Goal: Task Accomplishment & Management: Manage account settings

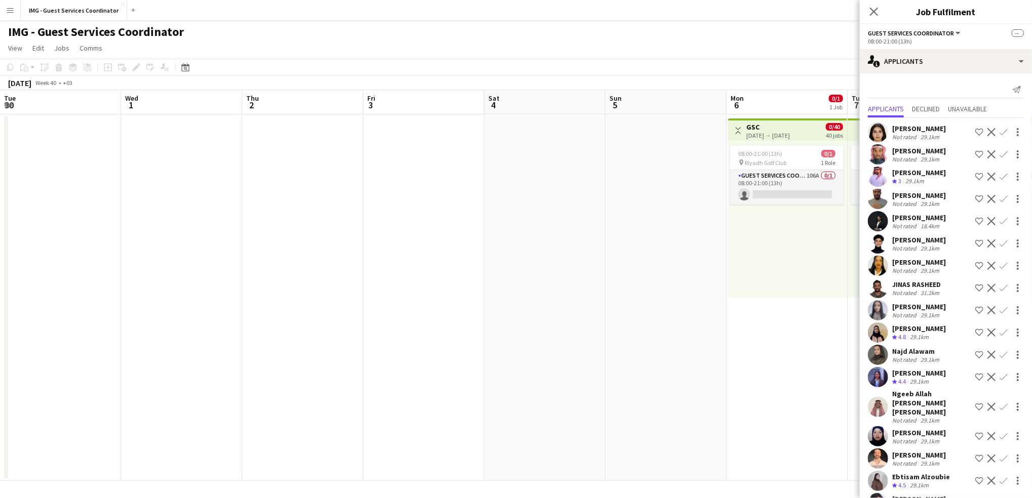
scroll to position [0, 445]
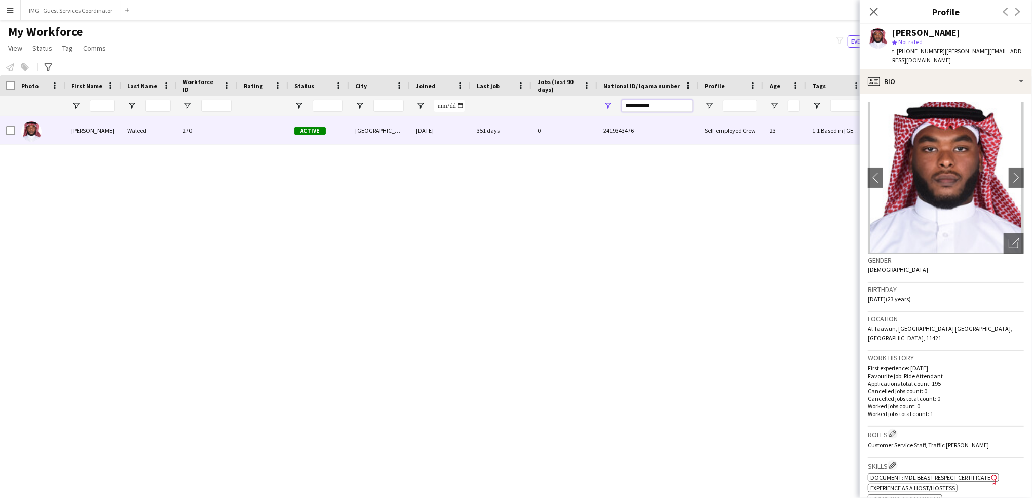
click at [672, 106] on input "**********" at bounding box center [657, 106] width 71 height 12
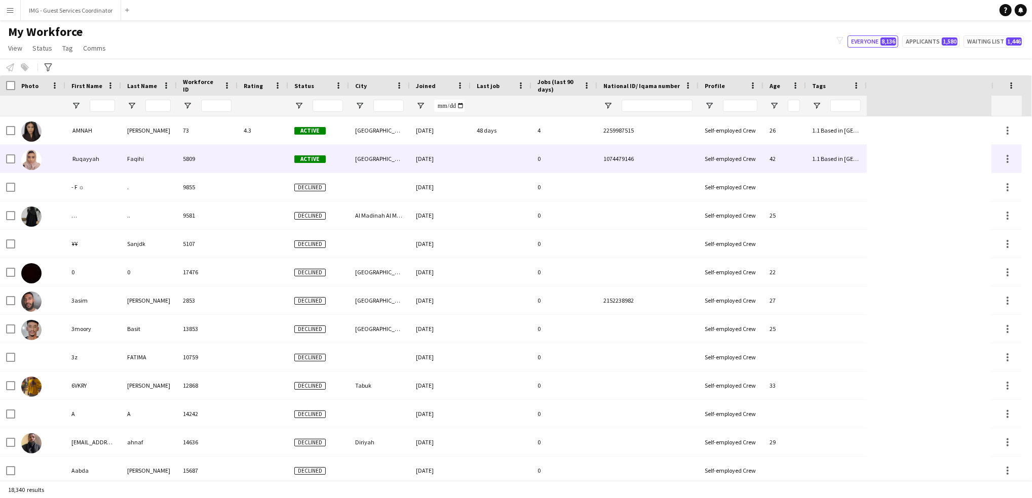
click at [609, 158] on span "1074479146" at bounding box center [618, 159] width 30 height 8
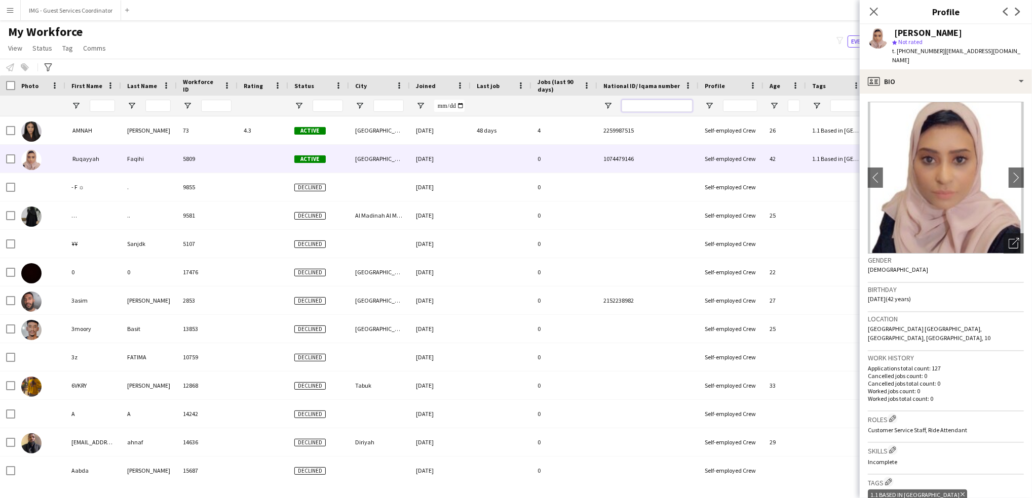
click at [677, 104] on input "National ID/ Iqama number Filter Input" at bounding box center [657, 106] width 71 height 12
paste input "**********"
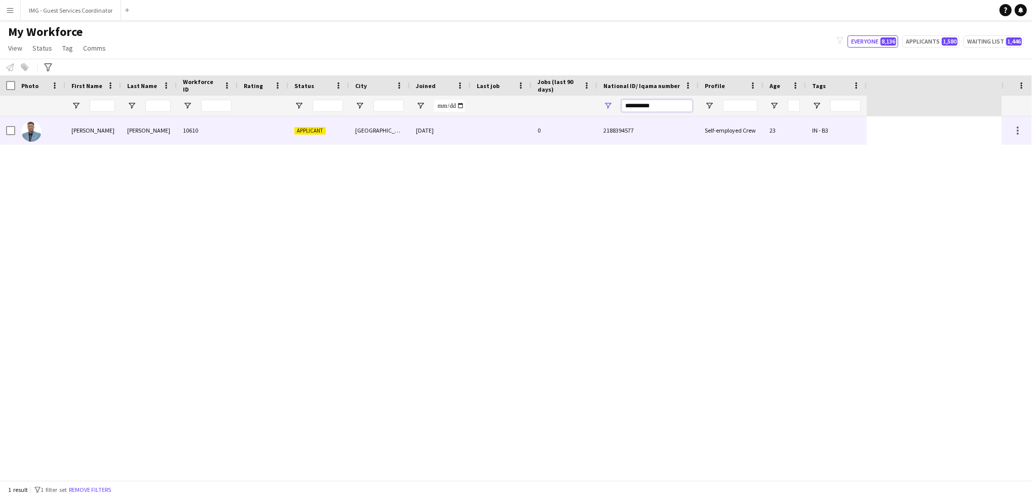
type input "**********"
click at [374, 138] on div "Riyadh" at bounding box center [379, 131] width 61 height 28
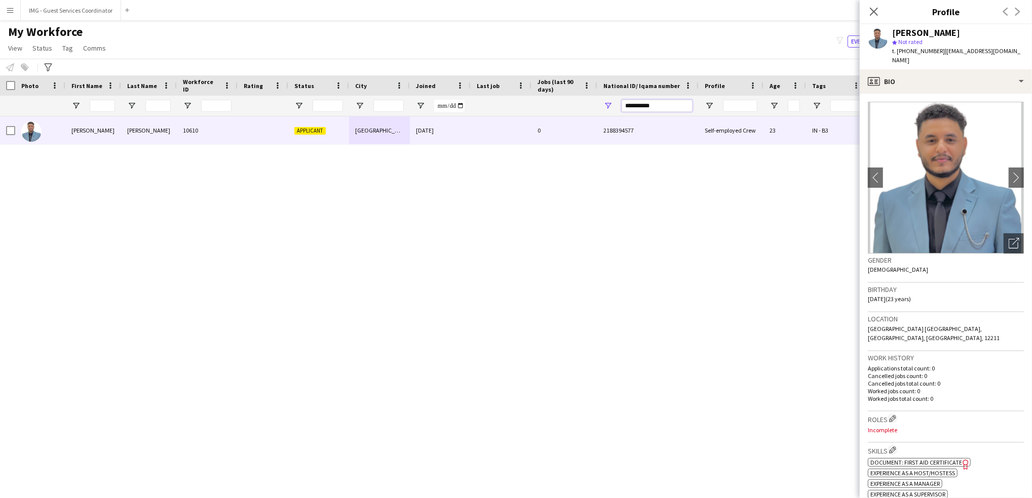
click at [647, 108] on input "**********" at bounding box center [657, 106] width 71 height 12
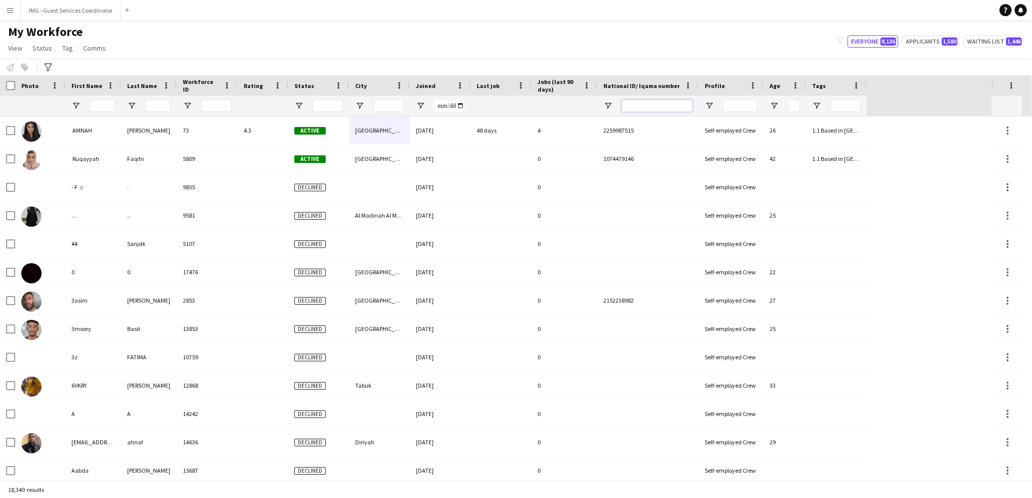
paste input "**********"
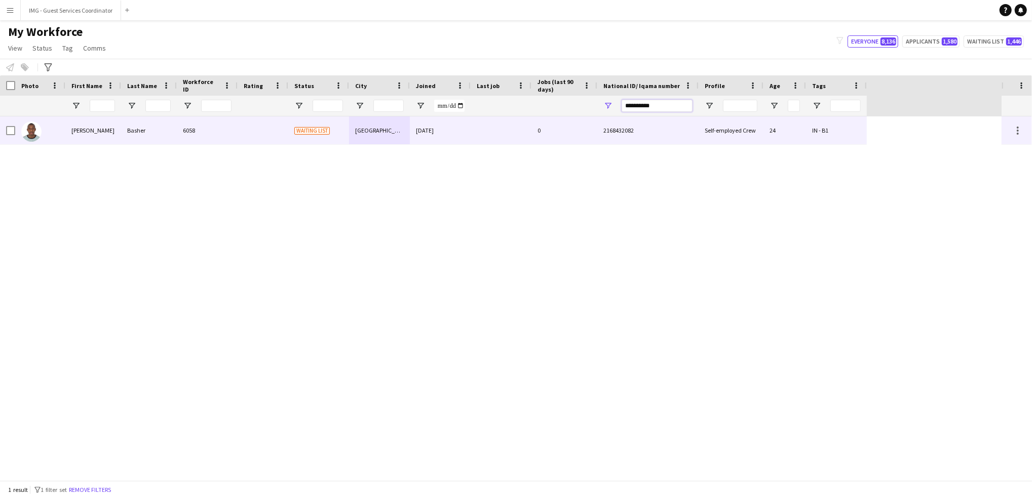
type input "**********"
click at [491, 132] on div at bounding box center [501, 131] width 61 height 28
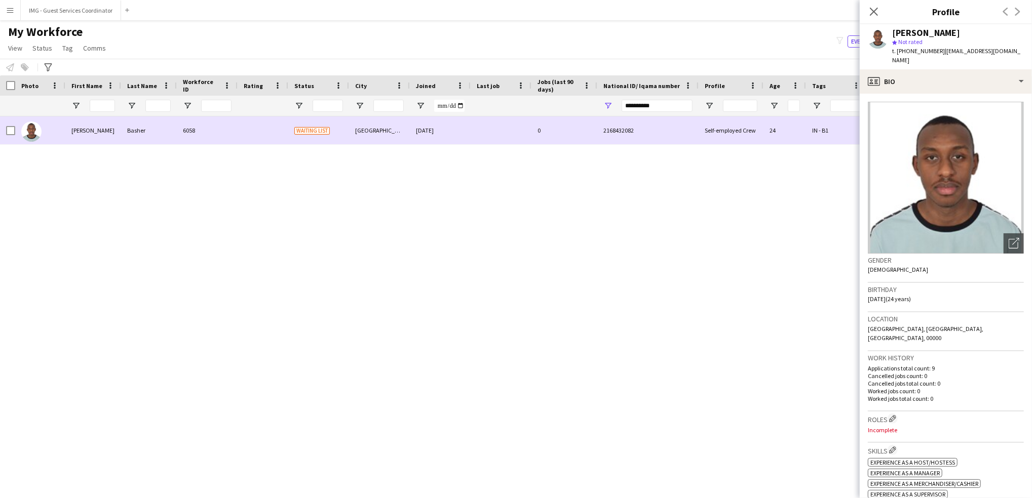
click at [491, 132] on div at bounding box center [501, 131] width 61 height 28
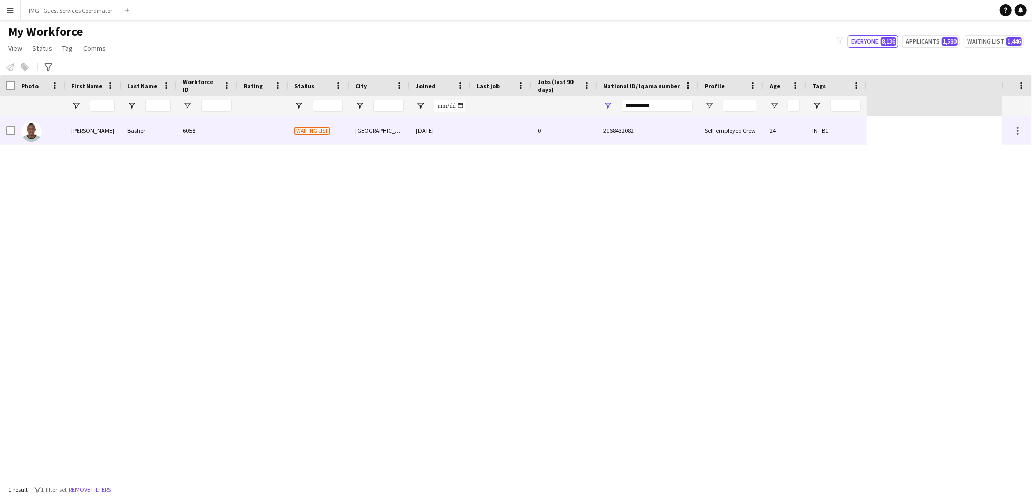
click at [609, 121] on div "2168432082" at bounding box center [647, 131] width 101 height 28
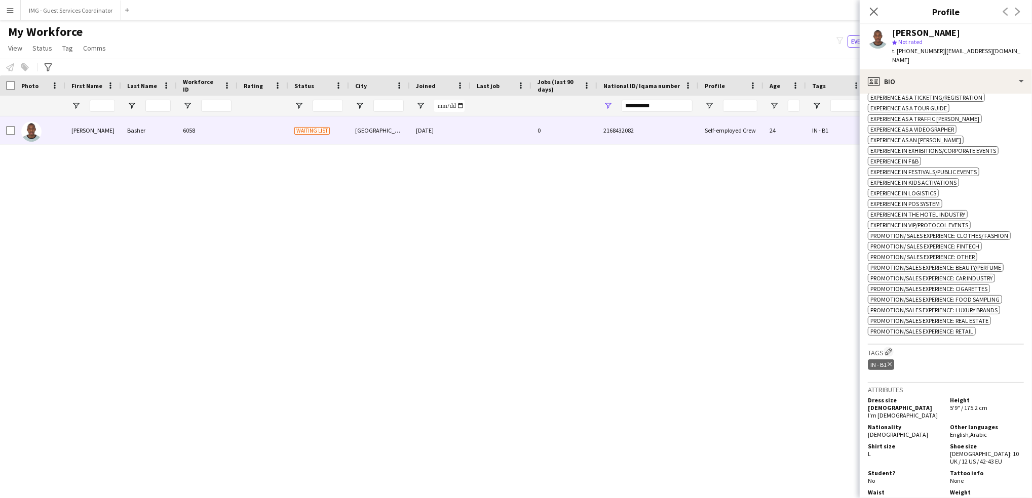
scroll to position [472, 0]
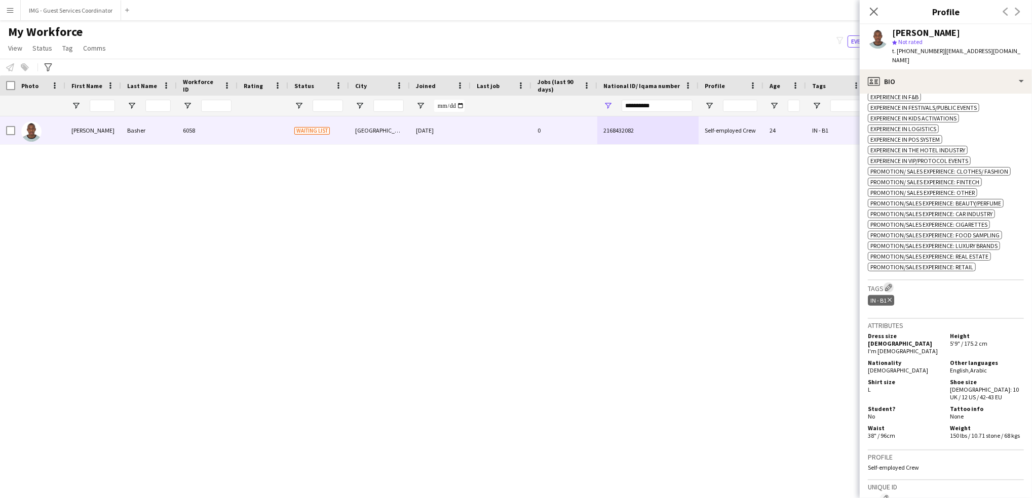
click at [885, 283] on button "Edit crew company tags" at bounding box center [888, 288] width 10 height 10
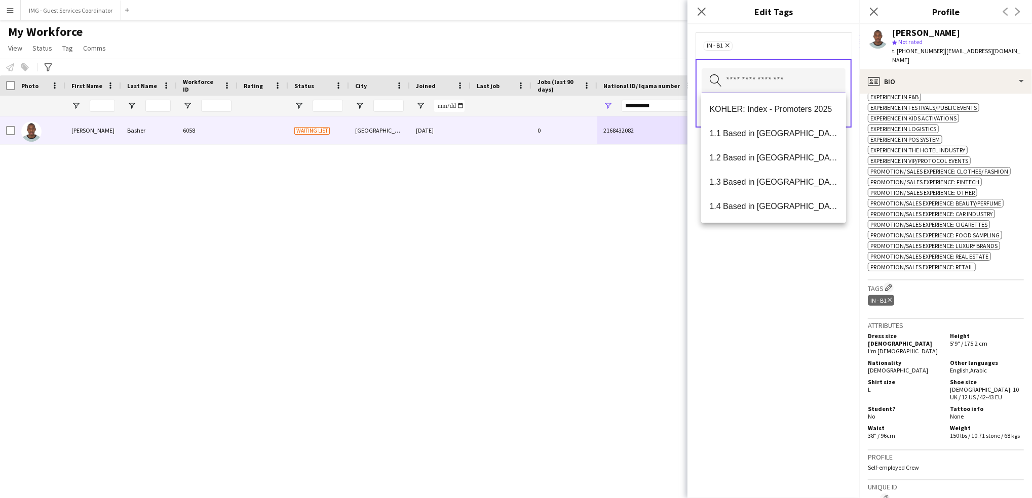
click at [755, 86] on input "text" at bounding box center [774, 80] width 144 height 25
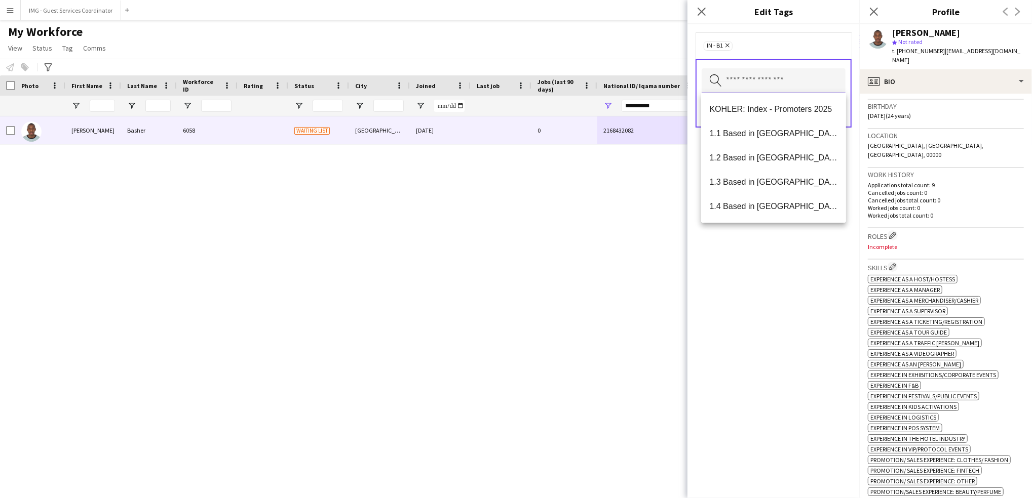
scroll to position [230, 0]
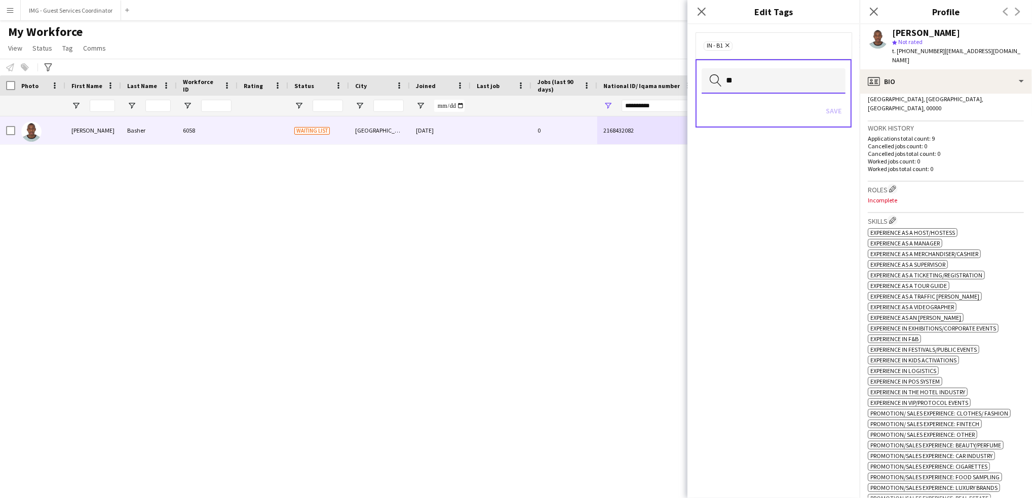
type input "*"
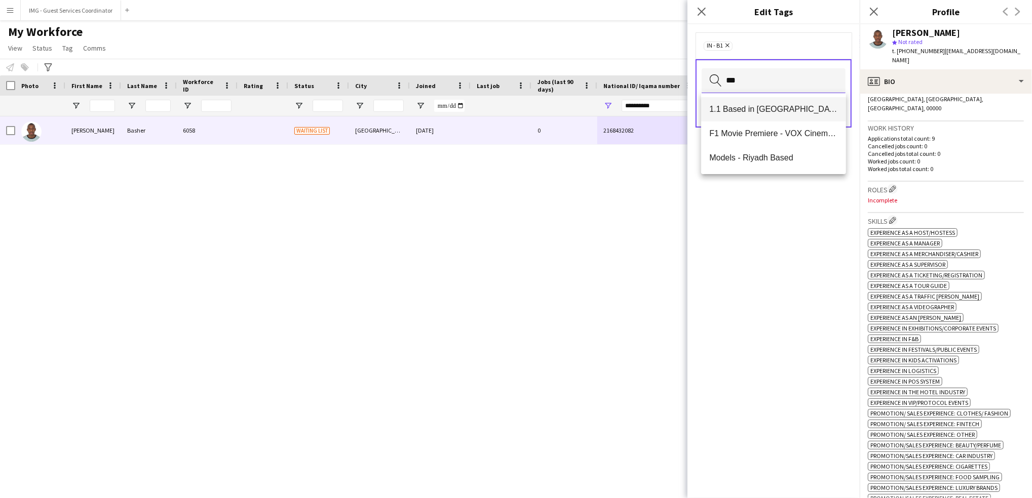
type input "***"
click at [727, 114] on mat-option "1.1 Based in Riyadh" at bounding box center [773, 109] width 145 height 24
type input "***"
click at [758, 112] on span "2.1 English Level = 1/3 Poor" at bounding box center [773, 109] width 129 height 10
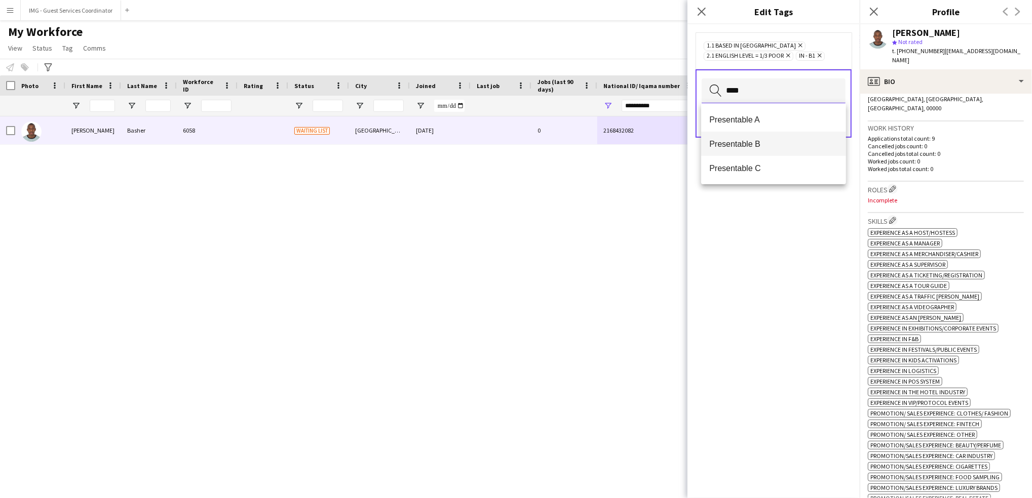
type input "****"
click at [765, 145] on span "Presentable B" at bounding box center [773, 144] width 129 height 10
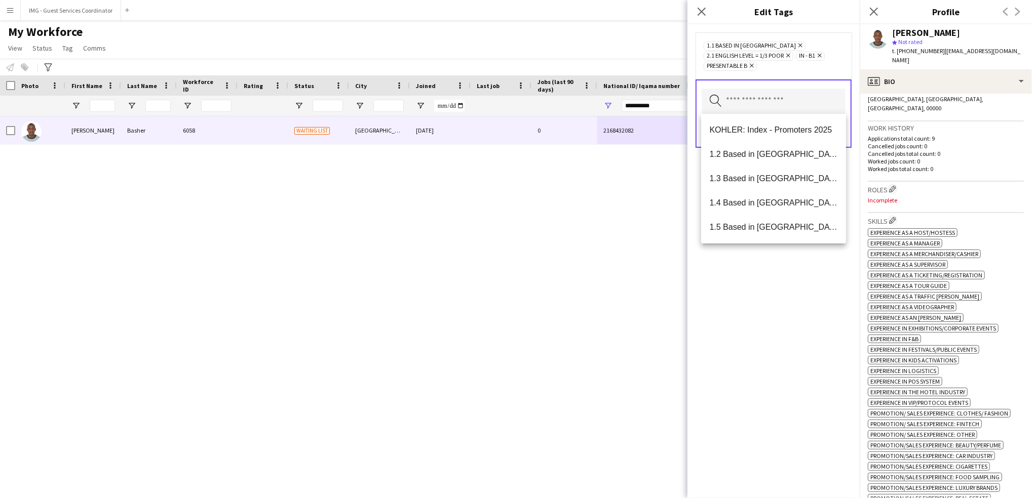
click at [751, 282] on div "1.1 Based in Riyadh Remove 2.1 English Level = 1/3 Poor Remove IN - B1 Remove P…" at bounding box center [773, 261] width 172 height 474
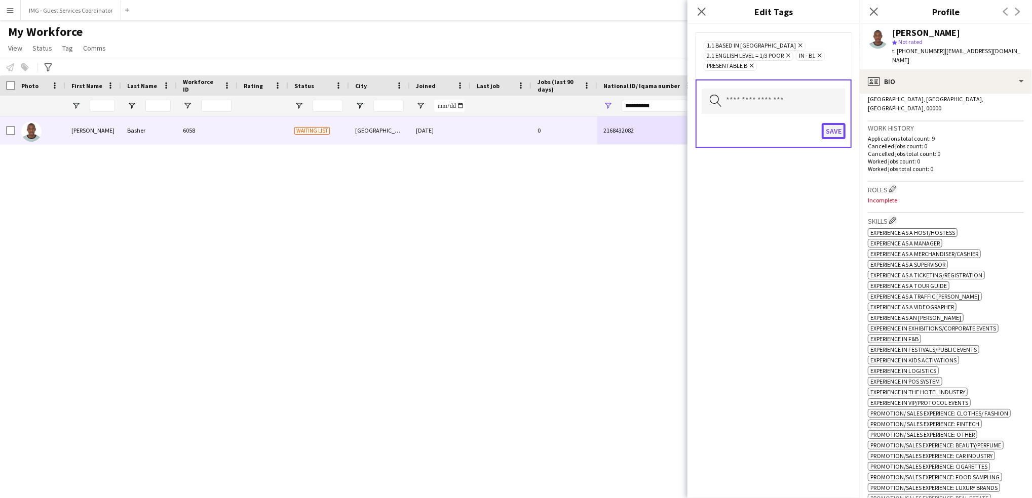
click at [839, 132] on button "Save" at bounding box center [834, 131] width 24 height 16
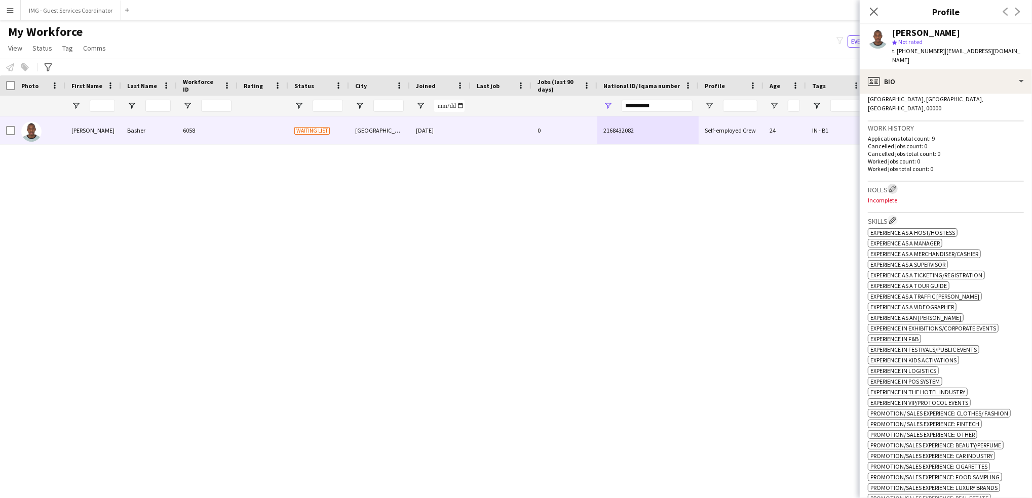
click at [893, 184] on button "Edit crew company roles" at bounding box center [892, 189] width 10 height 10
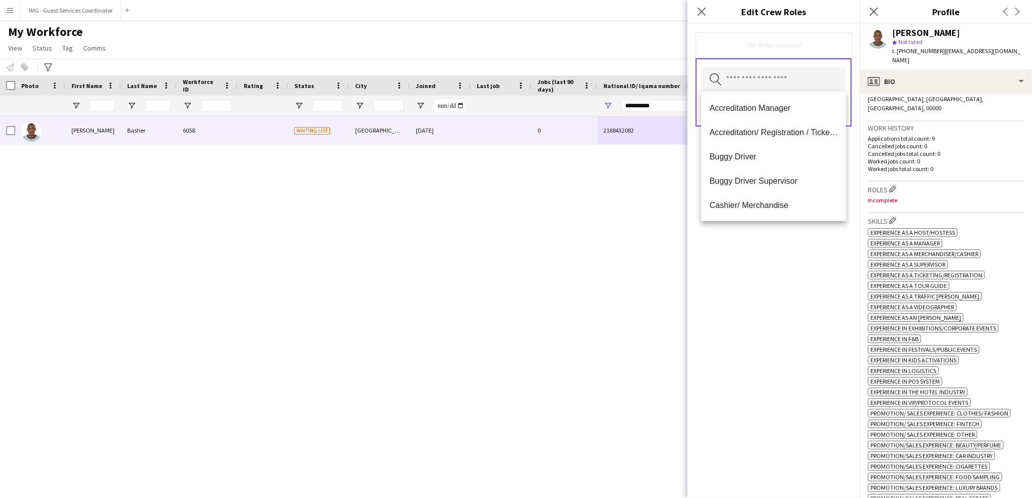
click at [765, 84] on input "text" at bounding box center [774, 79] width 144 height 25
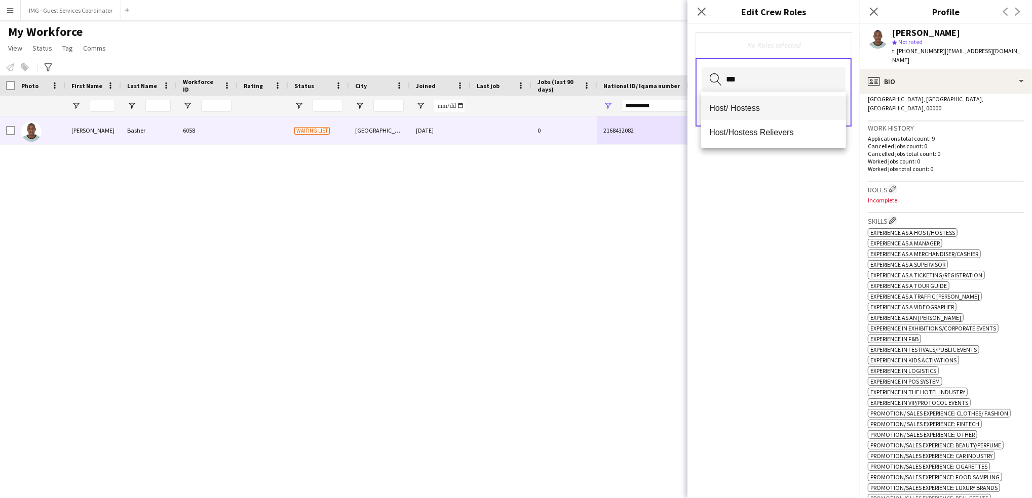
type input "***"
click at [741, 102] on mat-option "Host/ Hostess" at bounding box center [773, 108] width 145 height 24
type input "***"
click at [752, 104] on span "Customer Service Staff" at bounding box center [773, 109] width 129 height 10
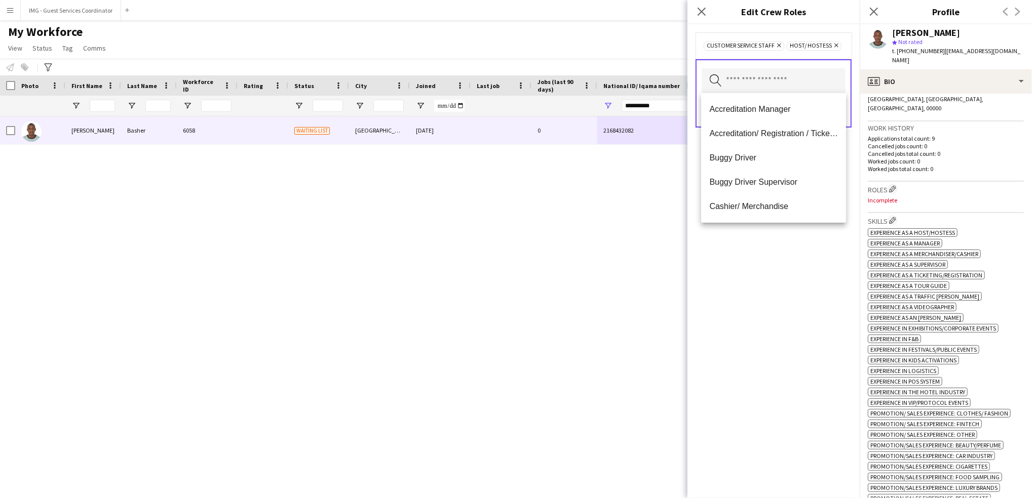
click at [802, 260] on div "Customer Service Staff Remove Host/ Hostess Remove Search by role type Save" at bounding box center [773, 261] width 172 height 474
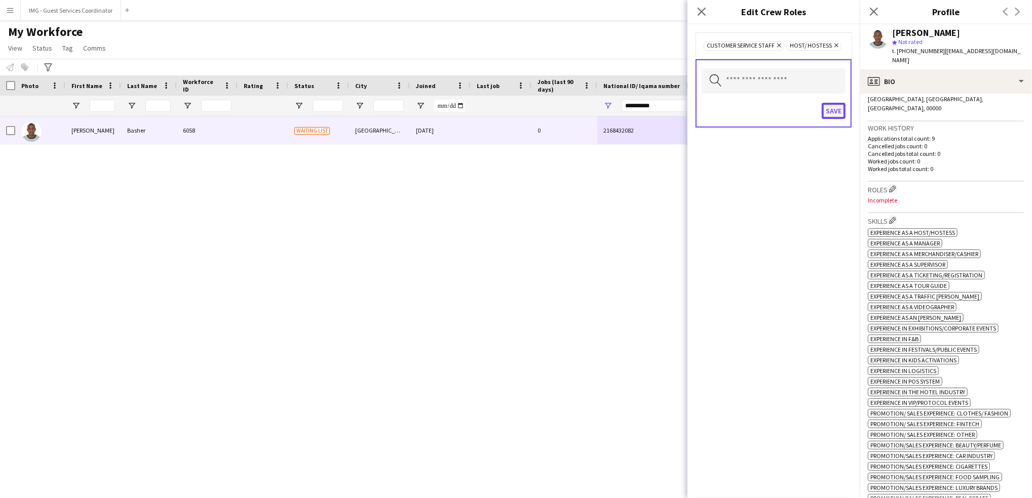
click at [835, 110] on button "Save" at bounding box center [834, 111] width 24 height 16
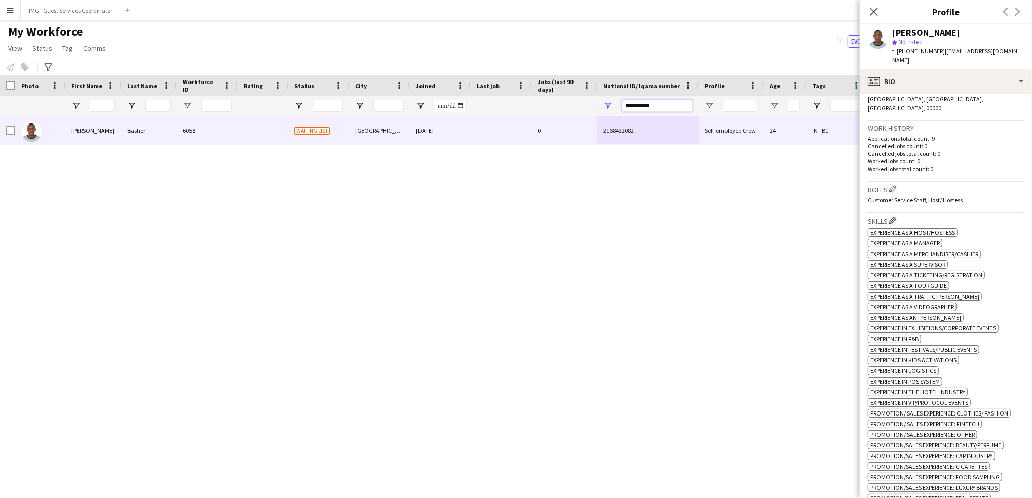
click at [665, 104] on input "**********" at bounding box center [657, 106] width 71 height 12
type input "*"
paste input "**********"
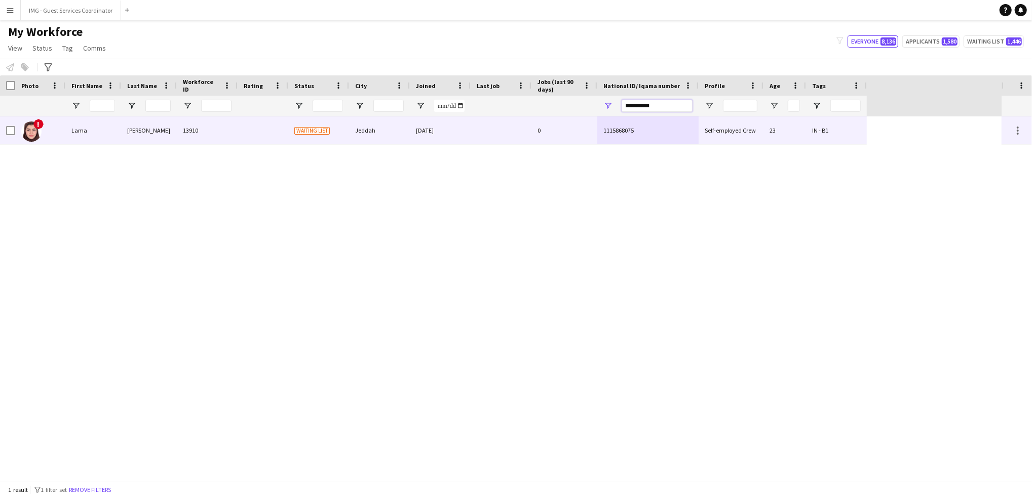
type input "**********"
click at [91, 136] on div "Lama" at bounding box center [93, 131] width 56 height 28
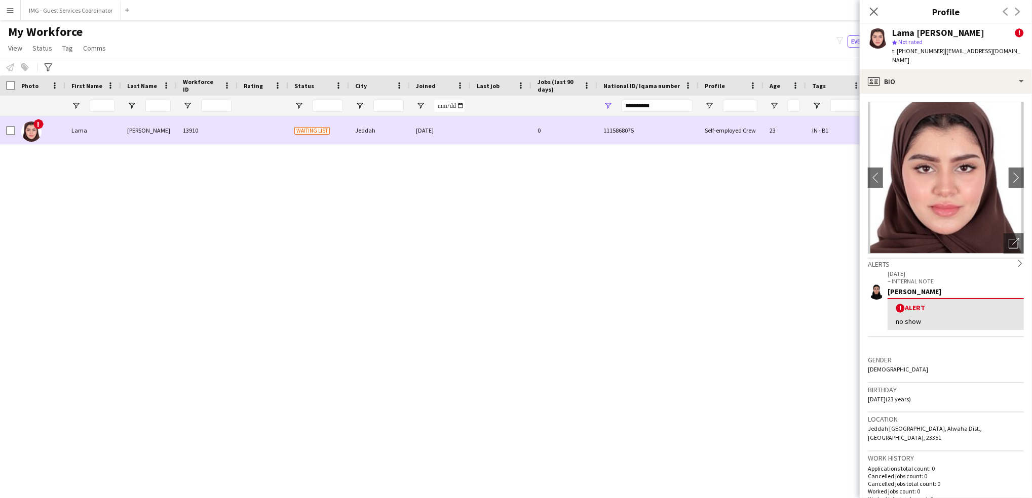
click at [74, 129] on div "Lama" at bounding box center [93, 131] width 56 height 28
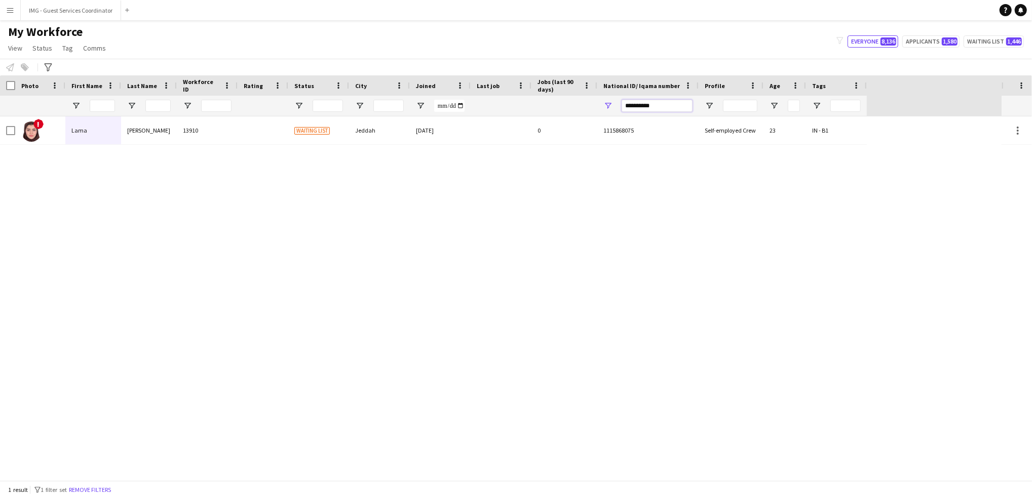
click at [657, 106] on input "**********" at bounding box center [657, 106] width 71 height 12
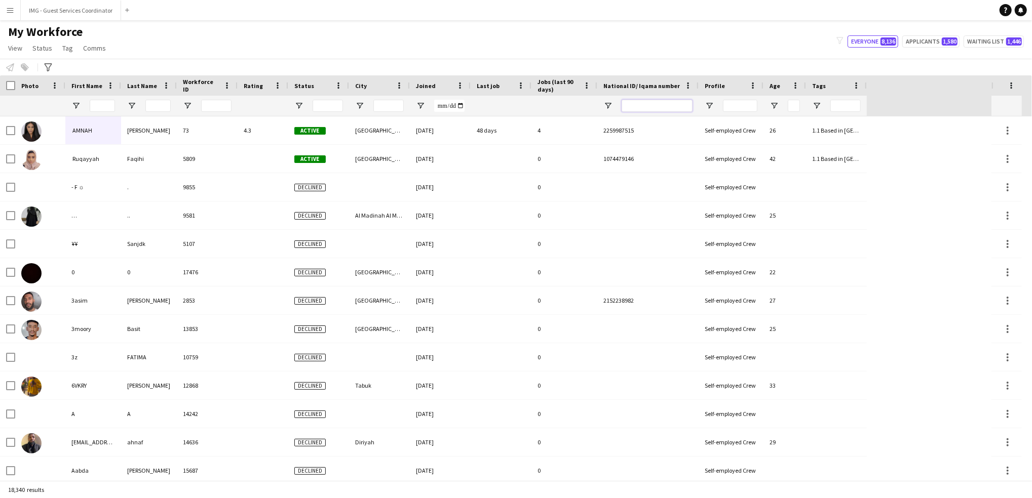
paste input "**********"
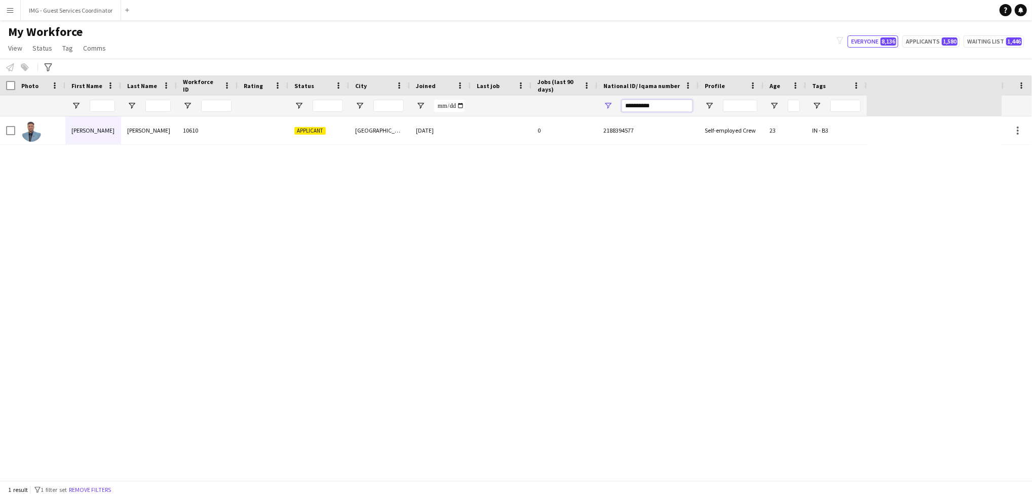
type input "**********"
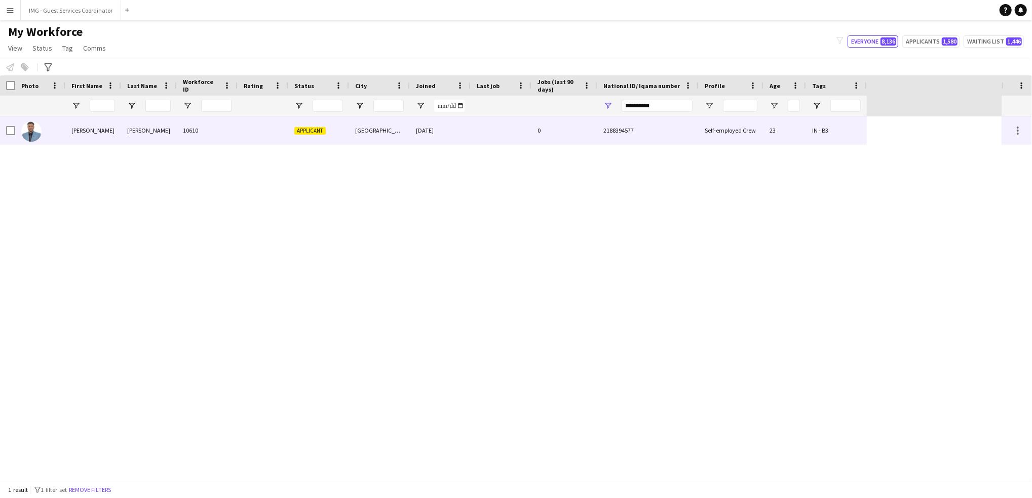
click at [641, 136] on div "2188394577" at bounding box center [647, 131] width 101 height 28
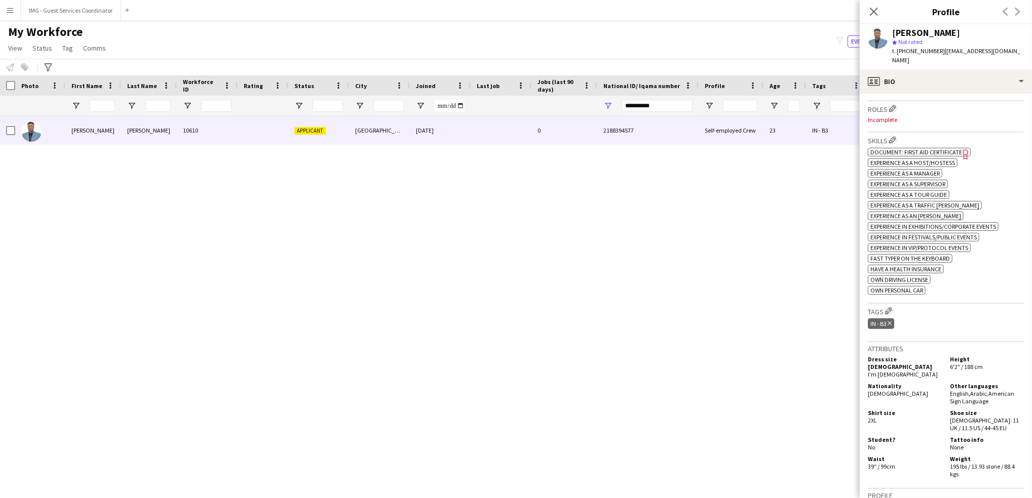
scroll to position [428, 0]
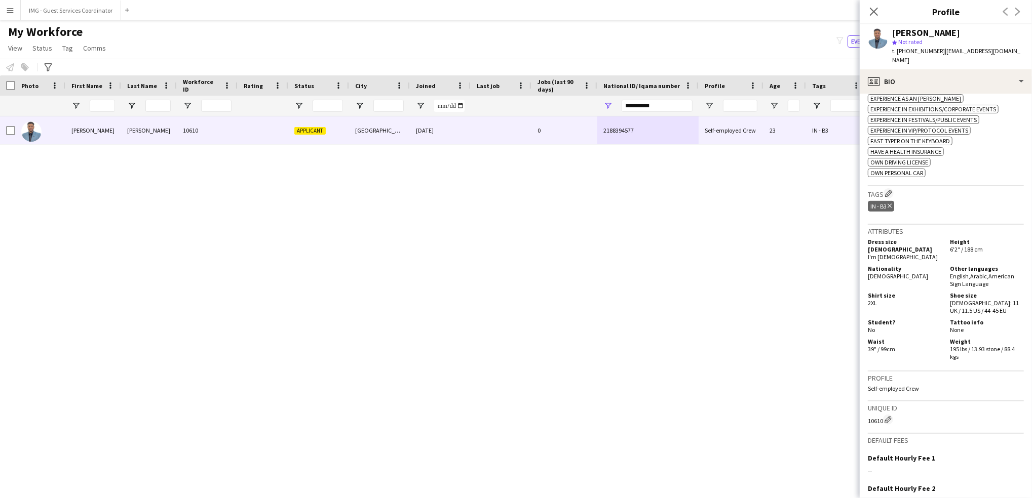
click at [883, 186] on div "Tags Edit crew company tags IN - B3 Delete tag" at bounding box center [946, 205] width 156 height 38
click at [888, 190] on app-icon "Edit crew company tags" at bounding box center [888, 193] width 7 height 7
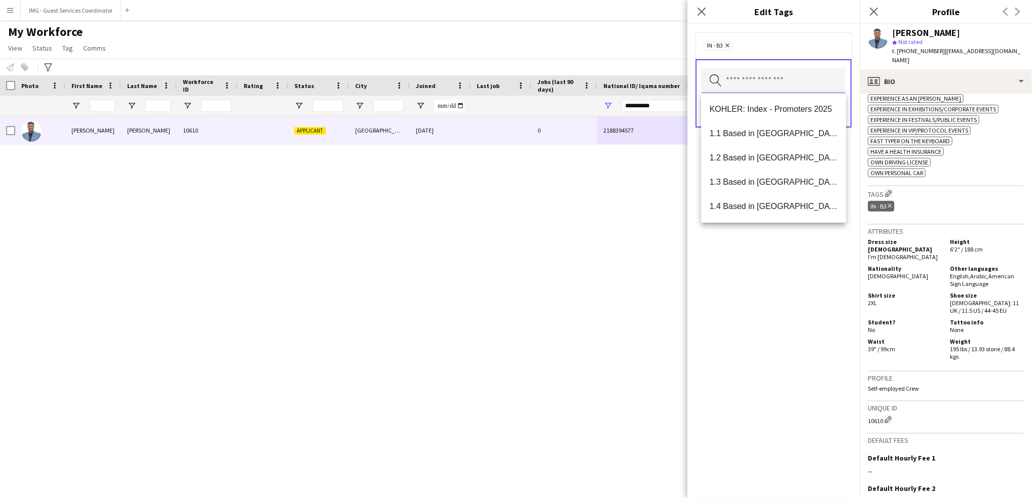
click at [758, 81] on input "text" at bounding box center [774, 80] width 144 height 25
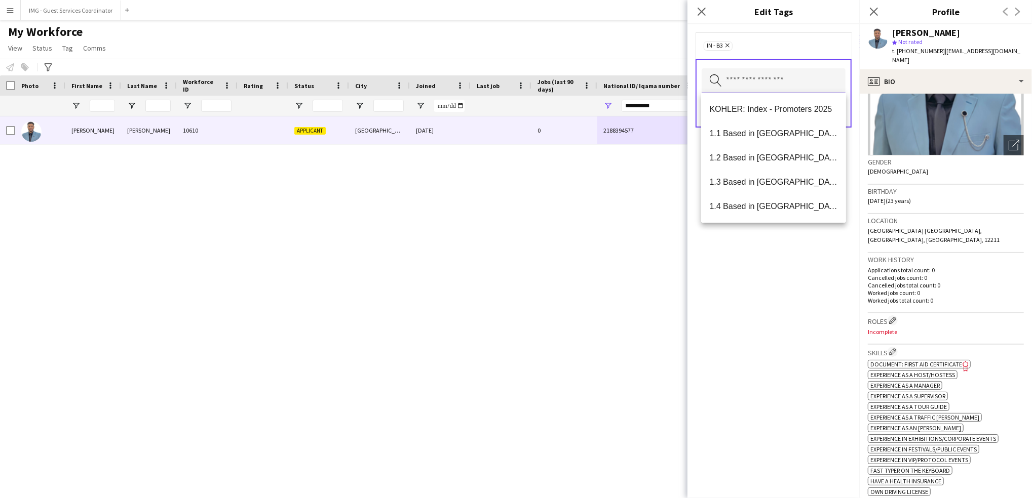
scroll to position [116, 0]
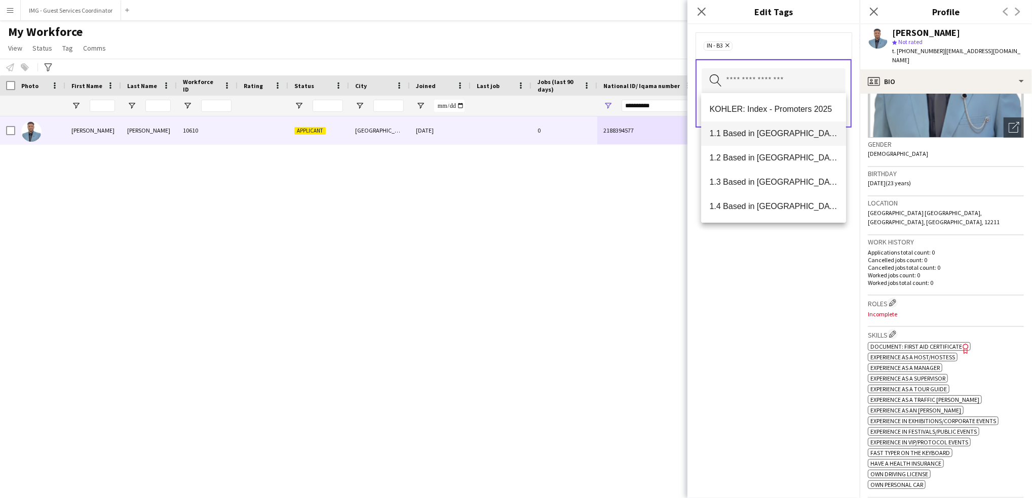
click at [738, 131] on span "1.1 Based in Riyadh" at bounding box center [773, 134] width 129 height 10
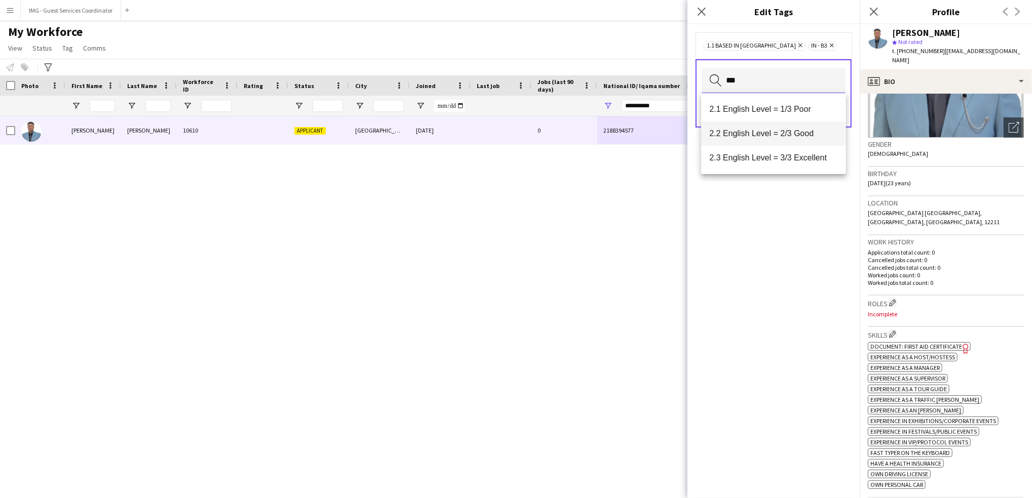
type input "***"
drag, startPoint x: 754, startPoint y: 142, endPoint x: 761, endPoint y: 162, distance: 21.0
click at [761, 162] on div "2.1 English Level = 1/3 Poor 2.2 English Level = 2/3 Good 2.3 English Level = 3…" at bounding box center [773, 133] width 145 height 81
click at [761, 162] on span "2.3 English Level = 3/3 Excellent" at bounding box center [773, 158] width 129 height 10
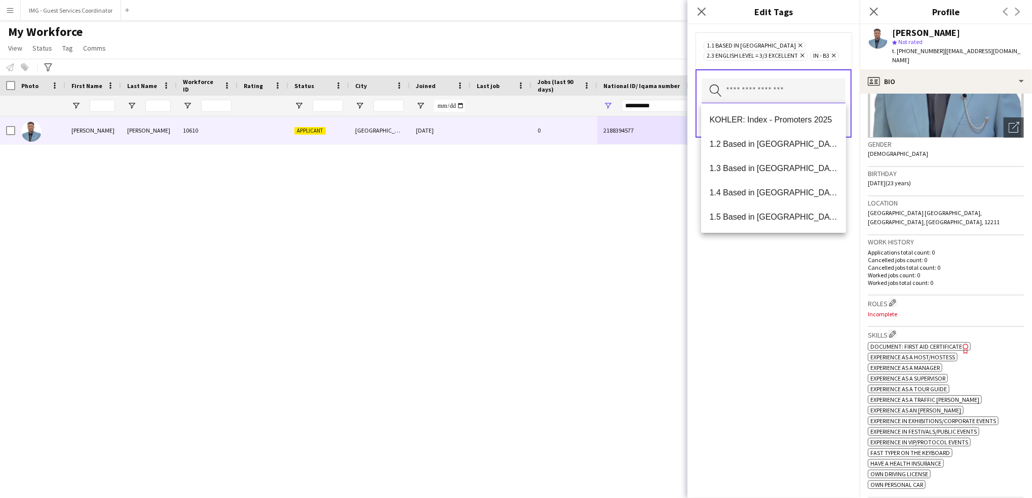
click at [763, 90] on input "text" at bounding box center [774, 91] width 144 height 25
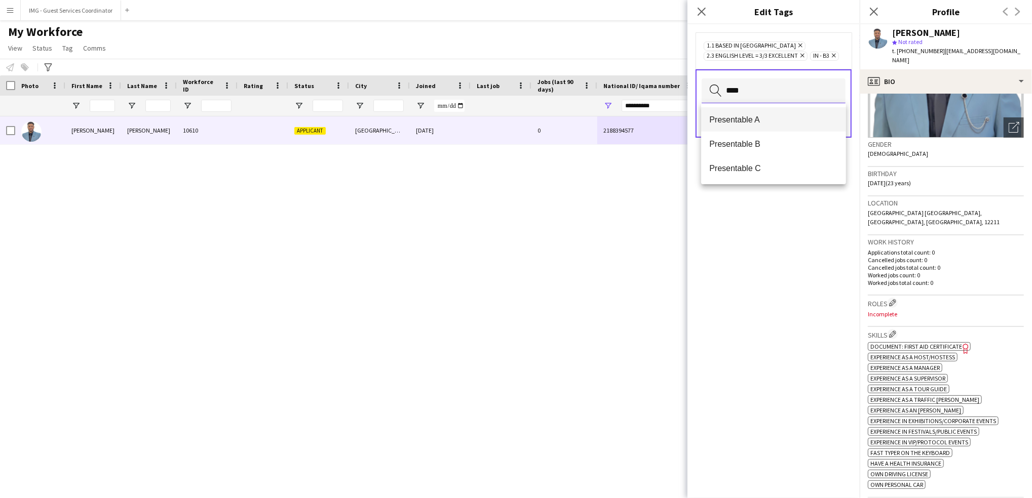
type input "****"
click at [759, 120] on span "Presentable A" at bounding box center [773, 120] width 129 height 10
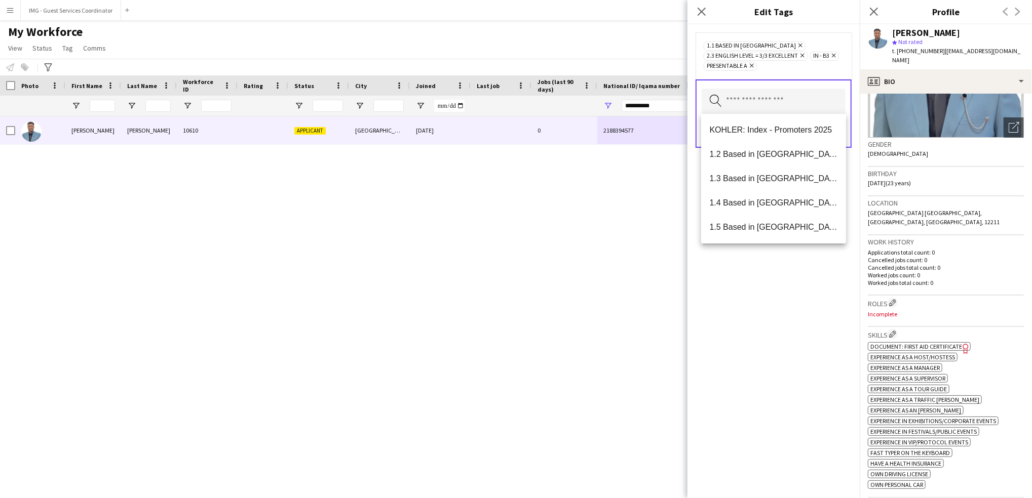
click at [755, 298] on div "1.1 Based in Riyadh Remove 2.3 English Level = 3/3 Excellent Remove IN - B3 Rem…" at bounding box center [773, 261] width 172 height 474
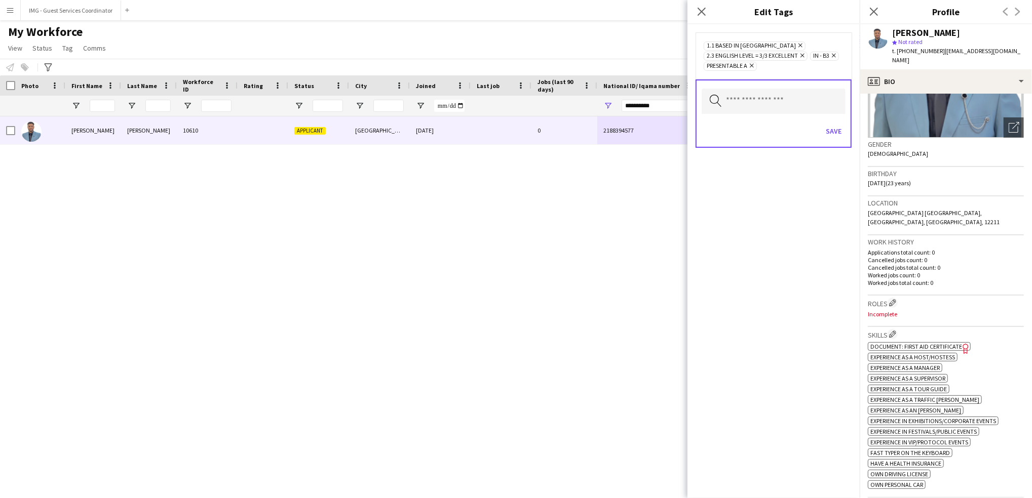
click at [833, 119] on div "Save" at bounding box center [774, 132] width 144 height 29
click at [833, 130] on button "Save" at bounding box center [834, 131] width 24 height 16
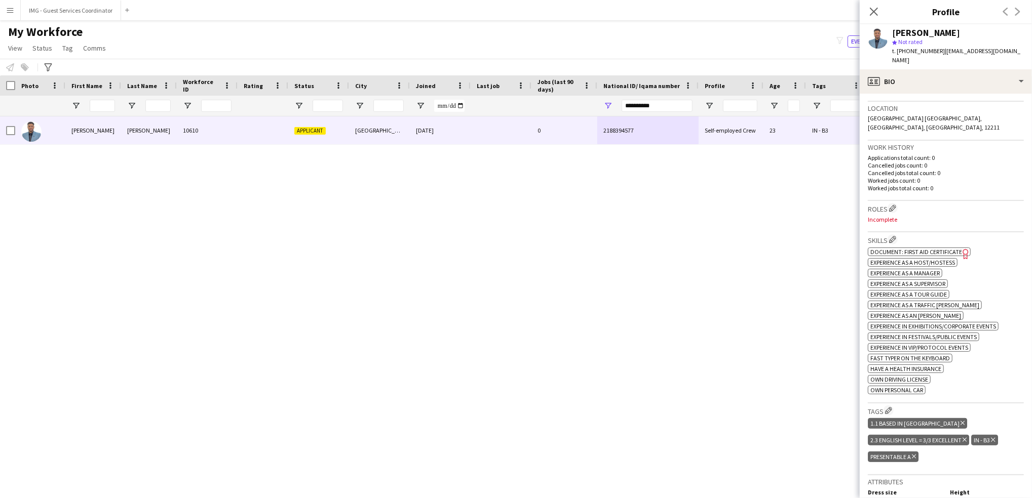
scroll to position [225, 0]
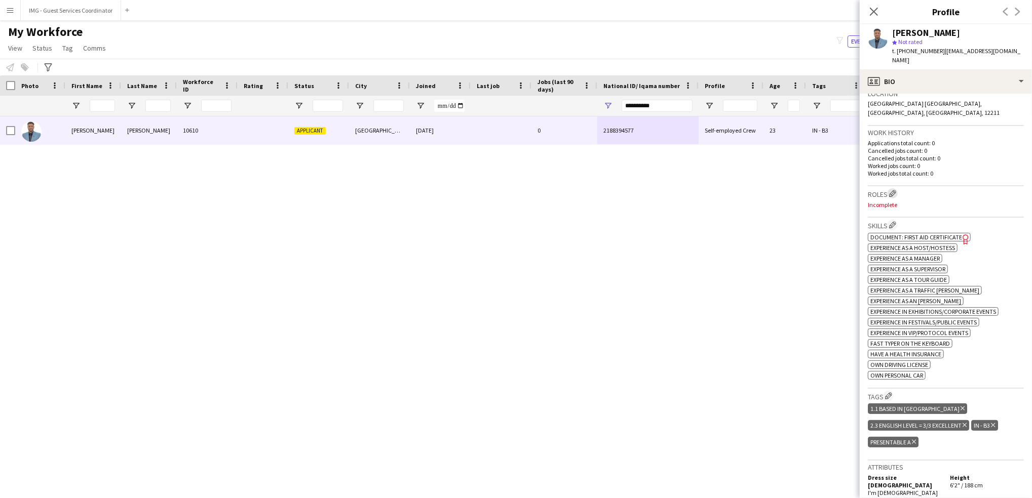
click at [894, 190] on app-icon "Edit crew company roles" at bounding box center [892, 193] width 7 height 7
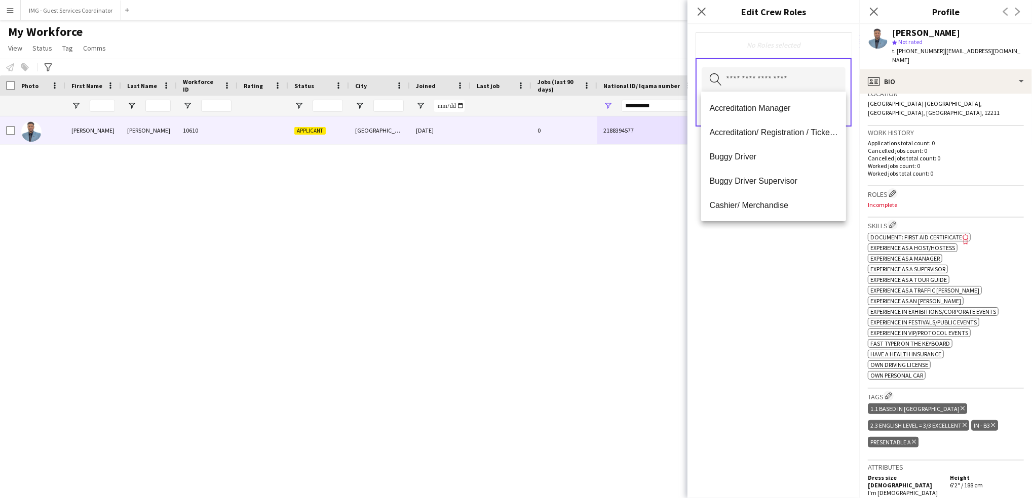
click at [750, 83] on input "text" at bounding box center [774, 79] width 144 height 25
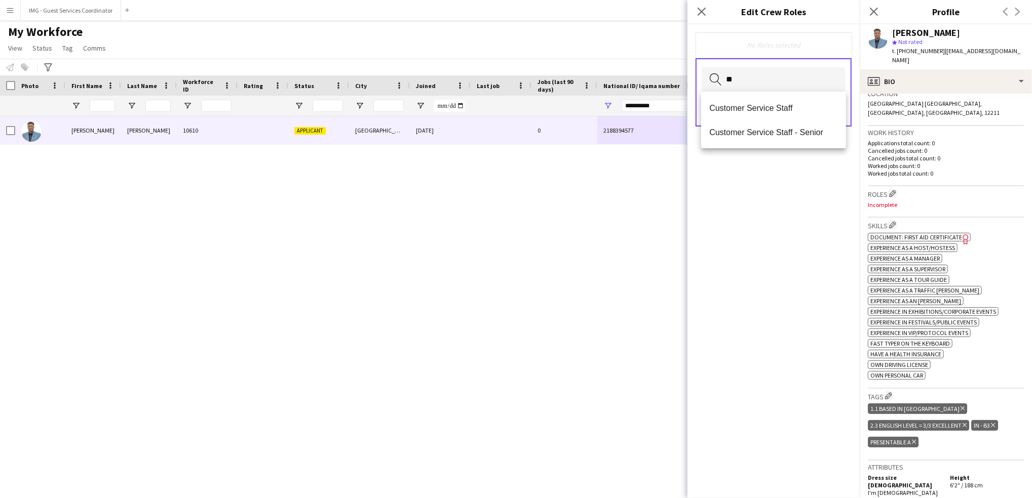
type input "*"
type input "**"
click at [755, 100] on mat-option "Host/ Hostess" at bounding box center [773, 108] width 145 height 24
type input "*"
type input "***"
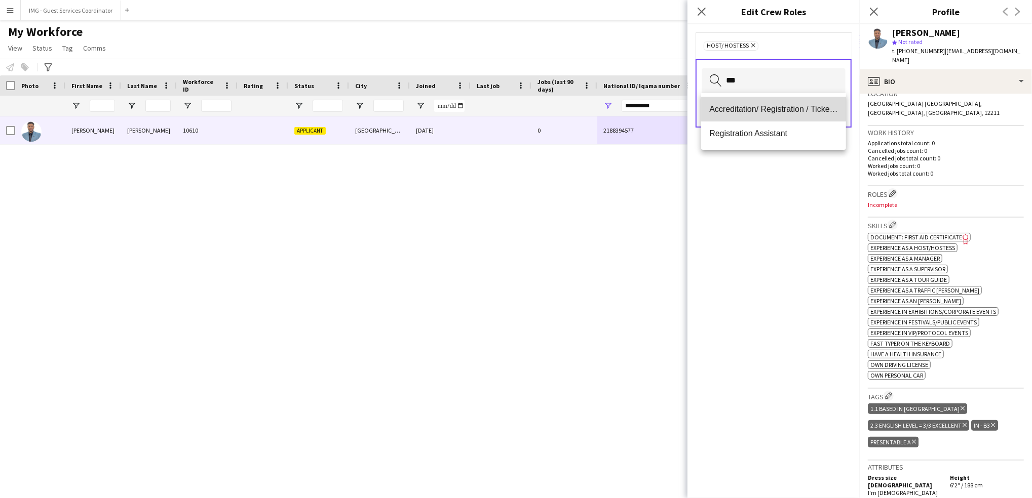
click at [767, 102] on mat-option "Accreditation/ Registration / Ticketing" at bounding box center [773, 109] width 145 height 24
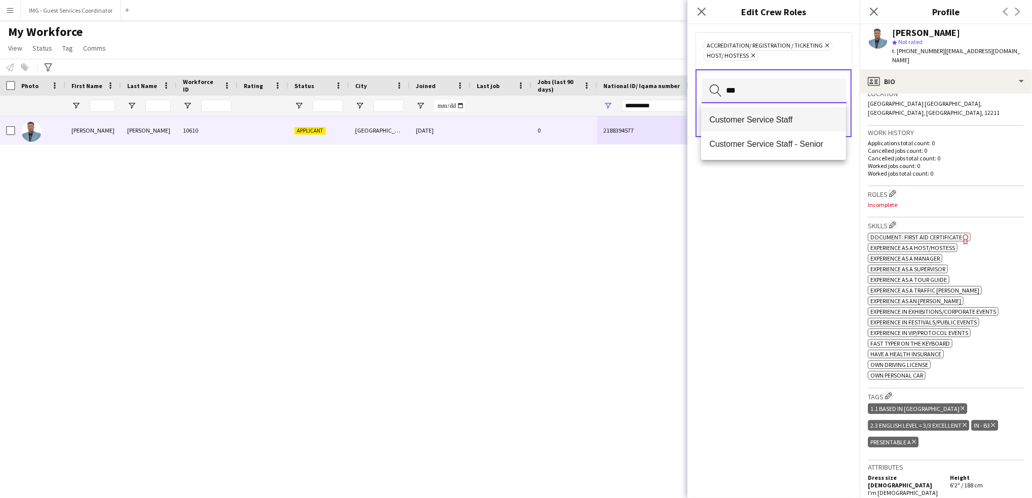
type input "***"
click at [775, 121] on span "Customer Service Staff" at bounding box center [773, 120] width 129 height 10
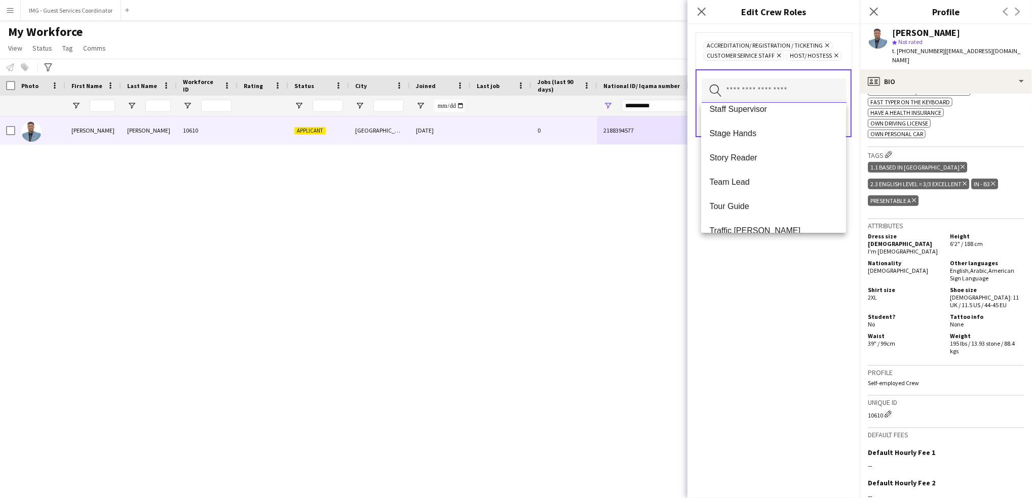
scroll to position [892, 0]
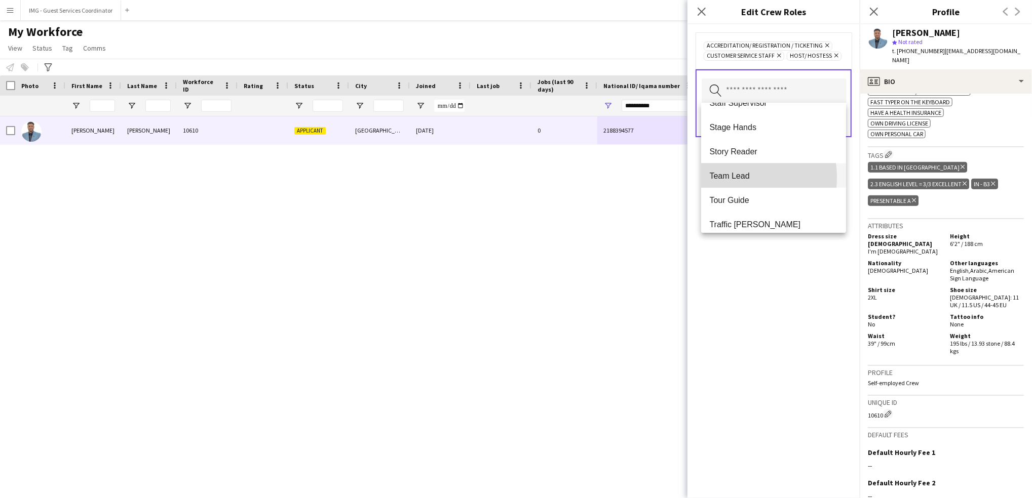
click at [724, 178] on span "Team Lead" at bounding box center [773, 176] width 129 height 10
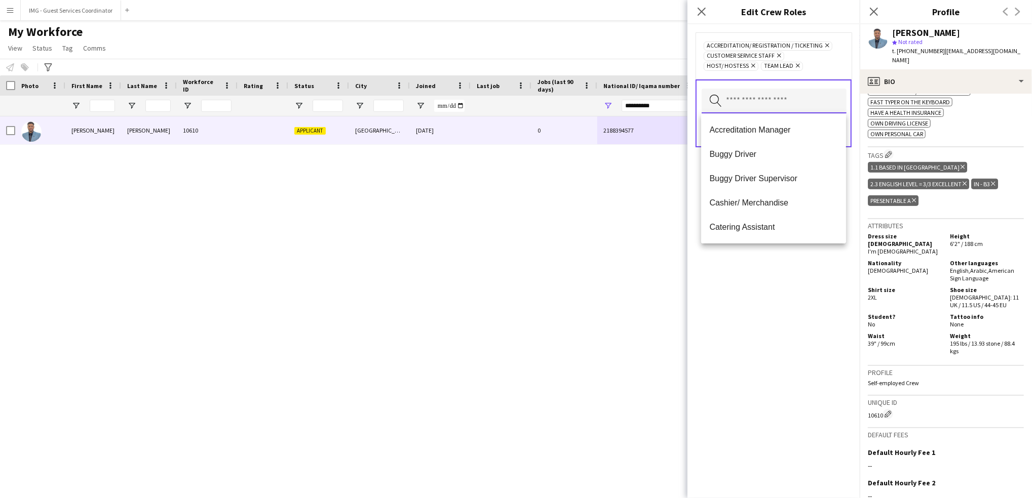
click at [740, 106] on input "text" at bounding box center [774, 101] width 145 height 25
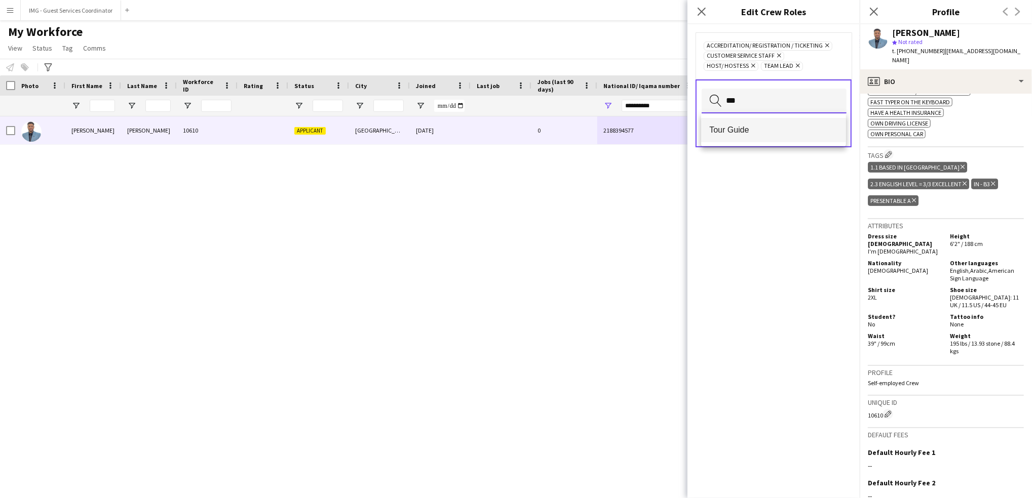
type input "***"
click at [749, 123] on mat-option "Tour Guide" at bounding box center [773, 130] width 145 height 24
type input "****"
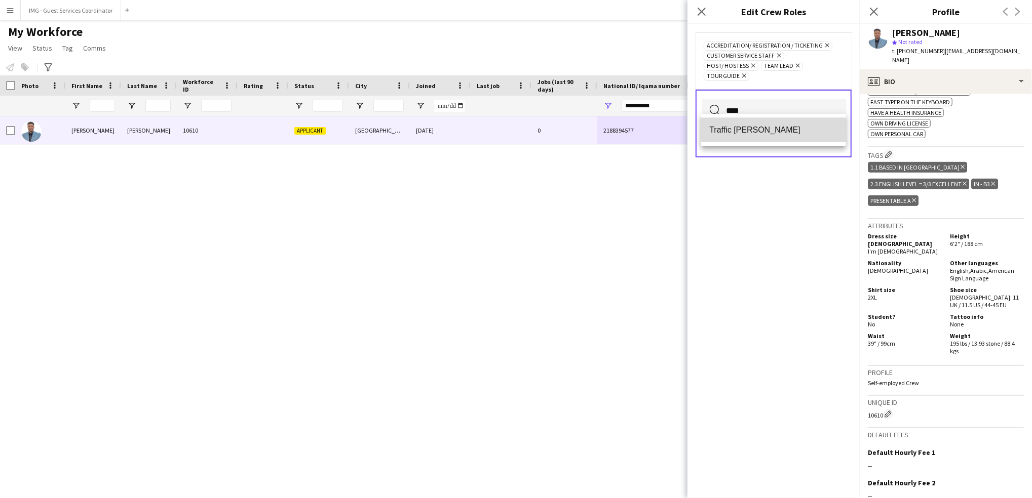
click at [749, 141] on mat-option "Traffic Marshall" at bounding box center [773, 130] width 145 height 24
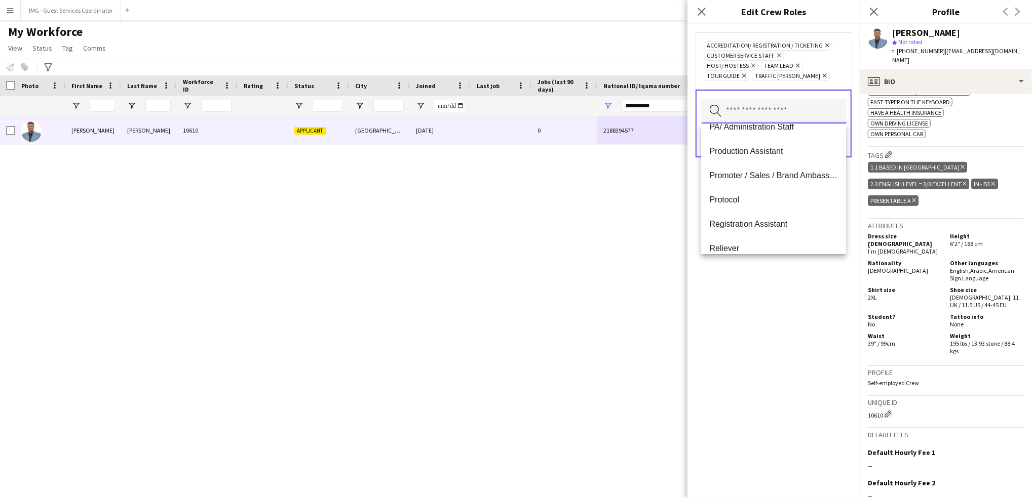
scroll to position [471, 0]
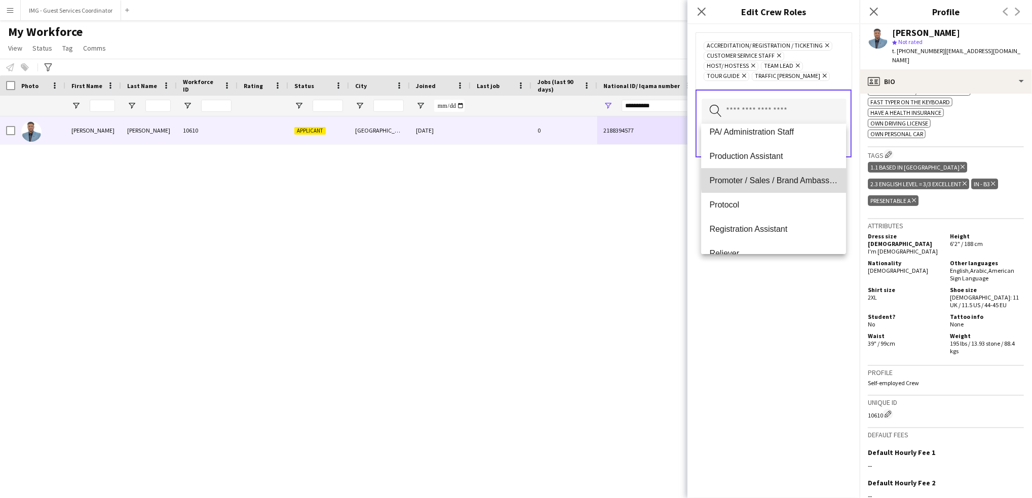
click at [811, 178] on span "Promoter / Sales / Brand Ambassador" at bounding box center [773, 181] width 129 height 10
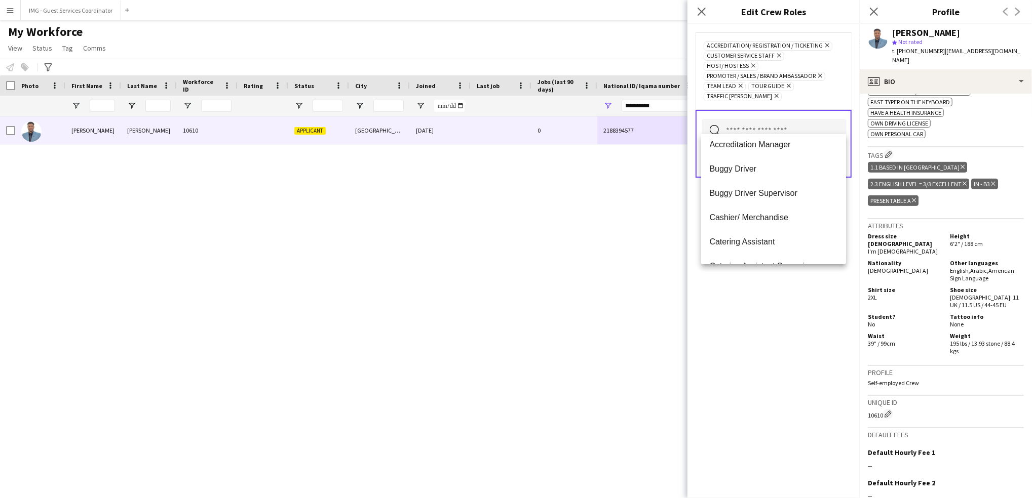
scroll to position [281, 0]
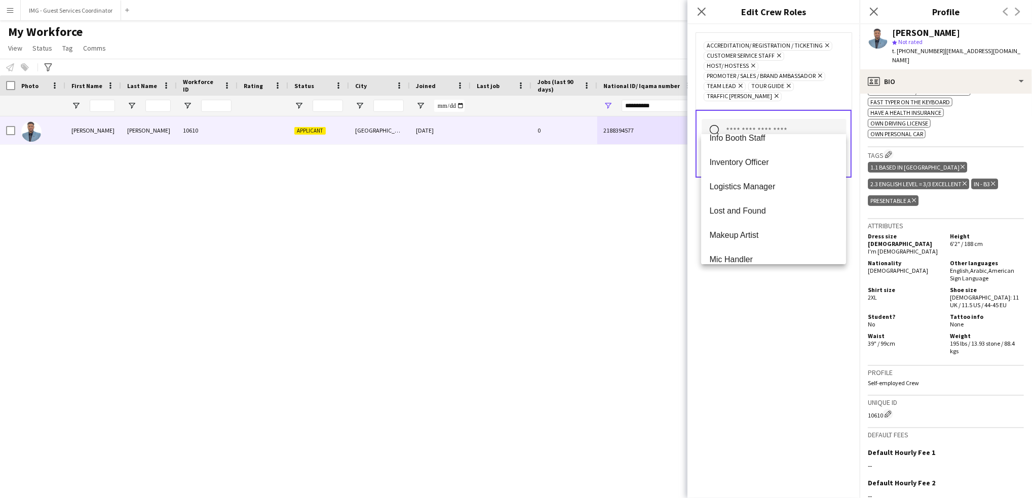
drag, startPoint x: 739, startPoint y: 278, endPoint x: 748, endPoint y: 304, distance: 28.0
click at [748, 304] on div "Accreditation/ Registration / Ticketing Remove Customer Service Staff Remove Ho…" at bounding box center [773, 261] width 172 height 474
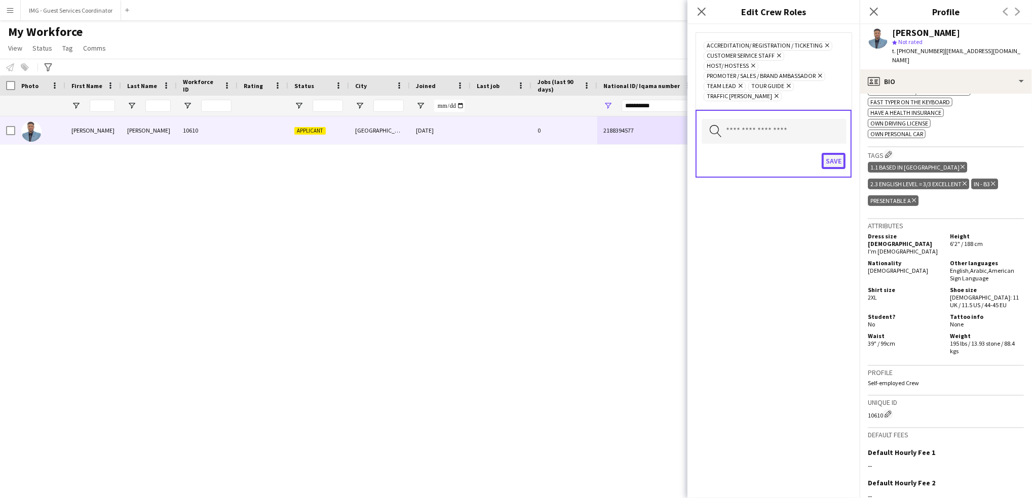
click at [825, 153] on button "Save" at bounding box center [834, 161] width 24 height 16
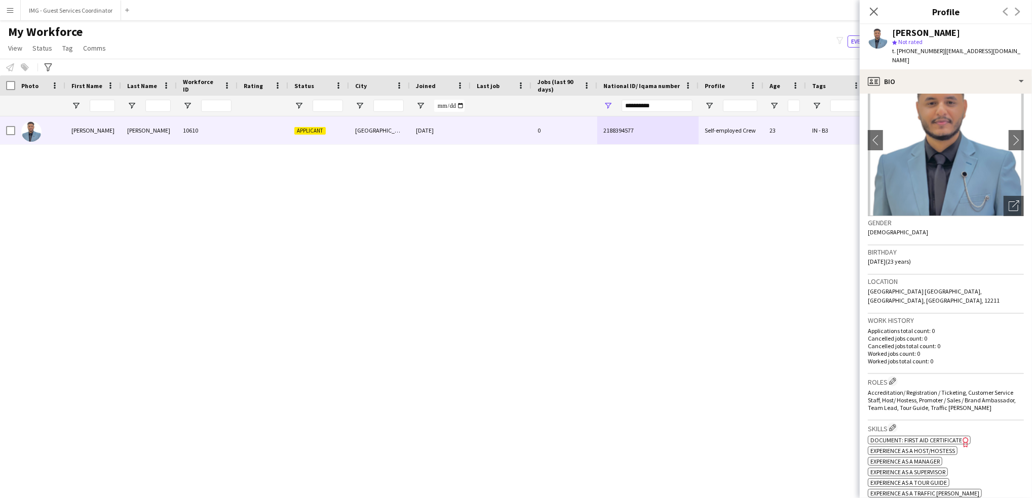
scroll to position [0, 0]
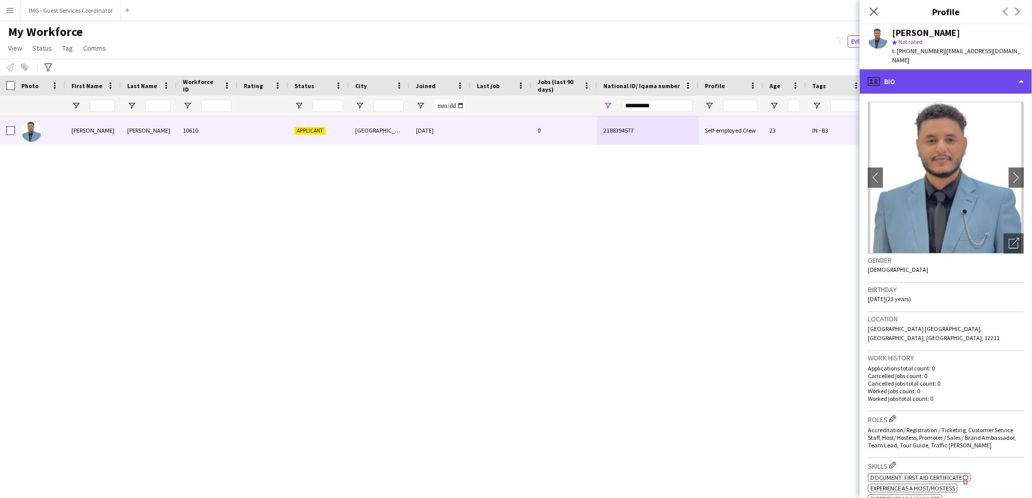
click at [928, 71] on div "profile Bio" at bounding box center [946, 81] width 172 height 24
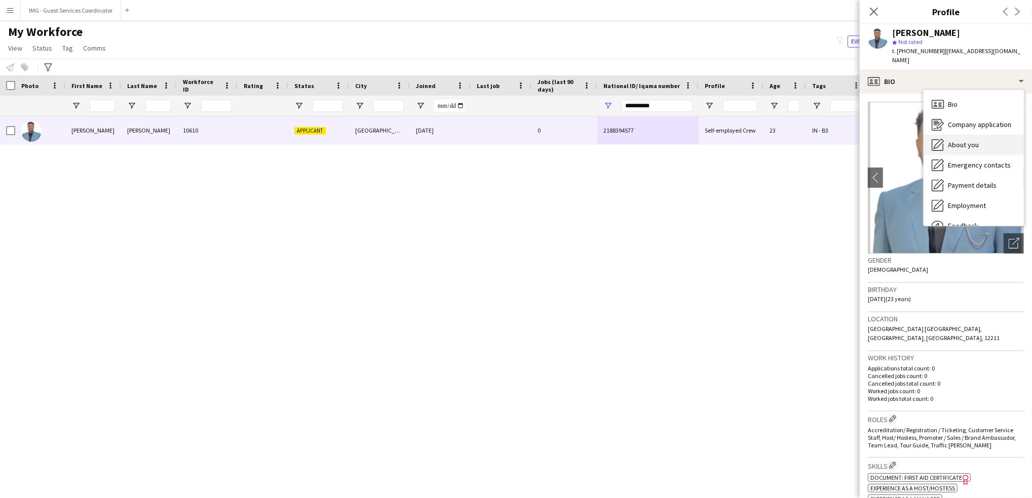
click at [961, 140] on span "About you" at bounding box center [963, 144] width 31 height 9
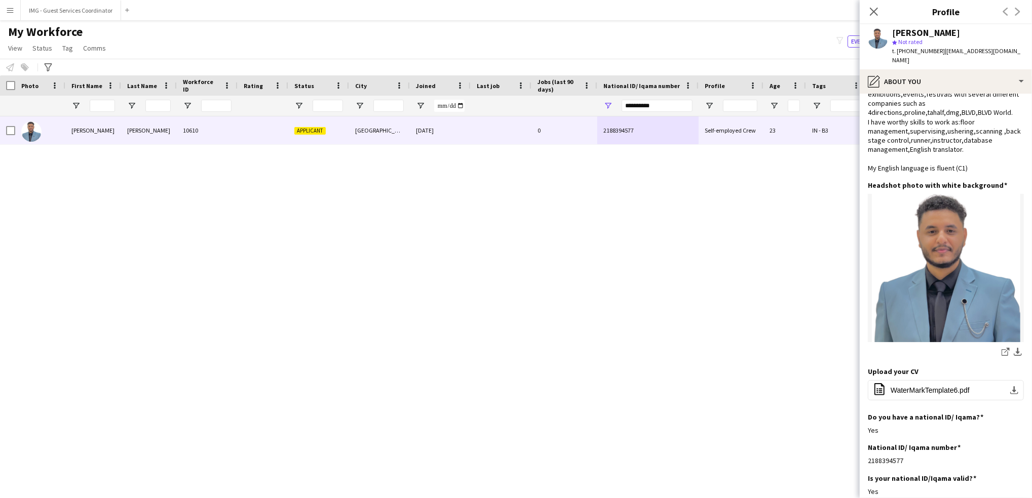
scroll to position [9, 0]
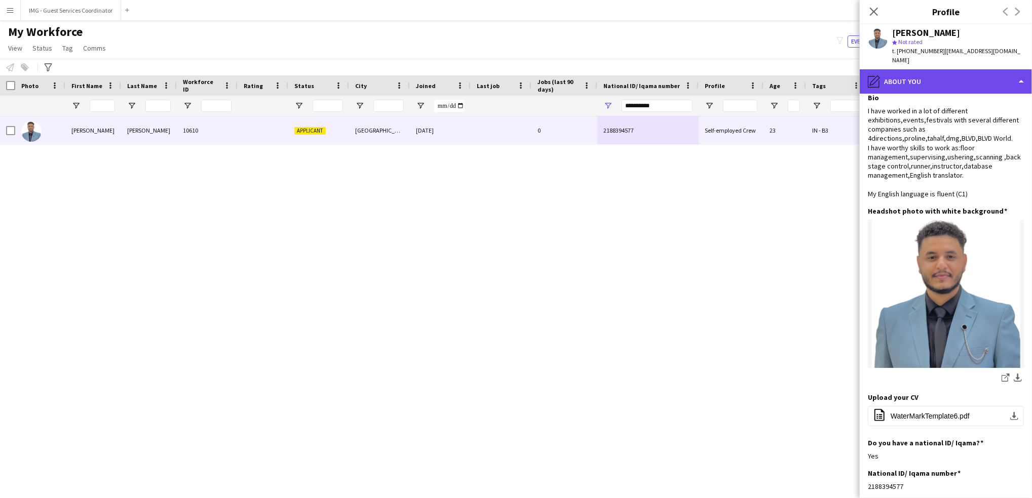
click at [933, 75] on div "pencil4 About you" at bounding box center [946, 81] width 172 height 24
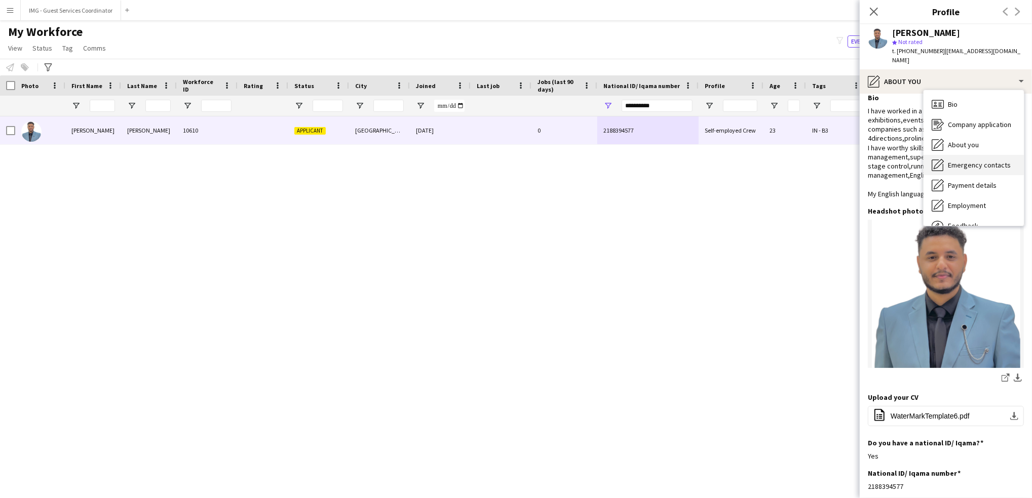
click at [958, 161] on span "Emergency contacts" at bounding box center [979, 165] width 63 height 9
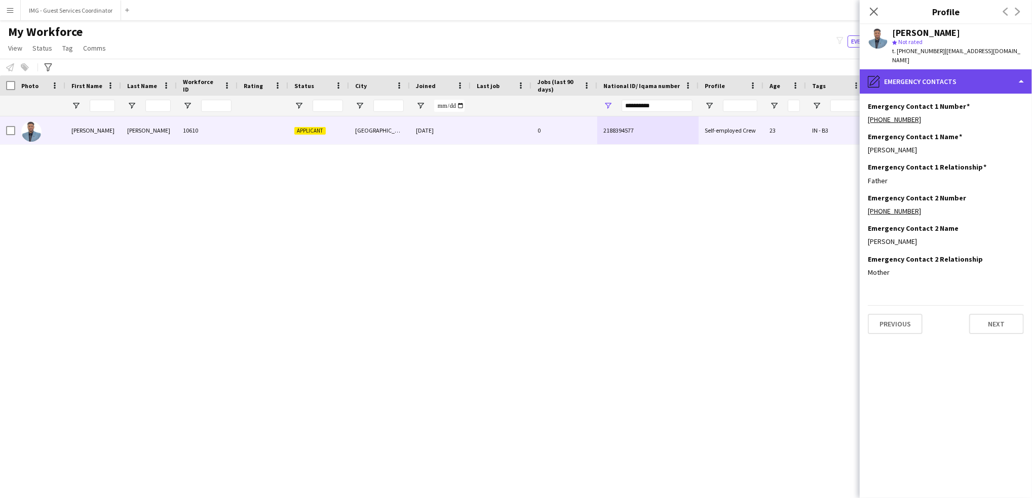
click at [933, 81] on div "pencil4 Emergency contacts" at bounding box center [946, 81] width 172 height 24
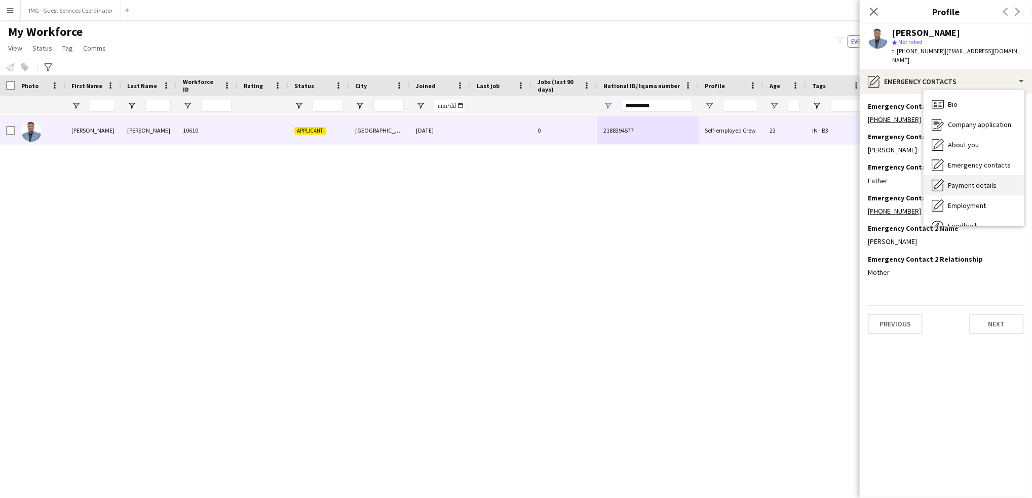
click at [960, 184] on div "Payment details Payment details" at bounding box center [973, 185] width 100 height 20
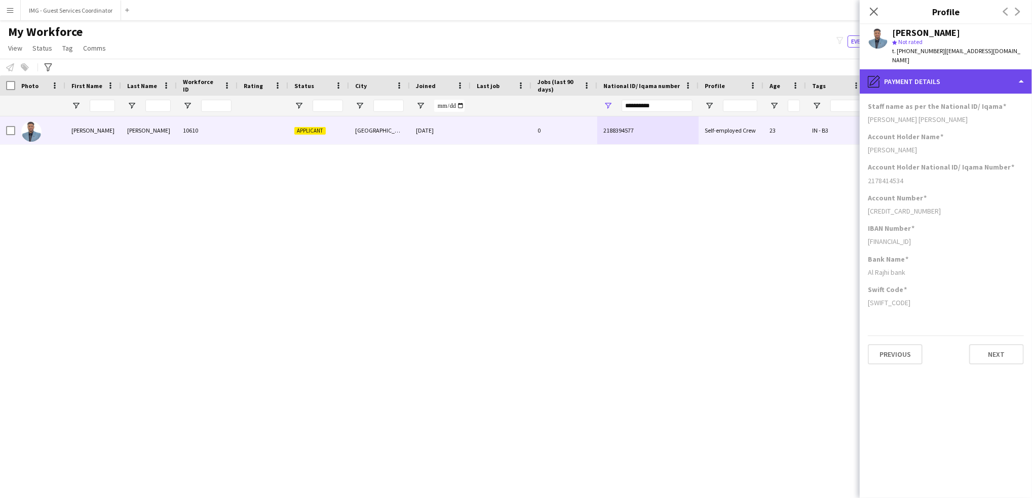
click at [928, 69] on div "pencil4 Payment details" at bounding box center [946, 81] width 172 height 24
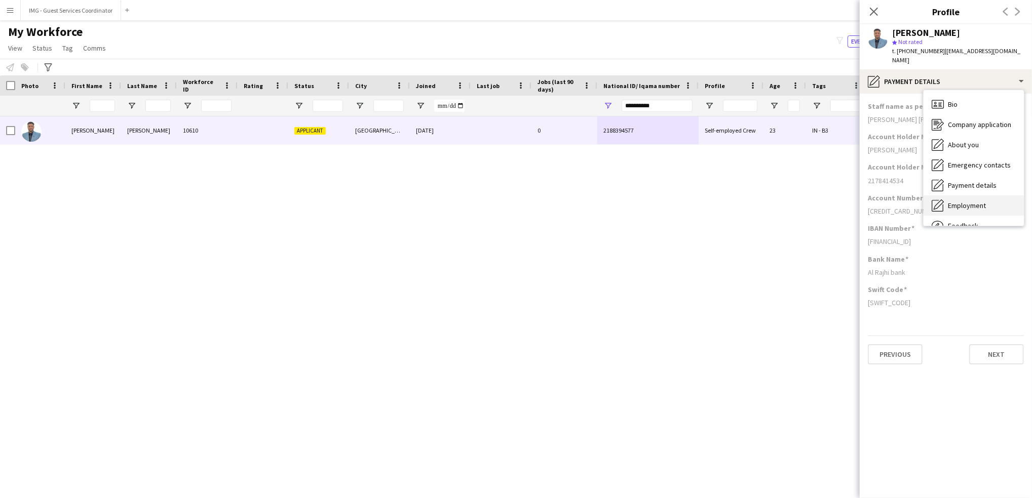
click at [968, 201] on span "Employment" at bounding box center [967, 205] width 38 height 9
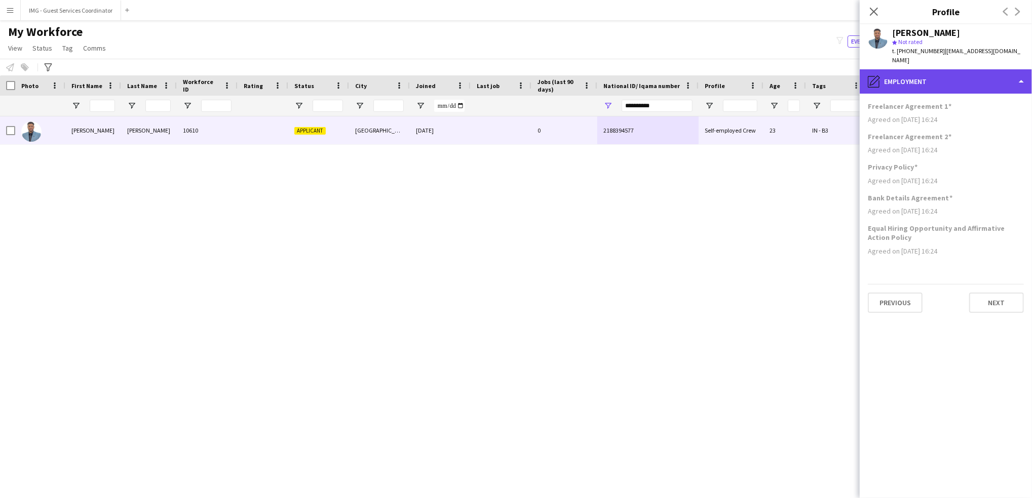
click at [953, 69] on div "pencil4 Employment" at bounding box center [946, 81] width 172 height 24
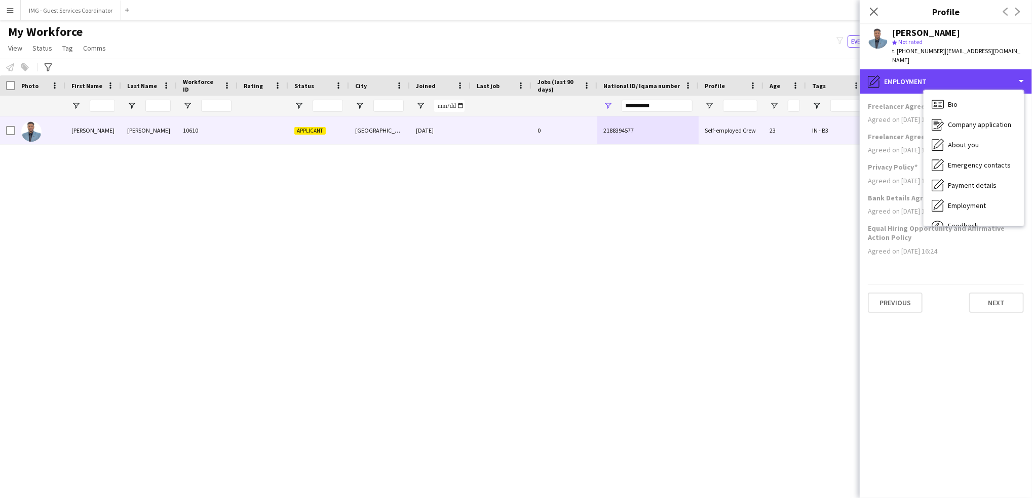
scroll to position [34, 0]
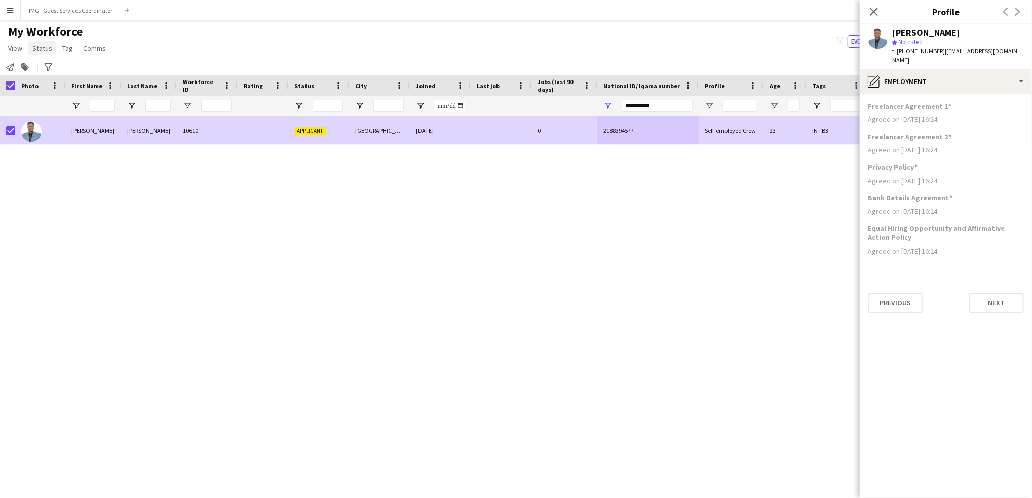
click at [41, 50] on span "Status" at bounding box center [42, 48] width 20 height 9
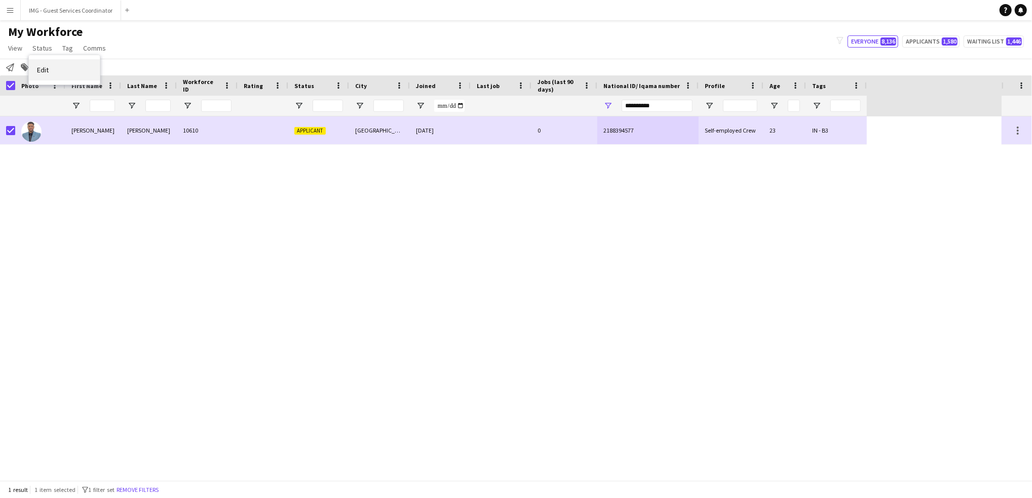
click at [66, 69] on link "Edit" at bounding box center [64, 69] width 71 height 21
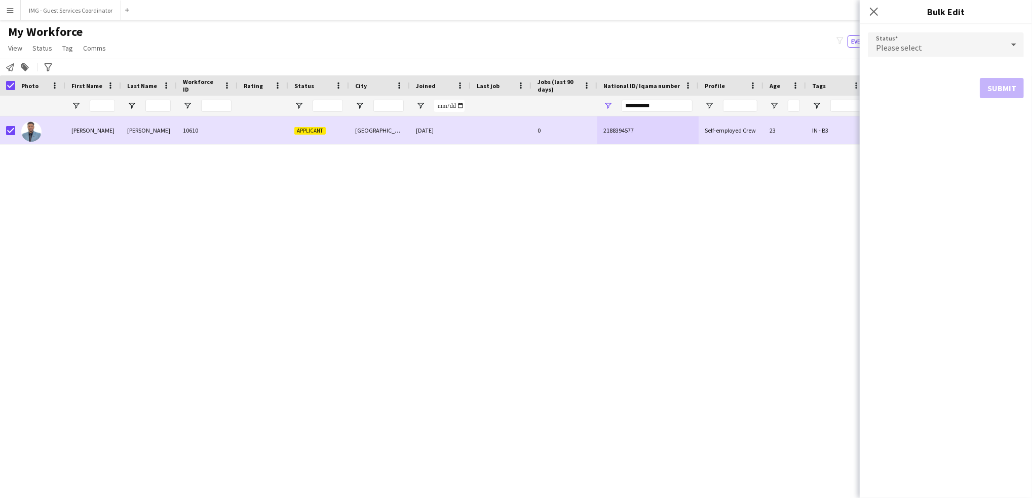
click at [919, 35] on div "Please select" at bounding box center [936, 44] width 136 height 24
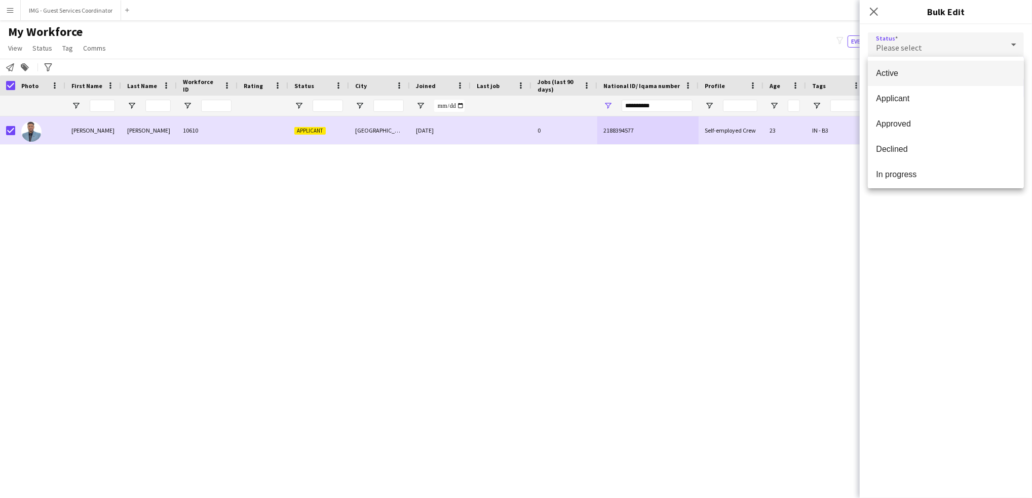
click at [920, 73] on span "Active" at bounding box center [946, 73] width 140 height 10
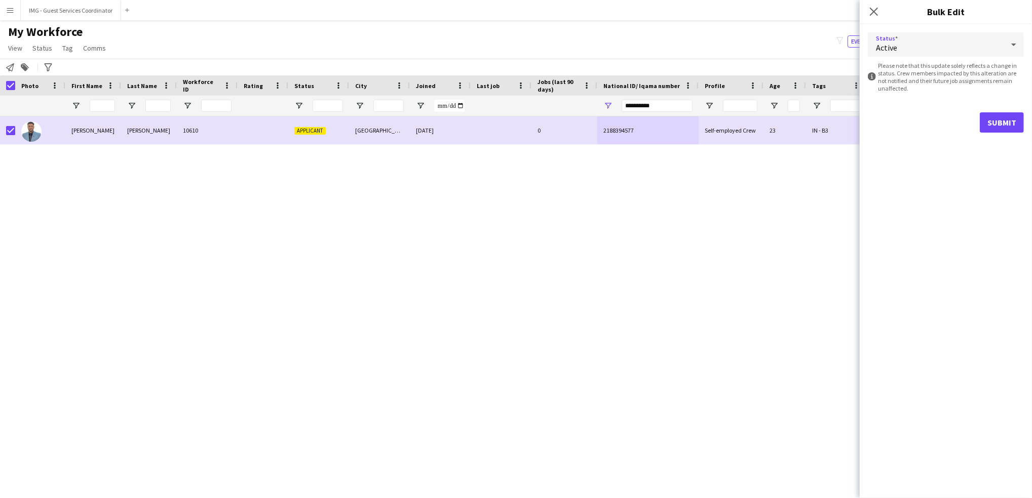
click at [998, 109] on form "Status Active information-circle Please note that this update solely reflects a…" at bounding box center [946, 82] width 156 height 117
click at [1007, 122] on button "Submit" at bounding box center [1002, 122] width 44 height 20
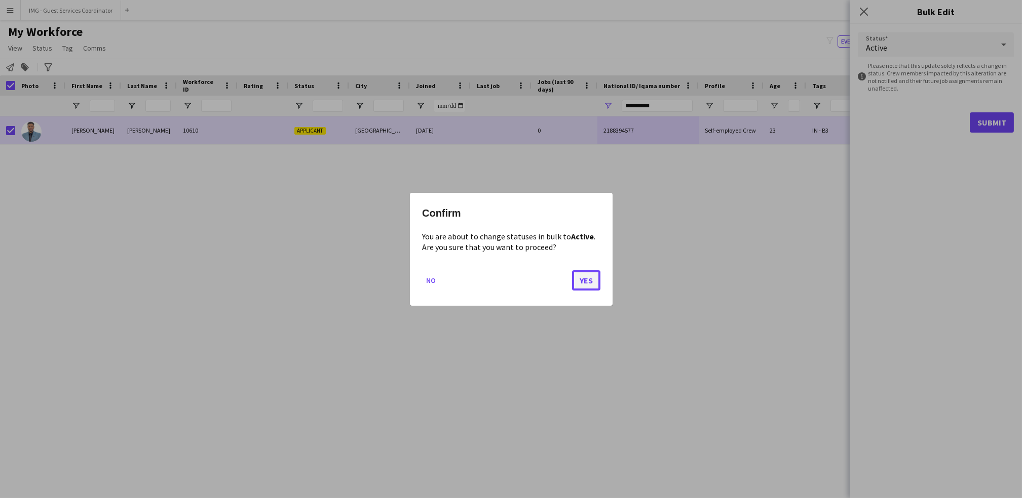
click at [588, 280] on button "Yes" at bounding box center [586, 280] width 28 height 20
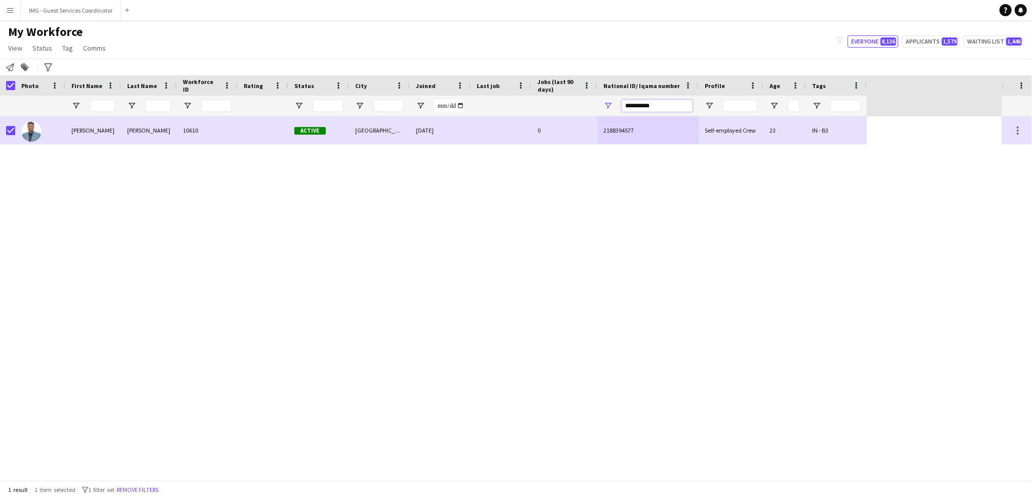
click at [644, 102] on input "**********" at bounding box center [657, 106] width 71 height 12
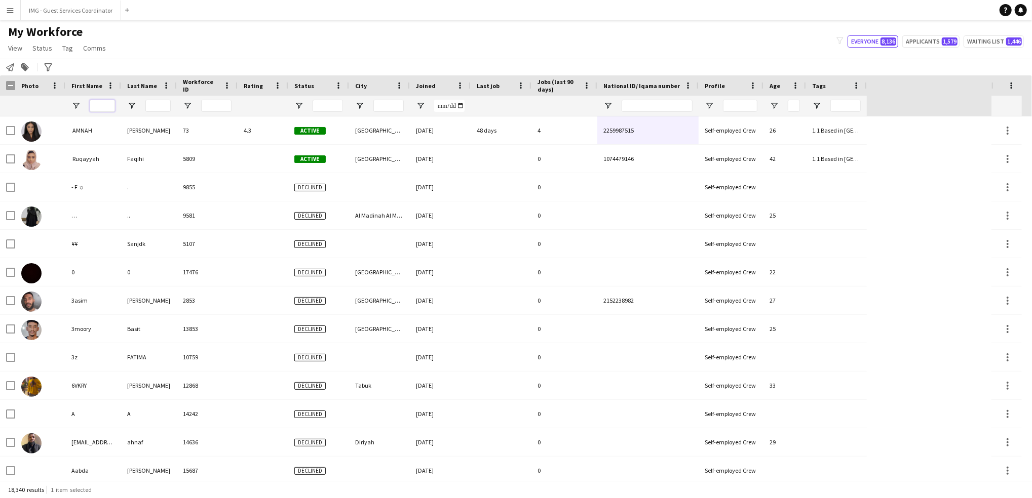
click at [109, 103] on input "First Name Filter Input" at bounding box center [102, 106] width 25 height 12
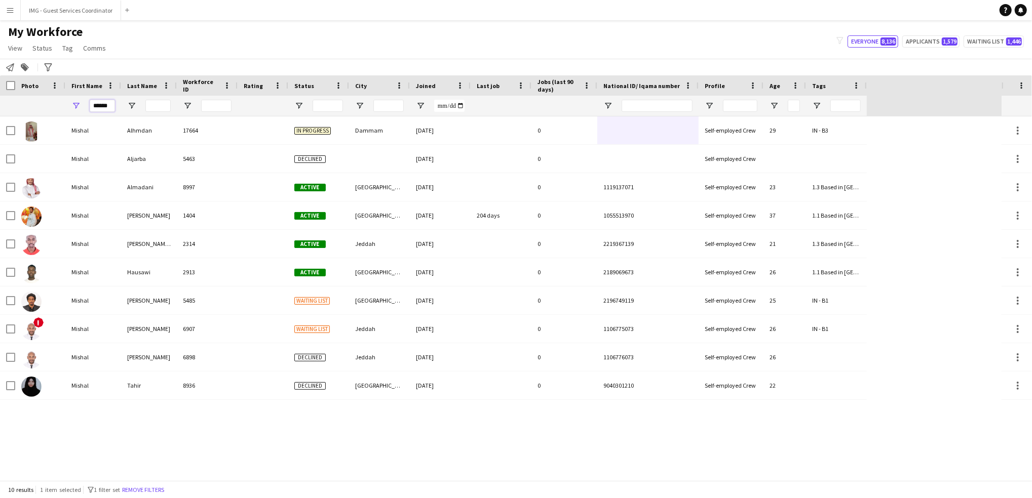
type input "******"
click at [99, 103] on input "******" at bounding box center [102, 106] width 25 height 12
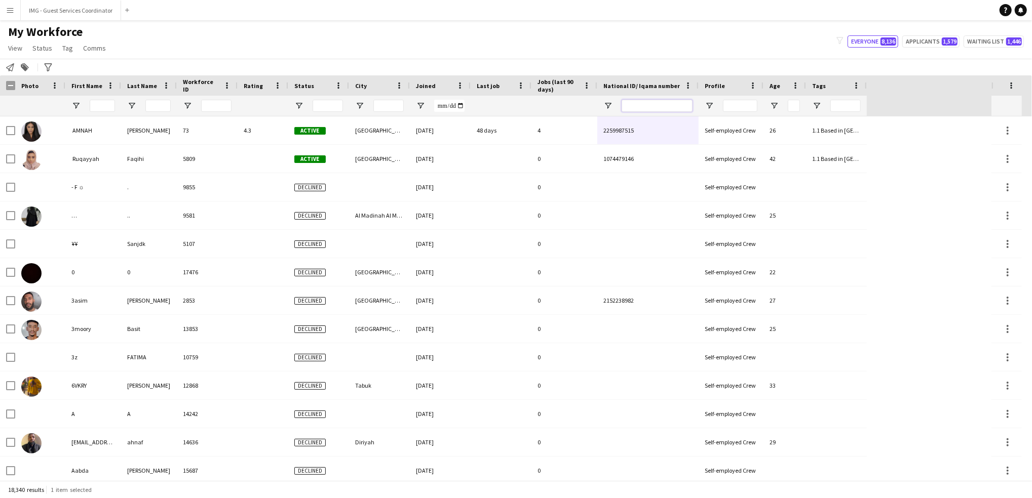
click at [652, 107] on input "National ID/ Iqama number Filter Input" at bounding box center [657, 106] width 71 height 12
paste input "**********"
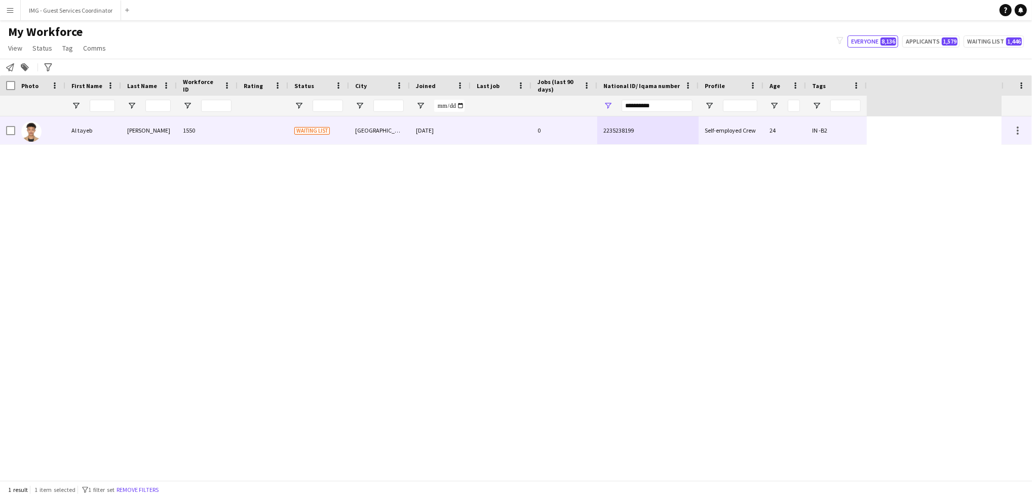
click at [413, 127] on div "05-08-2024" at bounding box center [440, 131] width 61 height 28
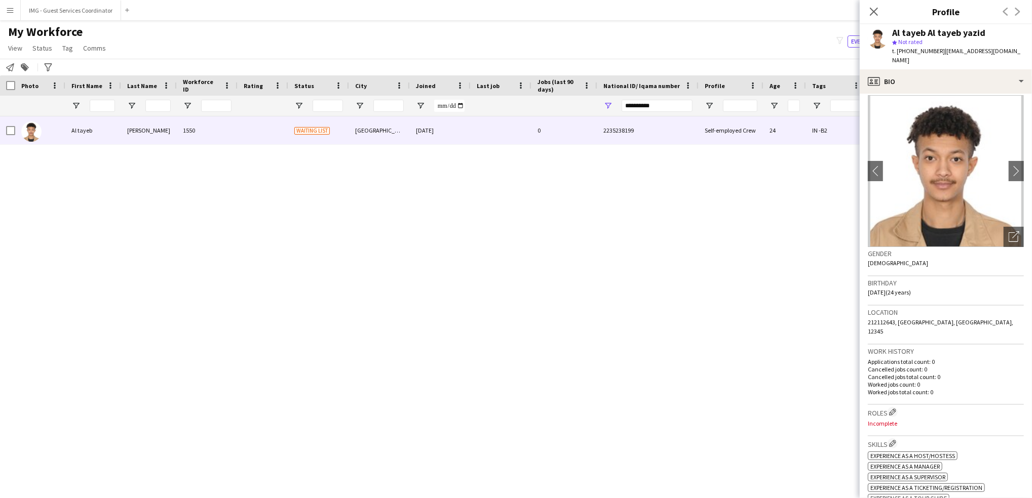
scroll to position [0, 0]
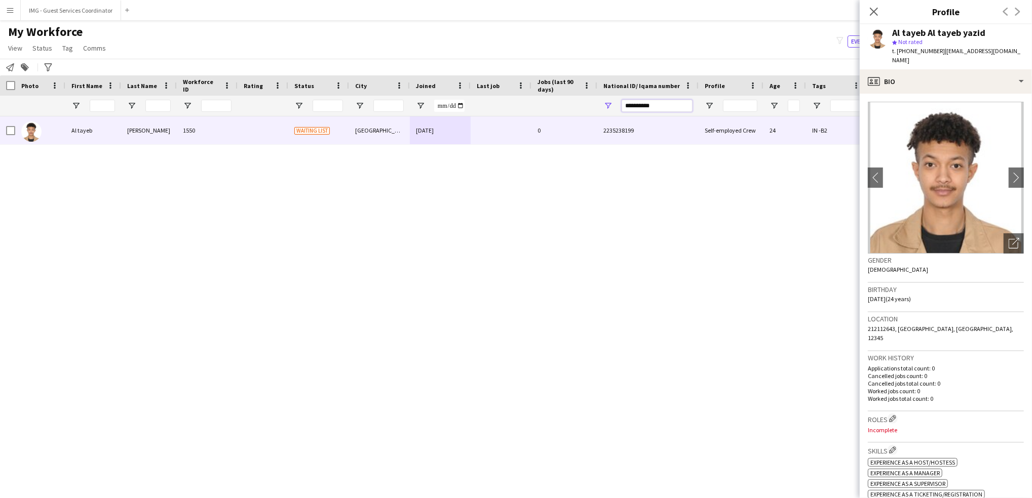
click at [669, 105] on input "**********" at bounding box center [657, 106] width 71 height 12
paste input "National ID/ Iqama number Filter Input"
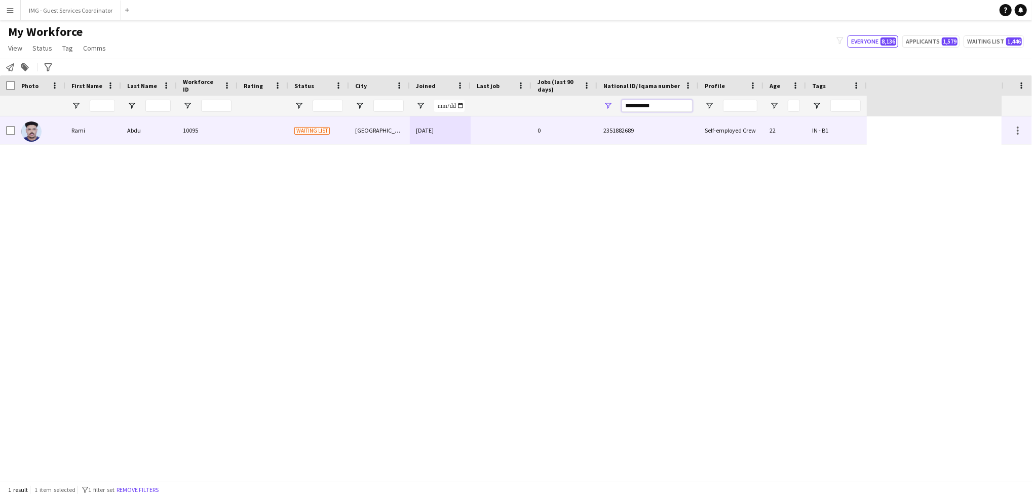
type input "**********"
click at [508, 141] on div at bounding box center [501, 131] width 61 height 28
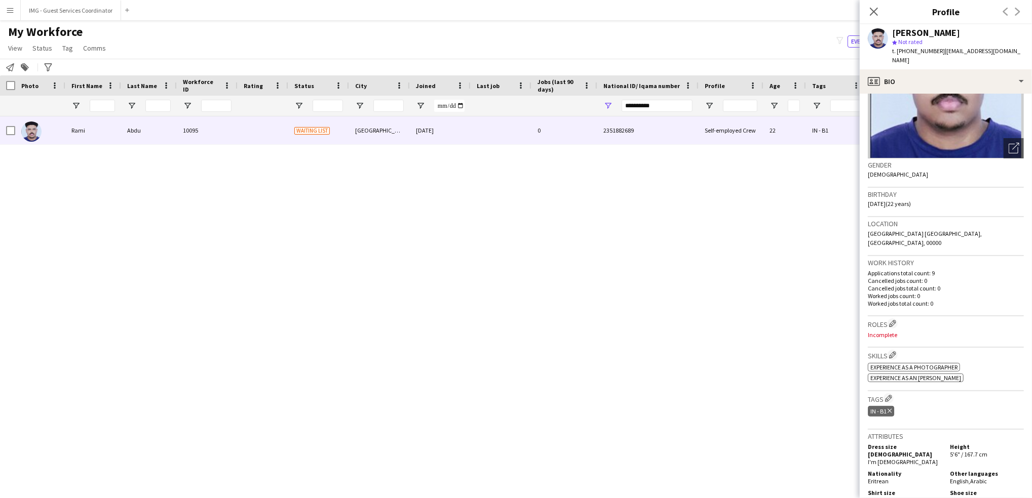
scroll to position [131, 0]
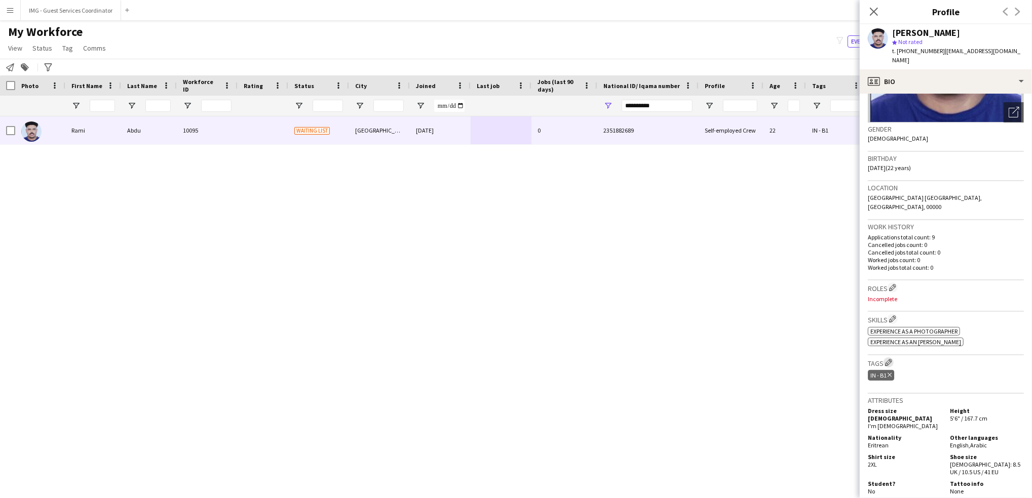
click at [886, 359] on app-icon "Edit crew company tags" at bounding box center [888, 362] width 7 height 7
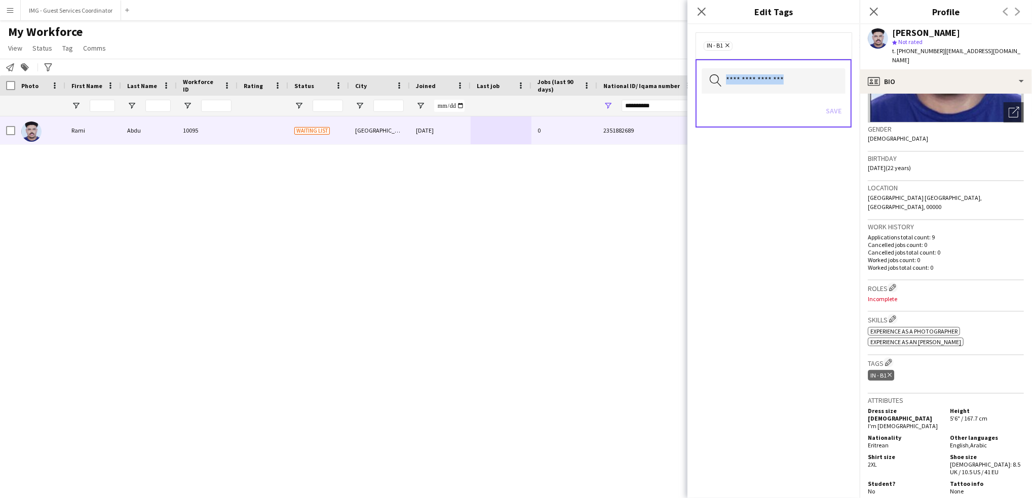
drag, startPoint x: 764, startPoint y: 94, endPoint x: 746, endPoint y: 79, distance: 24.1
click at [746, 79] on div "Search by tag name Save" at bounding box center [773, 93] width 156 height 68
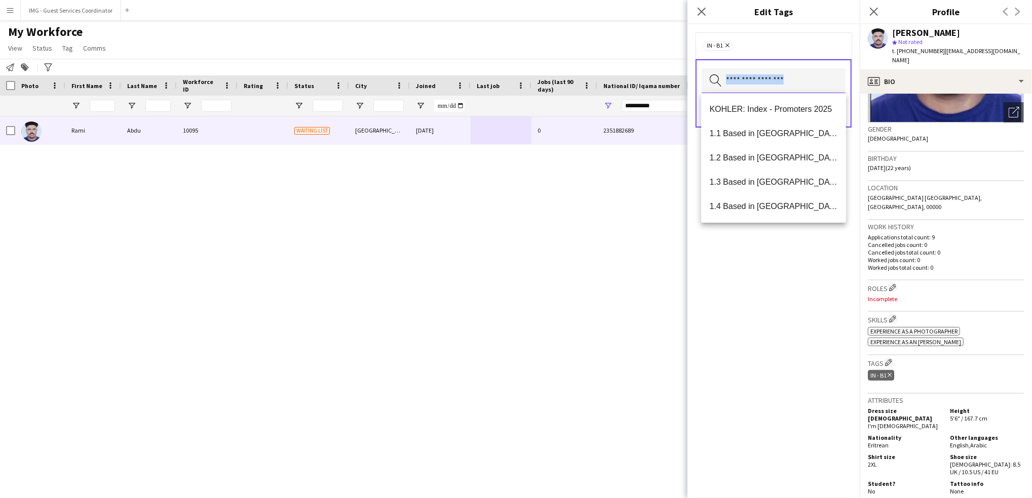
click at [746, 79] on input "text" at bounding box center [774, 80] width 144 height 25
click at [801, 133] on span "1.1 Based in Riyadh" at bounding box center [773, 134] width 129 height 10
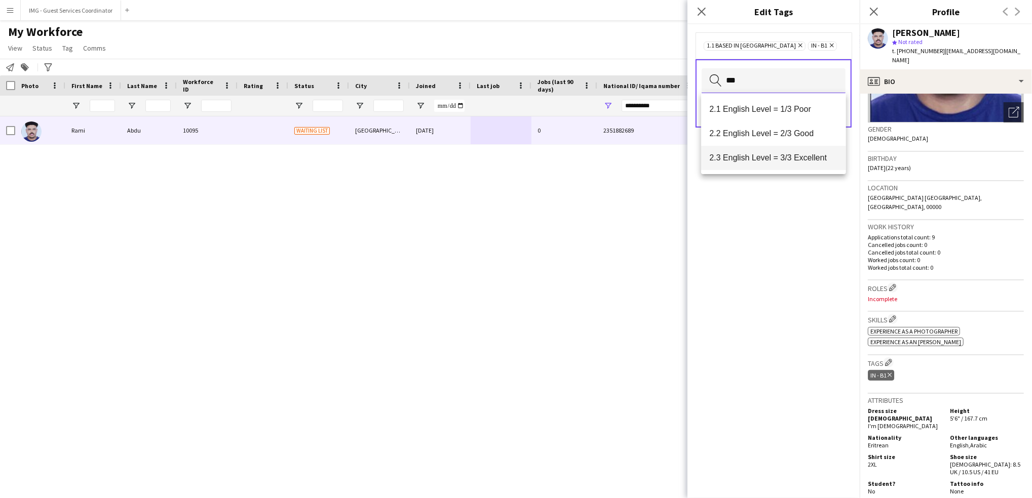
type input "***"
click at [793, 158] on span "2.3 English Level = 3/3 Excellent" at bounding box center [773, 158] width 129 height 10
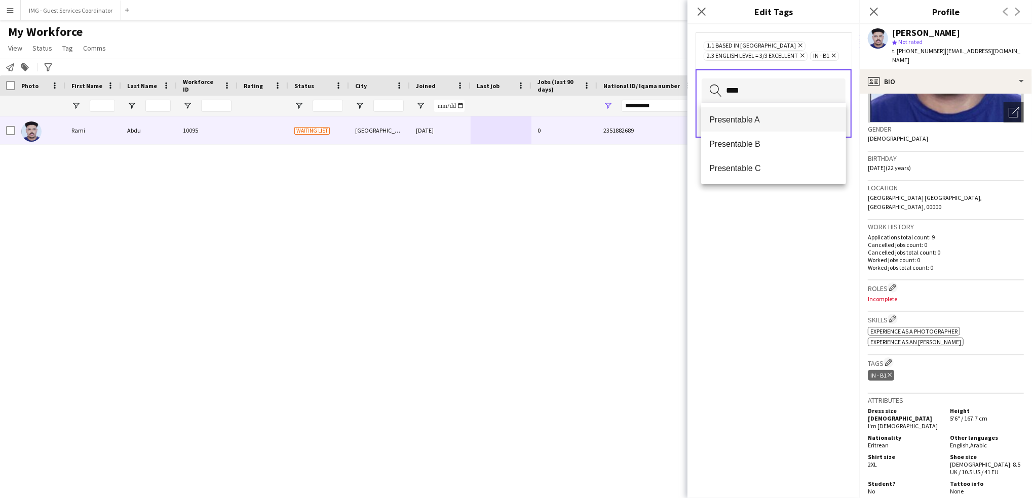
type input "****"
click at [762, 121] on span "Presentable A" at bounding box center [773, 120] width 129 height 10
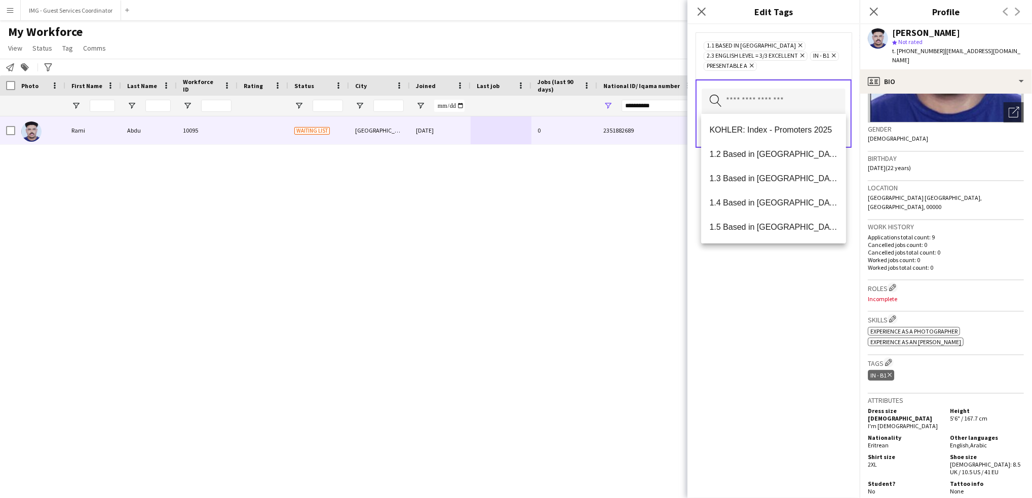
click at [774, 379] on div "1.1 Based in Riyadh Remove 2.3 English Level = 3/3 Excellent Remove IN - B1 Rem…" at bounding box center [773, 261] width 172 height 474
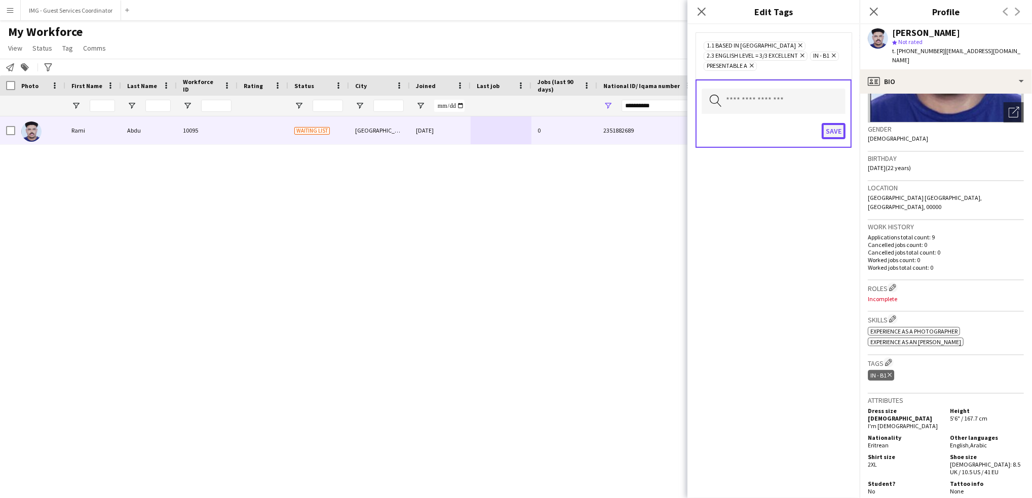
click at [836, 129] on button "Save" at bounding box center [834, 131] width 24 height 16
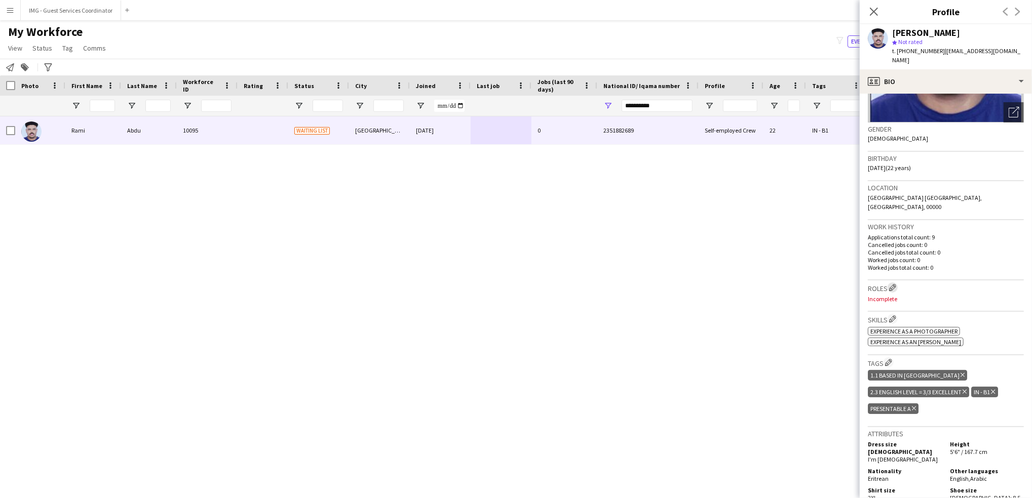
click at [892, 284] on app-icon "Edit crew company roles" at bounding box center [892, 287] width 7 height 7
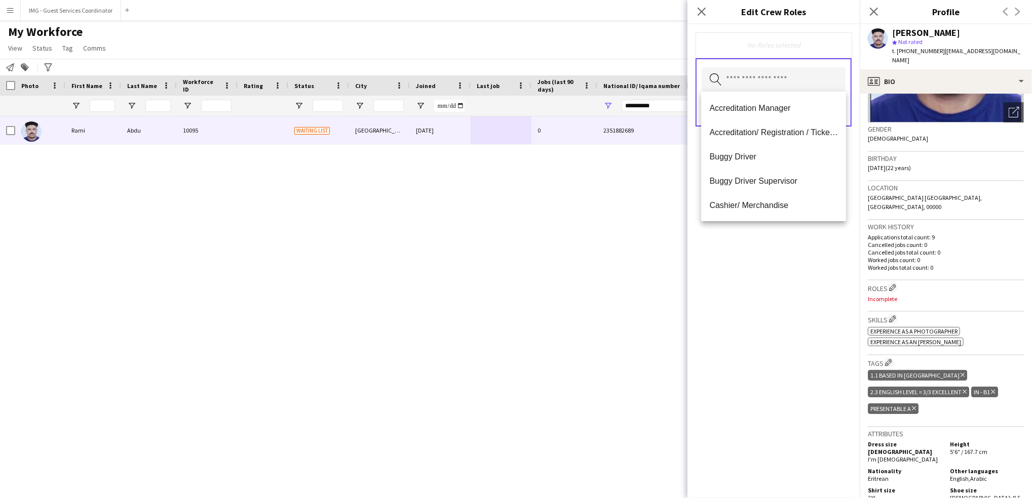
click at [765, 81] on input "text" at bounding box center [774, 79] width 144 height 25
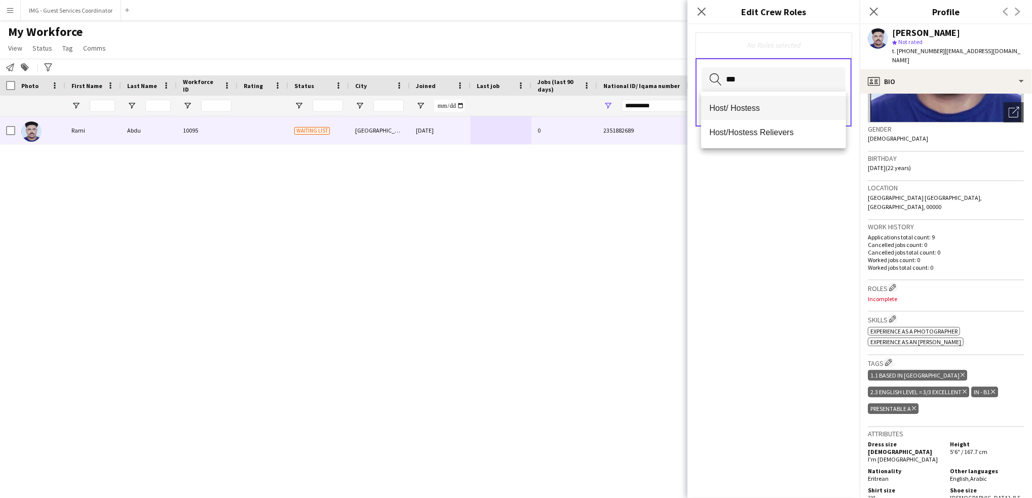
type input "***"
click at [767, 102] on mat-option "Host/ Hostess" at bounding box center [773, 108] width 145 height 24
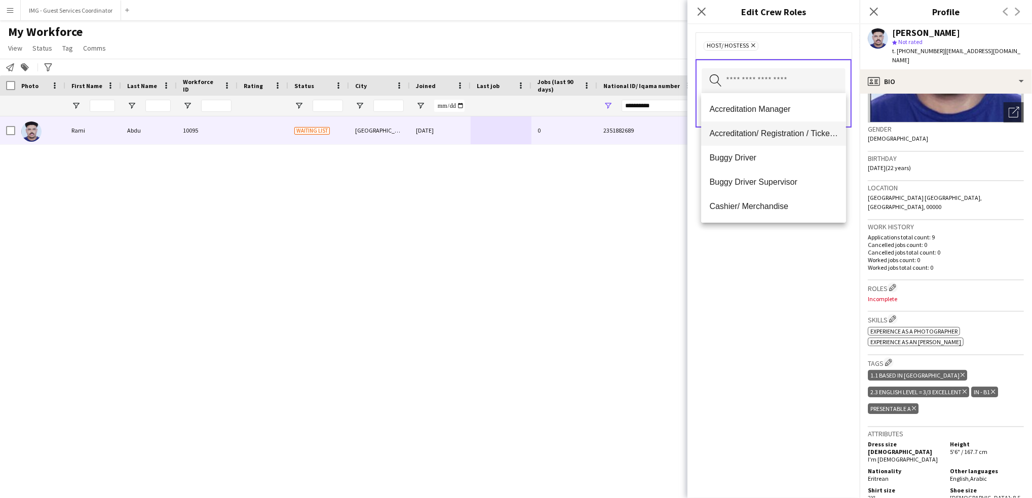
click at [782, 126] on mat-option "Accreditation/ Registration / Ticketing" at bounding box center [773, 134] width 145 height 24
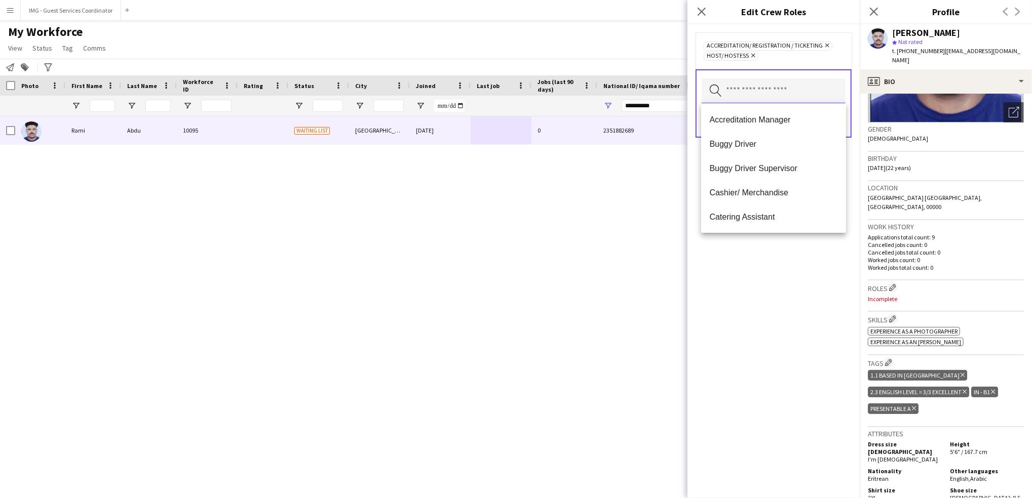
scroll to position [0, 0]
click at [846, 122] on div "Search by role type Save" at bounding box center [773, 103] width 156 height 68
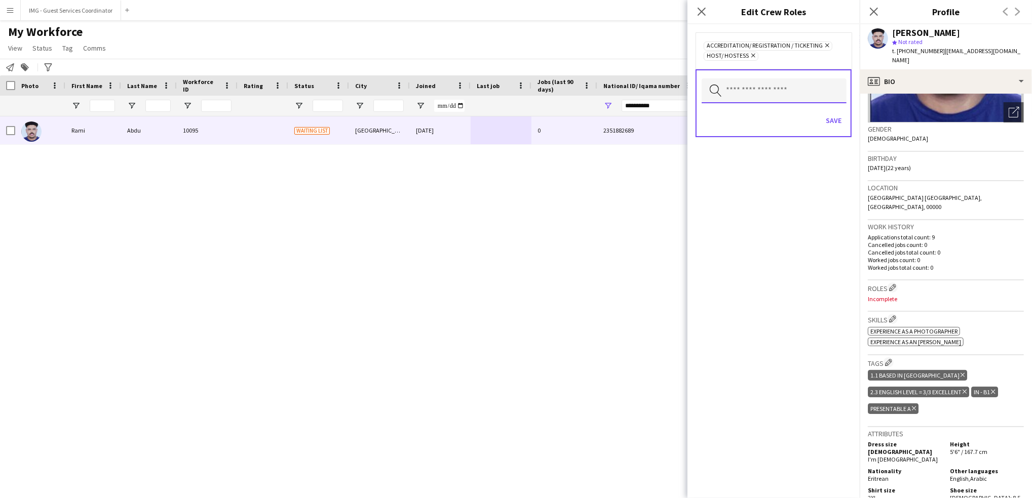
click at [791, 89] on input "text" at bounding box center [774, 91] width 145 height 25
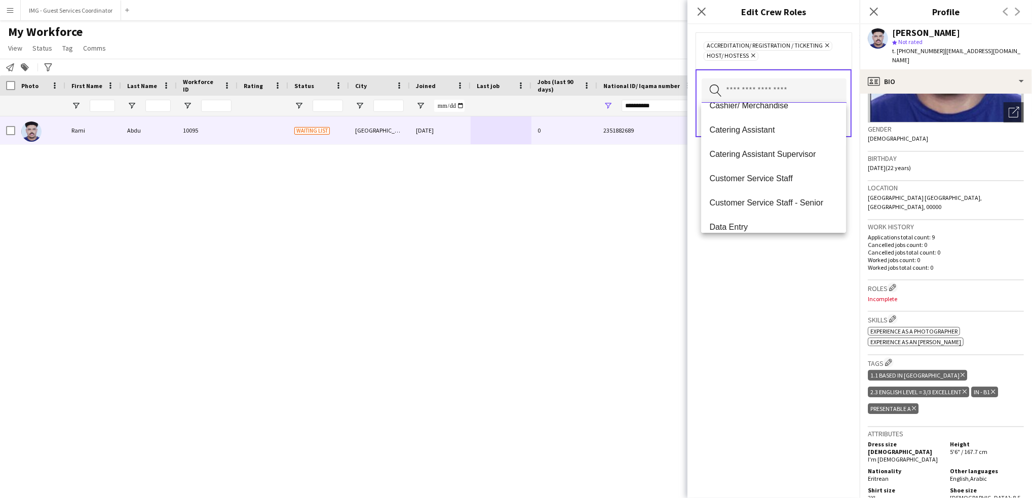
scroll to position [130, 0]
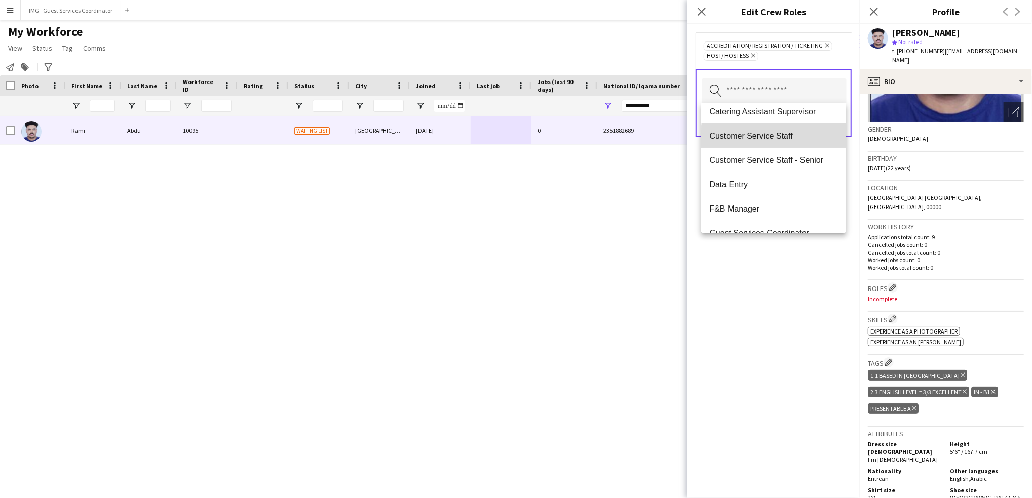
click at [798, 140] on span "Customer Service Staff" at bounding box center [773, 136] width 129 height 10
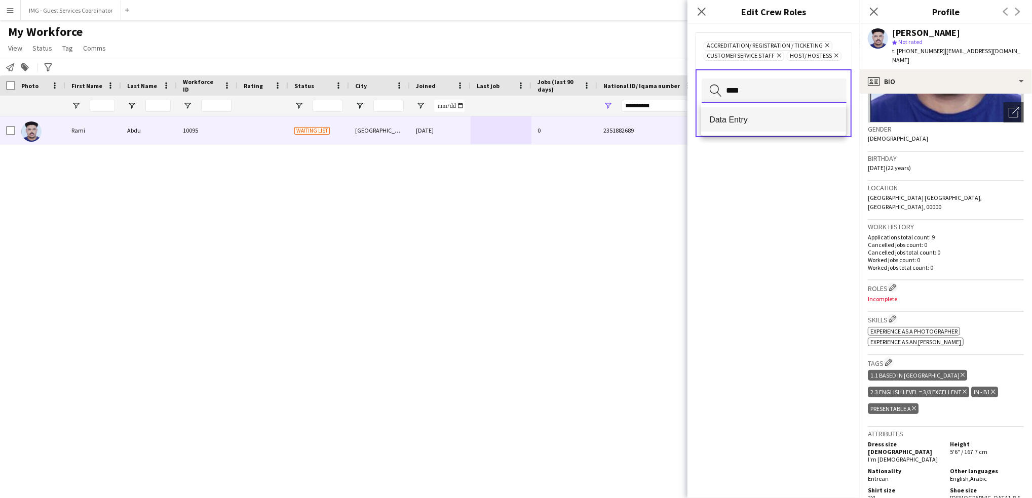
type input "****"
click at [765, 131] on mat-option "Data Entry" at bounding box center [773, 119] width 145 height 24
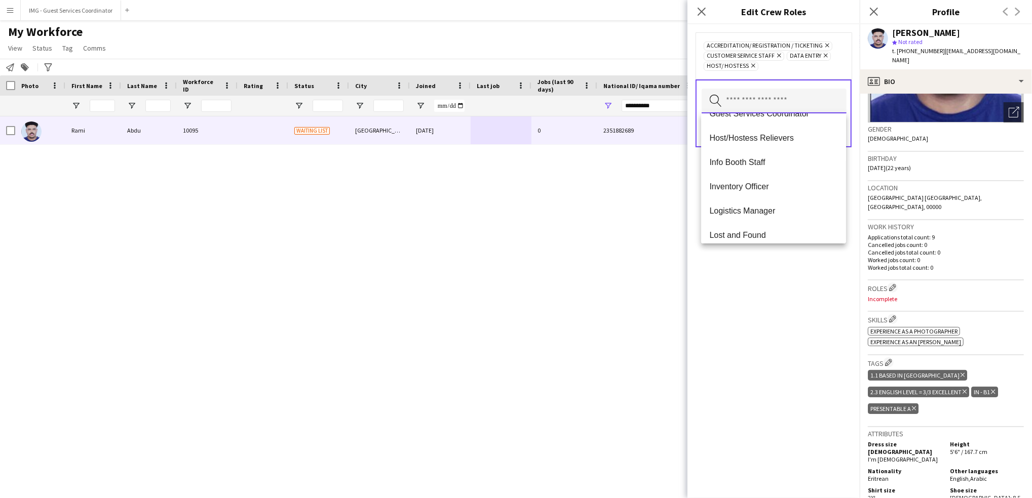
scroll to position [216, 0]
click at [776, 158] on span "Info Booth Staff" at bounding box center [773, 157] width 129 height 10
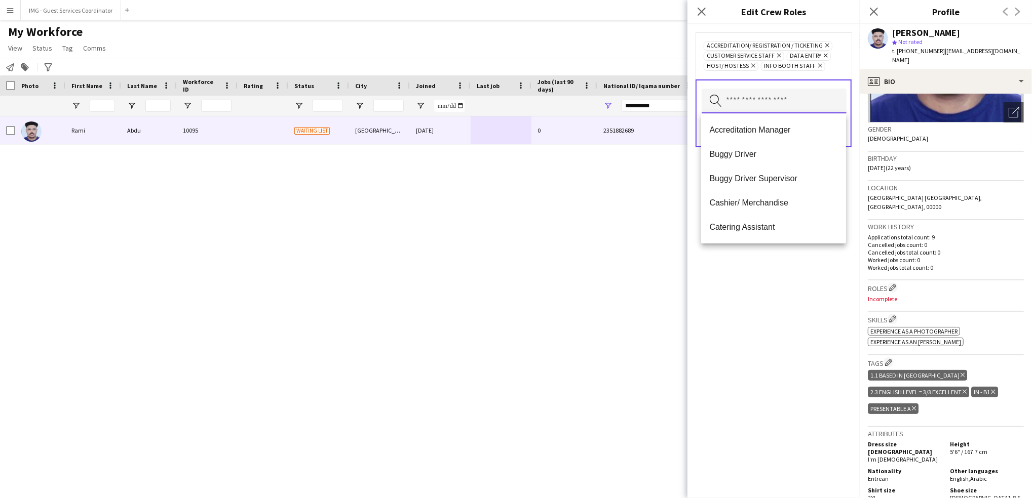
click at [794, 103] on input "text" at bounding box center [774, 101] width 145 height 25
click at [790, 199] on span "Promoter / Sales / Brand Ambassador" at bounding box center [773, 202] width 129 height 10
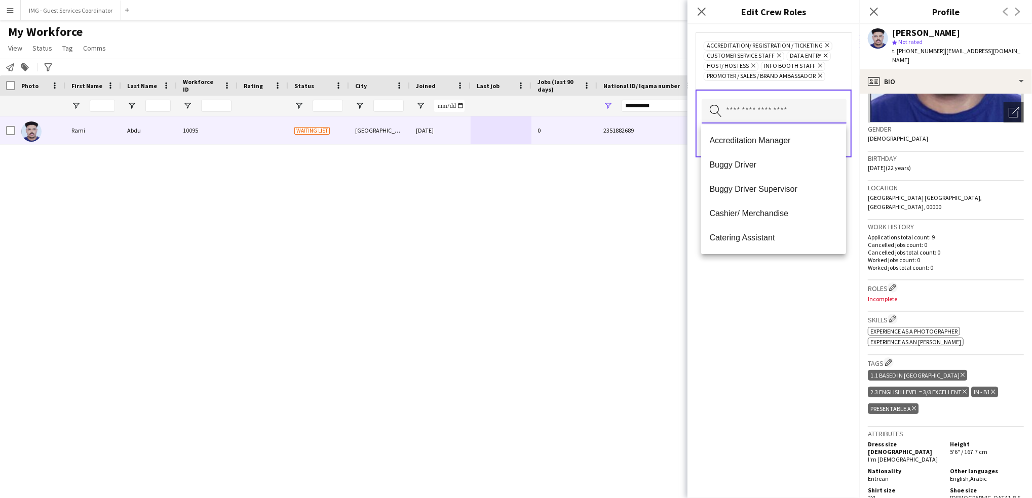
scroll to position [0, 0]
type input "***"
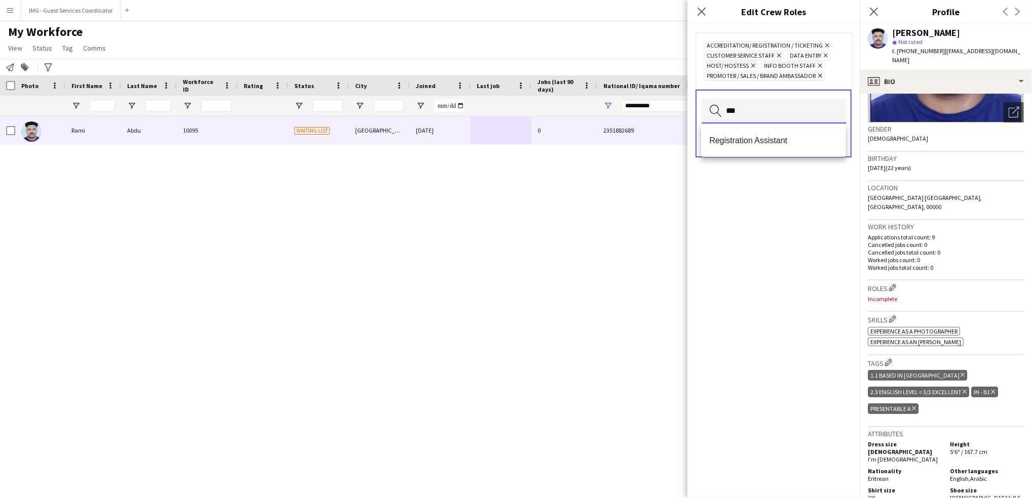
drag, startPoint x: 797, startPoint y: 111, endPoint x: 649, endPoint y: 104, distance: 148.6
click at [649, 104] on body "Menu Boards Boards Boards All jobs Status Workforce Workforce My Workforce Recr…" at bounding box center [516, 249] width 1032 height 498
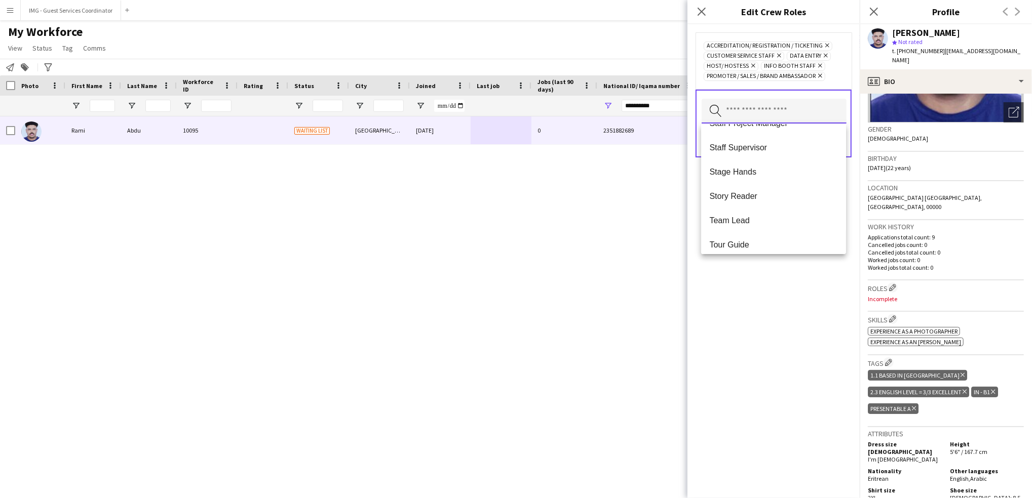
scroll to position [800, 0]
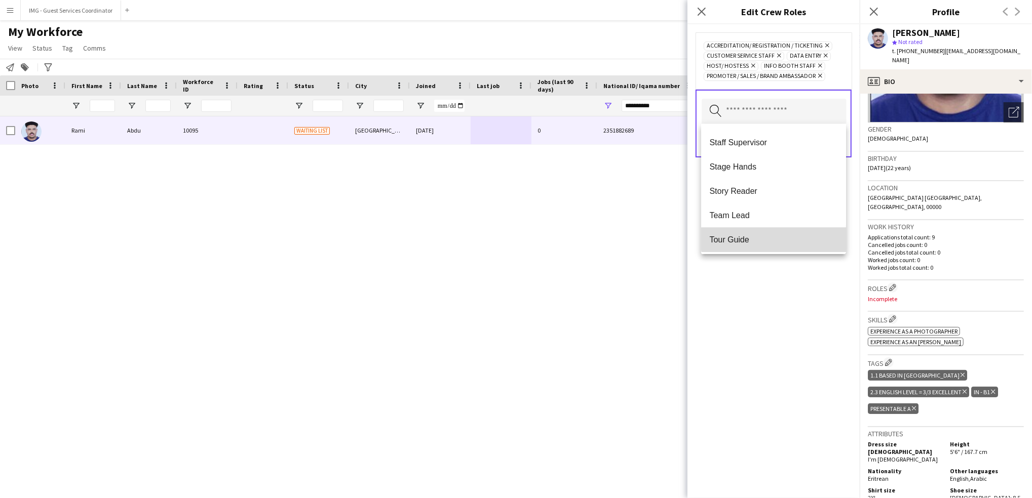
click at [780, 232] on mat-option "Tour Guide" at bounding box center [773, 240] width 145 height 24
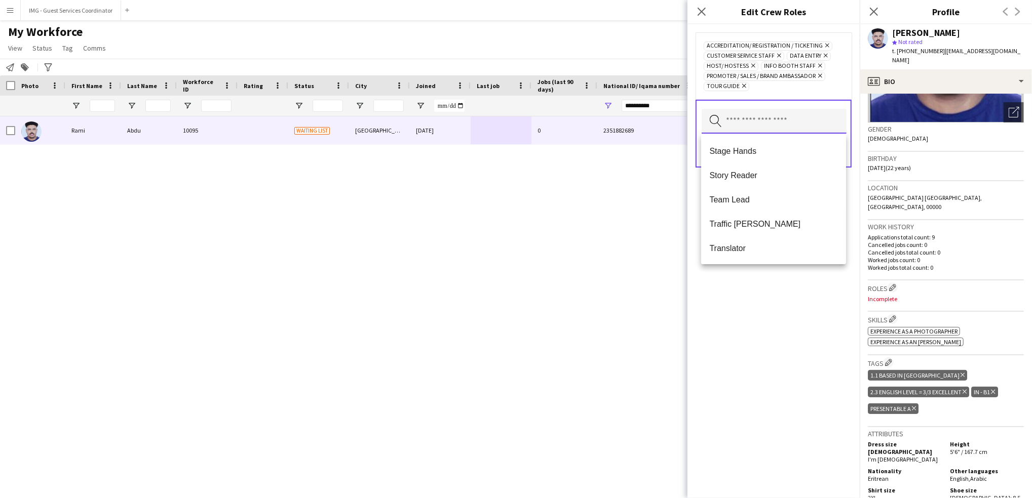
scroll to position [851, 0]
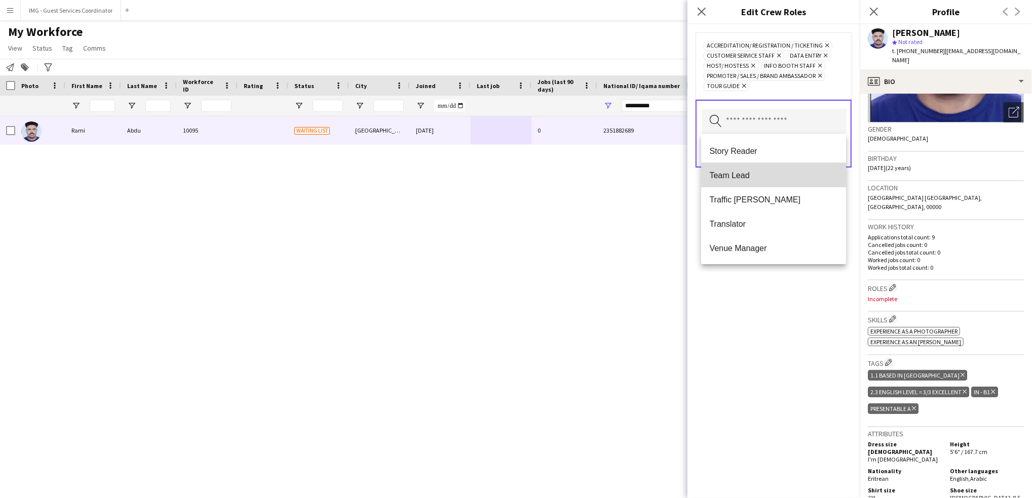
click at [799, 180] on mat-option "Team Lead" at bounding box center [773, 175] width 145 height 24
click at [790, 305] on div "Accreditation/ Registration / Ticketing Remove Customer Service Staff Remove Da…" at bounding box center [773, 261] width 172 height 474
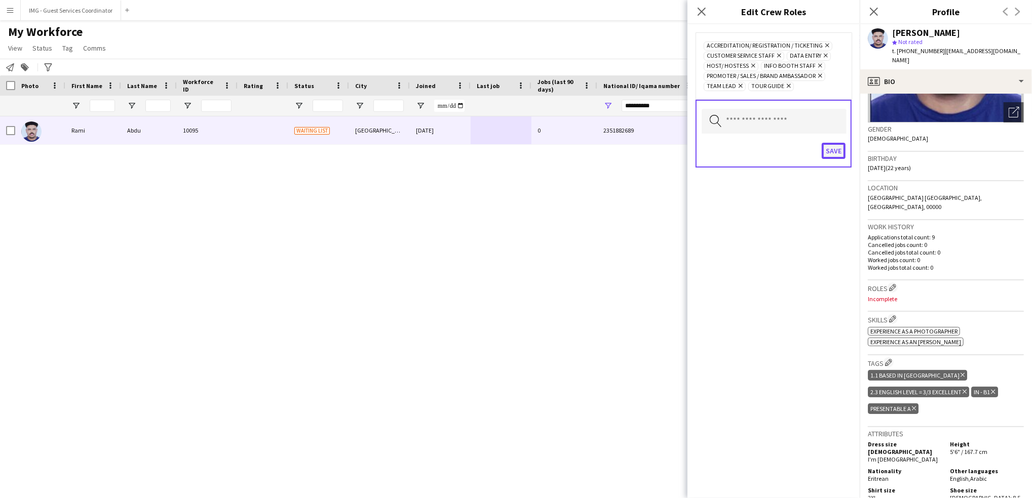
click at [833, 148] on button "Save" at bounding box center [834, 151] width 24 height 16
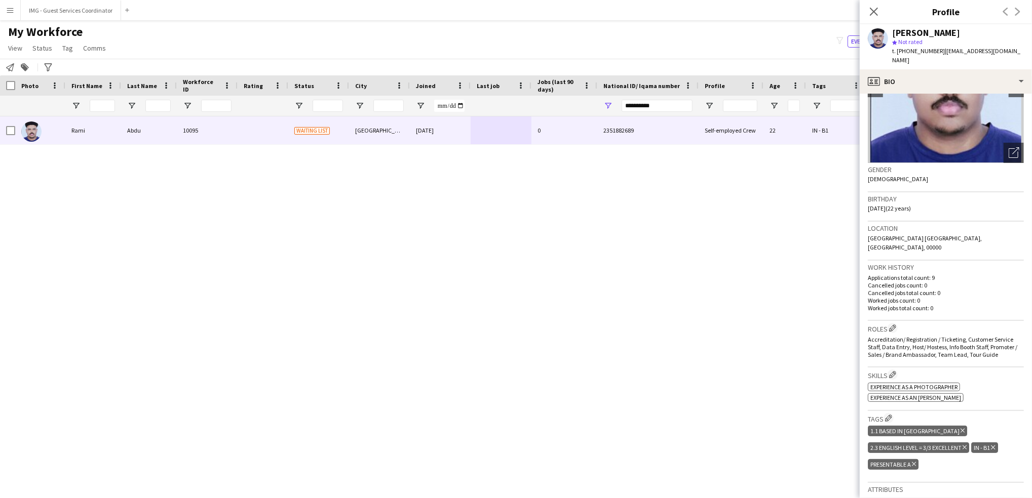
scroll to position [0, 0]
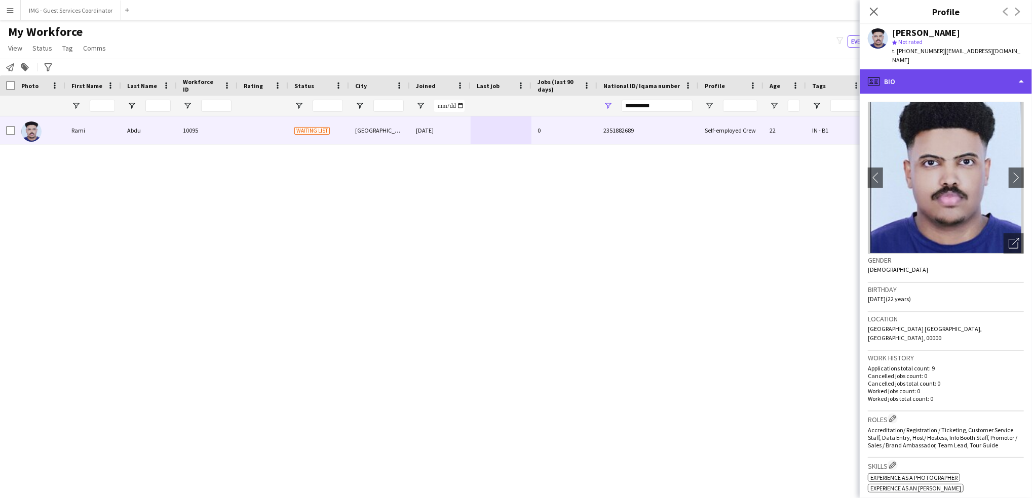
click at [922, 71] on div "profile Bio" at bounding box center [946, 81] width 172 height 24
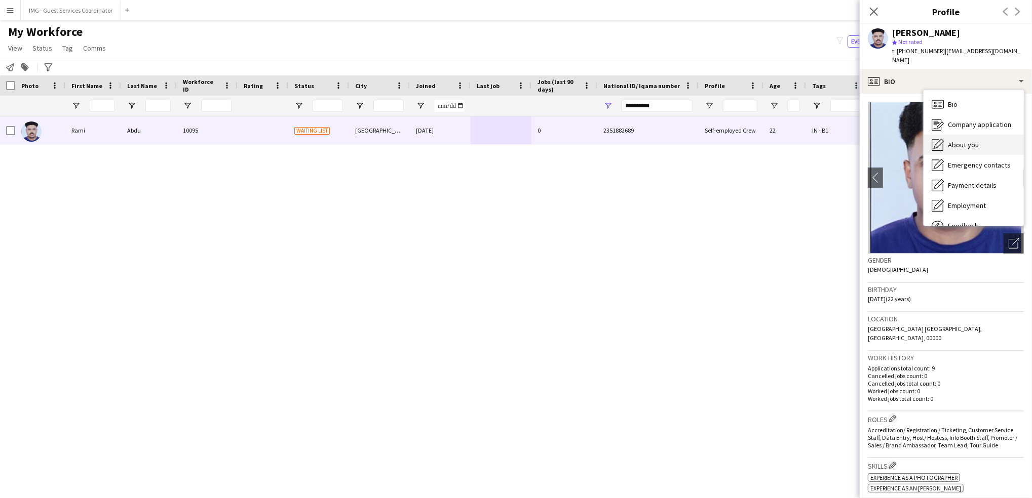
click at [963, 140] on span "About you" at bounding box center [963, 144] width 31 height 9
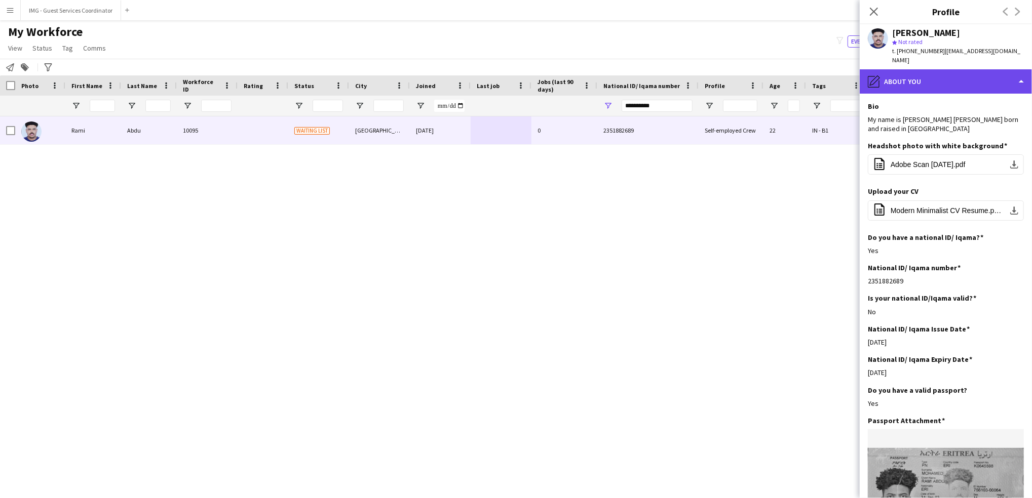
click at [912, 70] on div "pencil4 About you" at bounding box center [946, 81] width 172 height 24
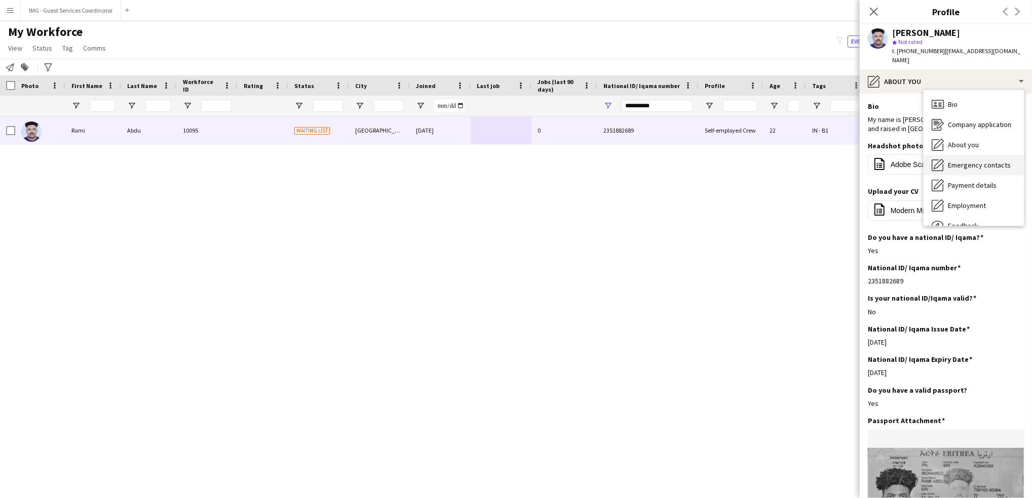
click at [962, 161] on span "Emergency contacts" at bounding box center [979, 165] width 63 height 9
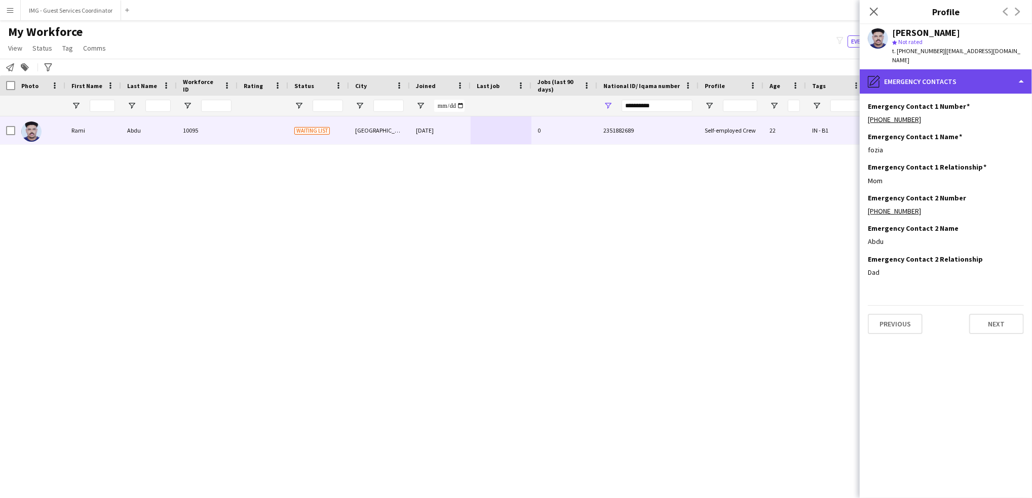
click at [931, 69] on div "pencil4 Emergency contacts" at bounding box center [946, 81] width 172 height 24
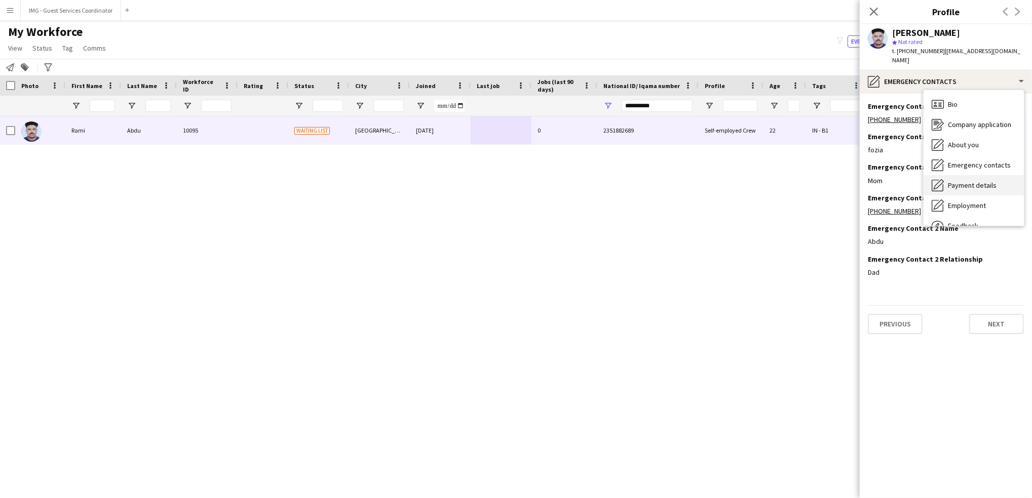
click at [966, 181] on span "Payment details" at bounding box center [972, 185] width 49 height 9
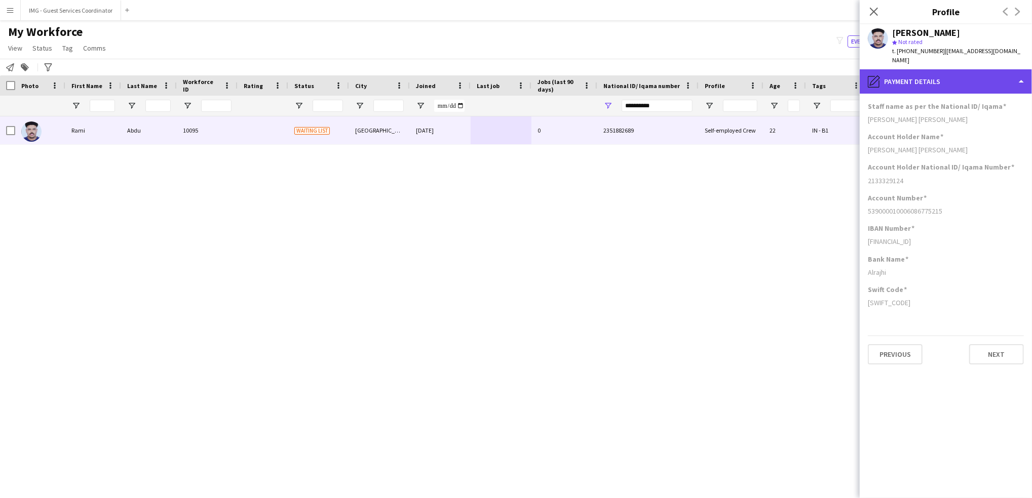
click at [918, 69] on div "pencil4 Payment details" at bounding box center [946, 81] width 172 height 24
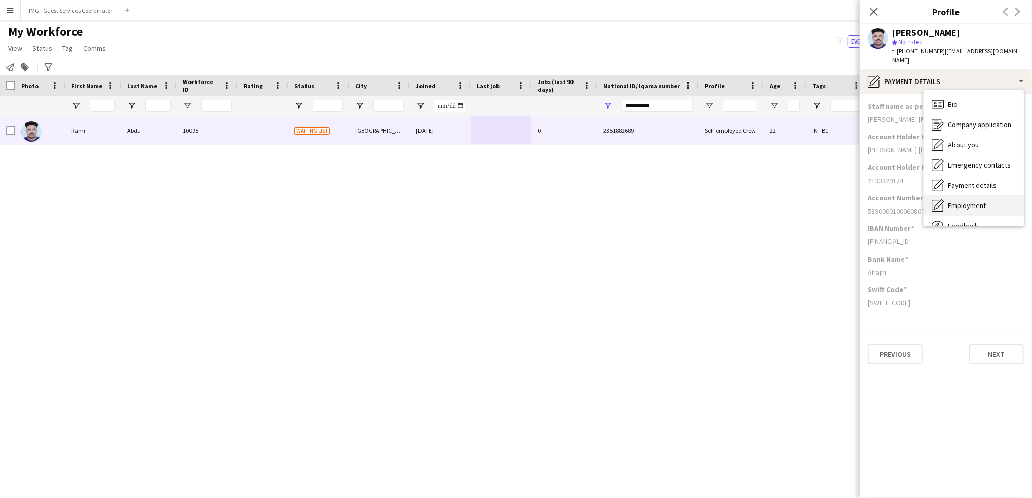
click at [953, 196] on div "Employment Employment" at bounding box center [973, 206] width 100 height 20
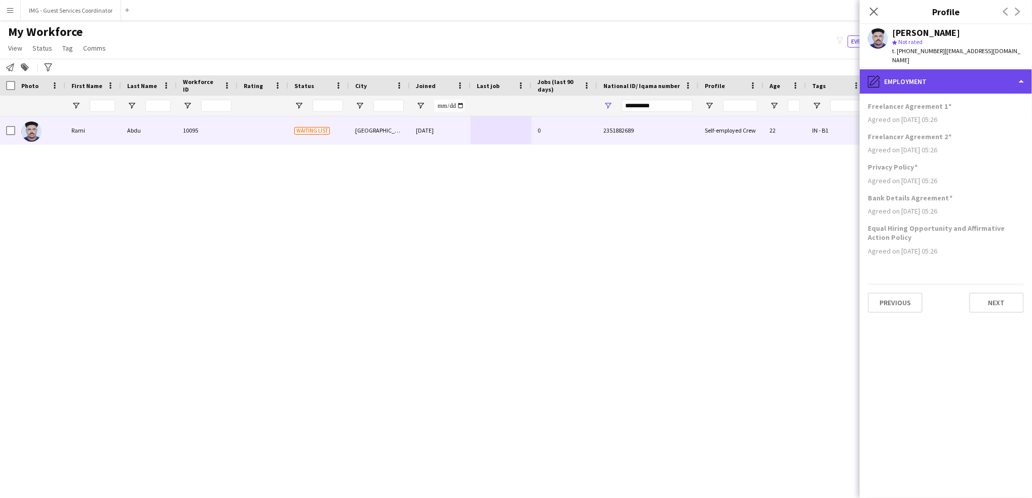
click at [947, 79] on div "pencil4 Employment" at bounding box center [946, 81] width 172 height 24
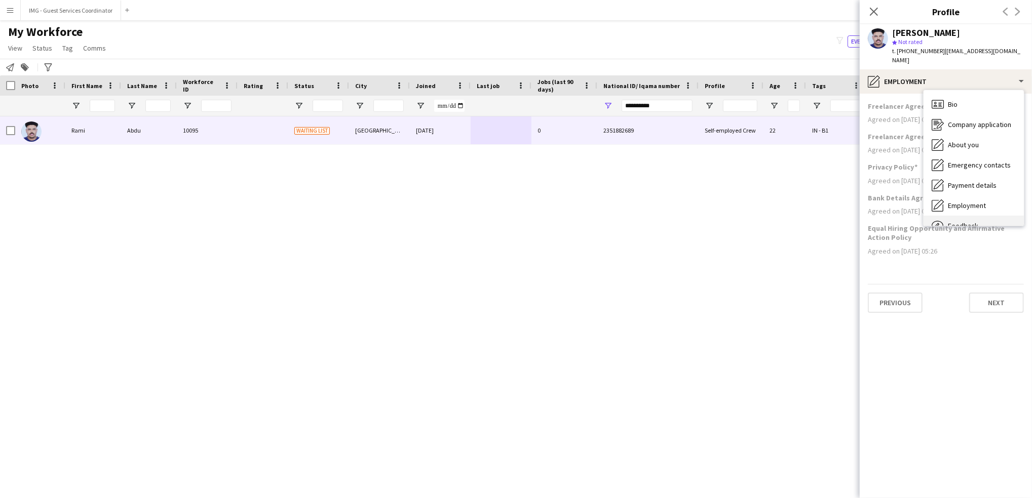
click at [983, 216] on div "Feedback Feedback" at bounding box center [973, 226] width 100 height 20
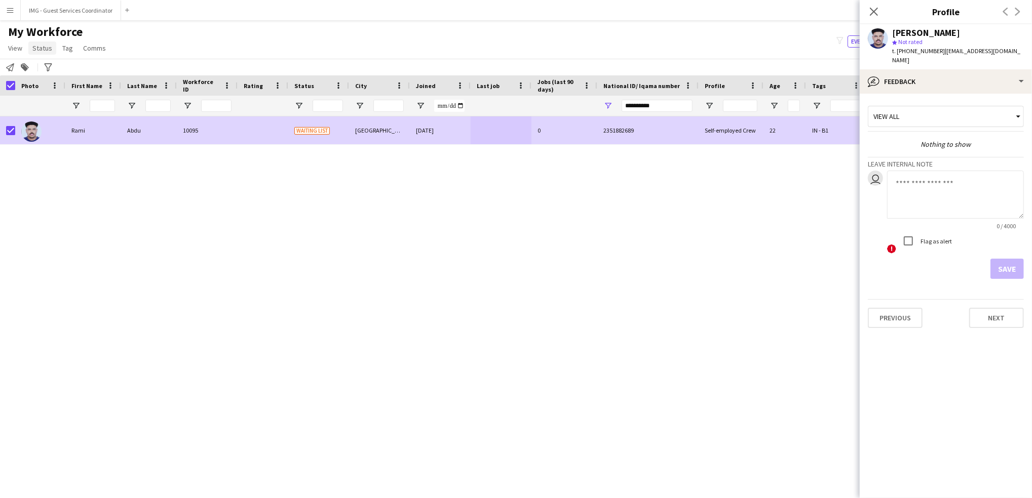
click at [40, 42] on link "Status" at bounding box center [42, 48] width 28 height 13
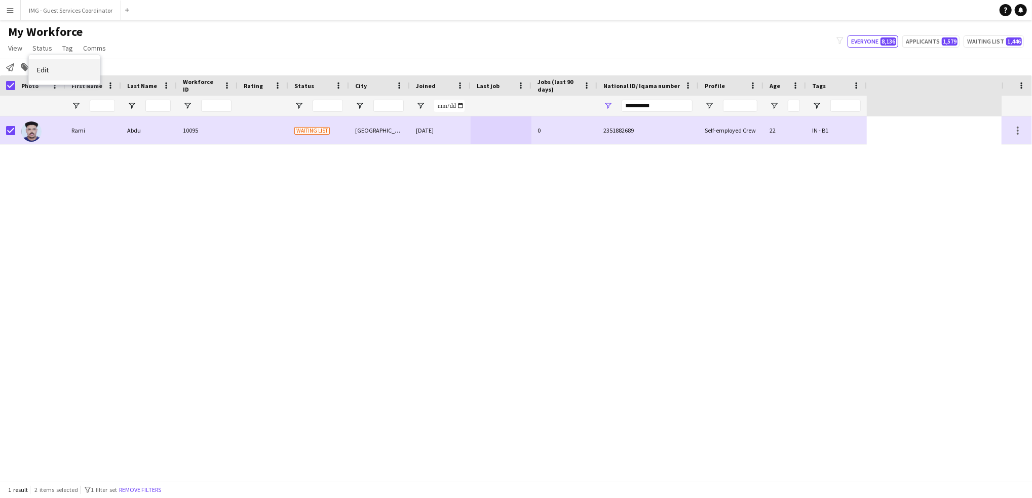
click at [70, 79] on link "Edit" at bounding box center [64, 69] width 71 height 21
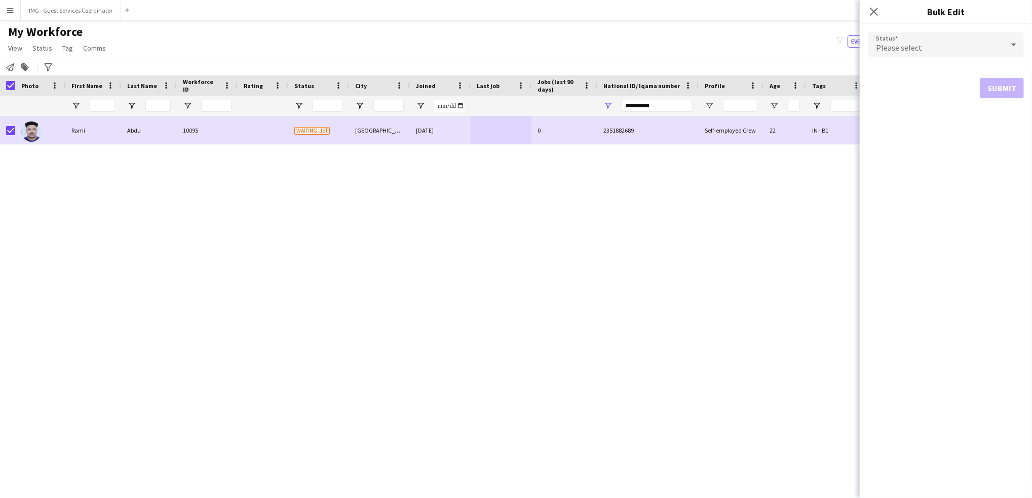
click at [934, 39] on div "Please select" at bounding box center [936, 44] width 136 height 24
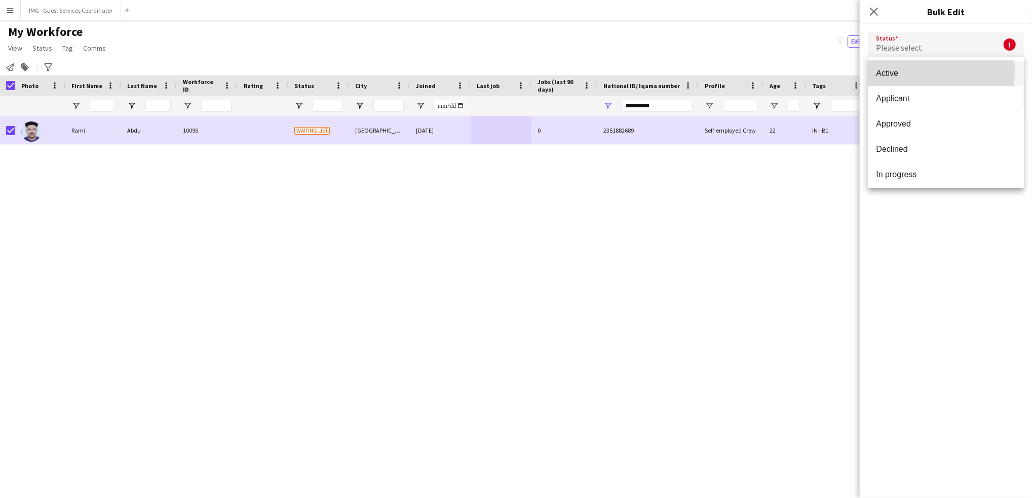
click at [918, 72] on span "Active" at bounding box center [946, 73] width 140 height 10
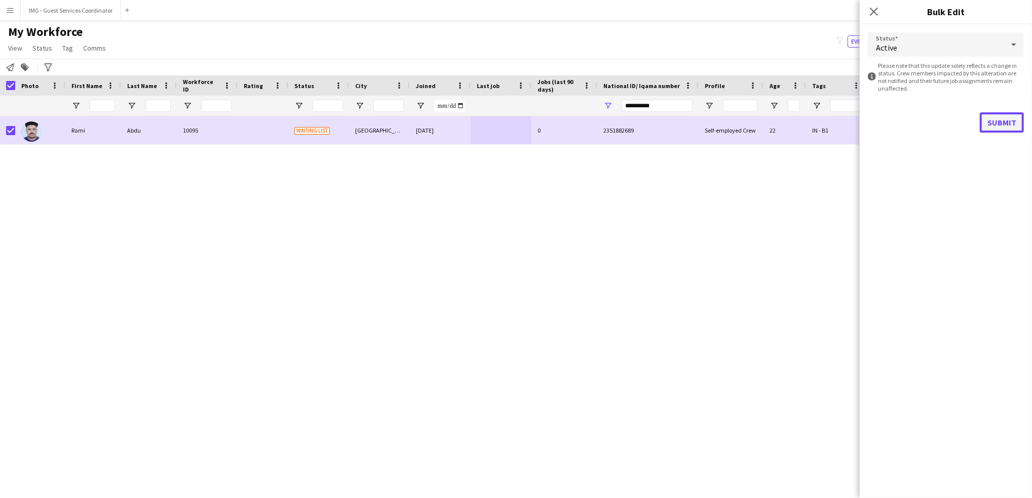
click at [1007, 119] on button "Submit" at bounding box center [1002, 122] width 44 height 20
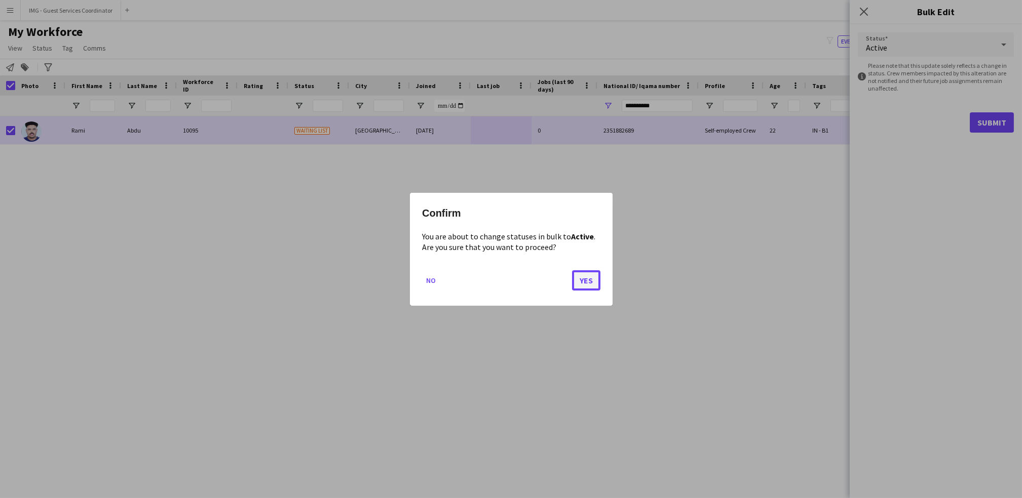
click at [587, 275] on button "Yes" at bounding box center [586, 280] width 28 height 20
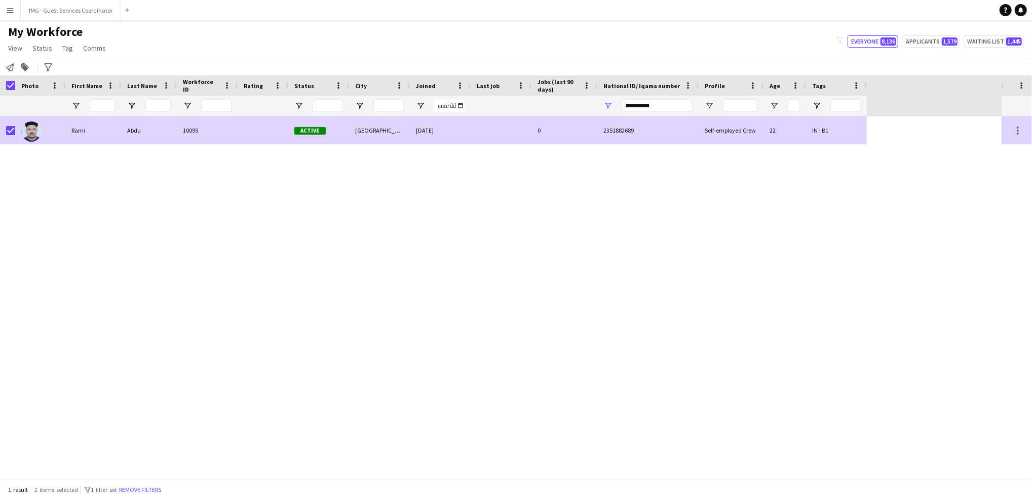
click at [115, 124] on div "Rami" at bounding box center [93, 131] width 56 height 28
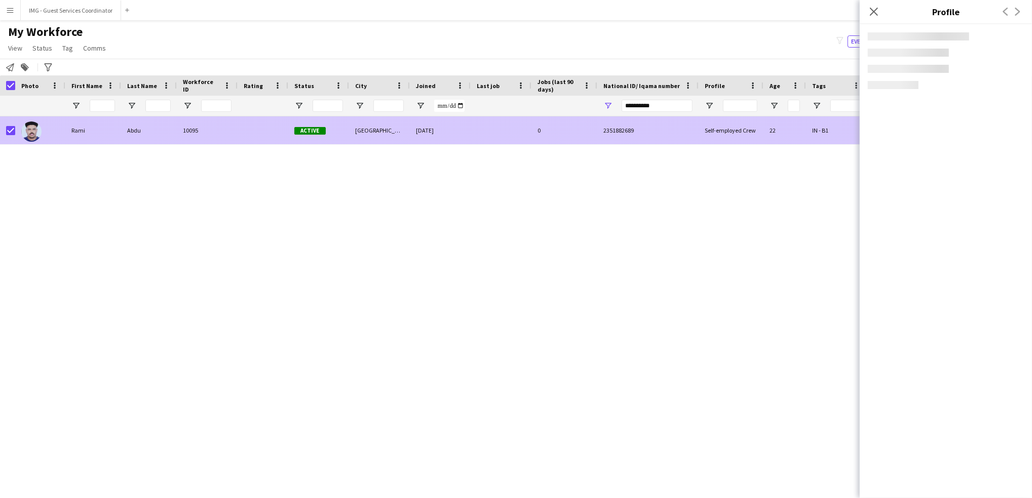
click at [841, 134] on div "IN - B1" at bounding box center [836, 131] width 61 height 28
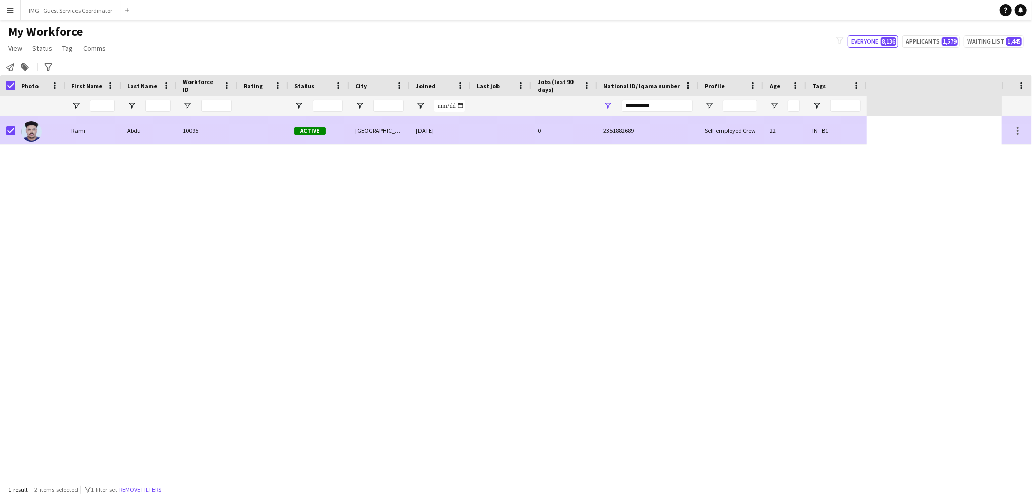
click at [841, 134] on div "IN - B1" at bounding box center [836, 131] width 61 height 28
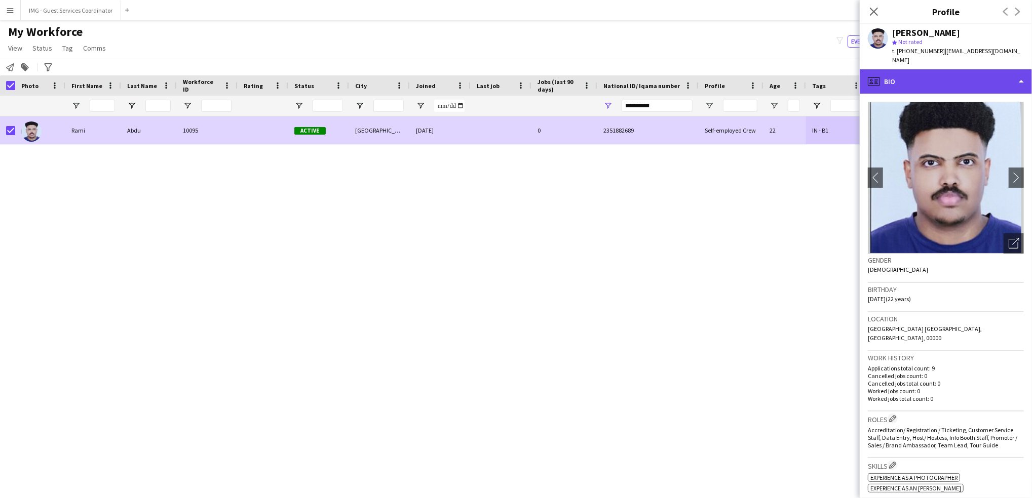
click at [936, 77] on div "profile Bio" at bounding box center [946, 81] width 172 height 24
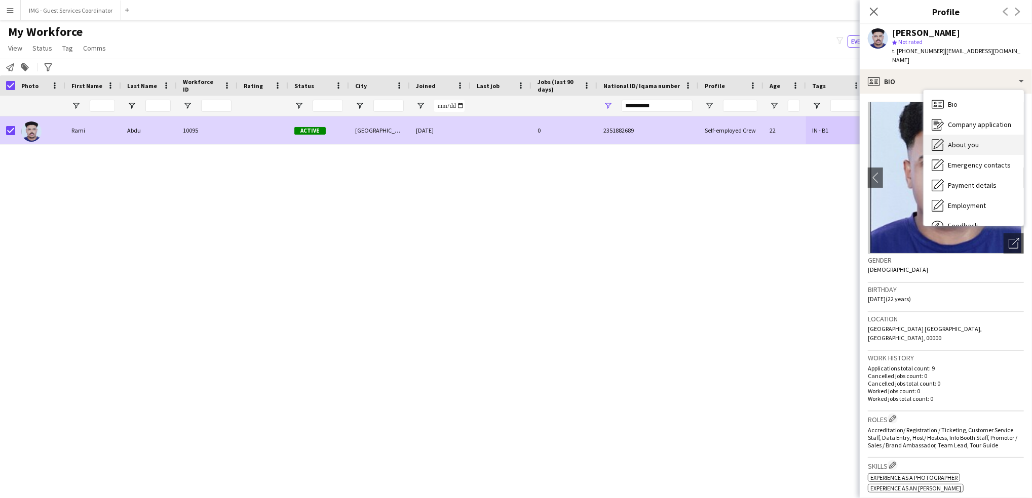
click at [960, 135] on div "About you About you" at bounding box center [973, 145] width 100 height 20
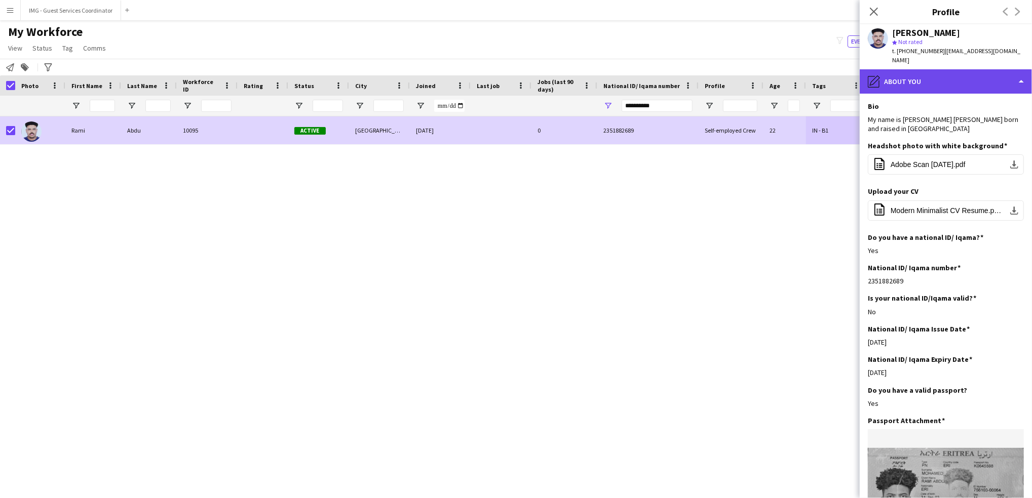
click at [919, 82] on div "pencil4 About you" at bounding box center [946, 81] width 172 height 24
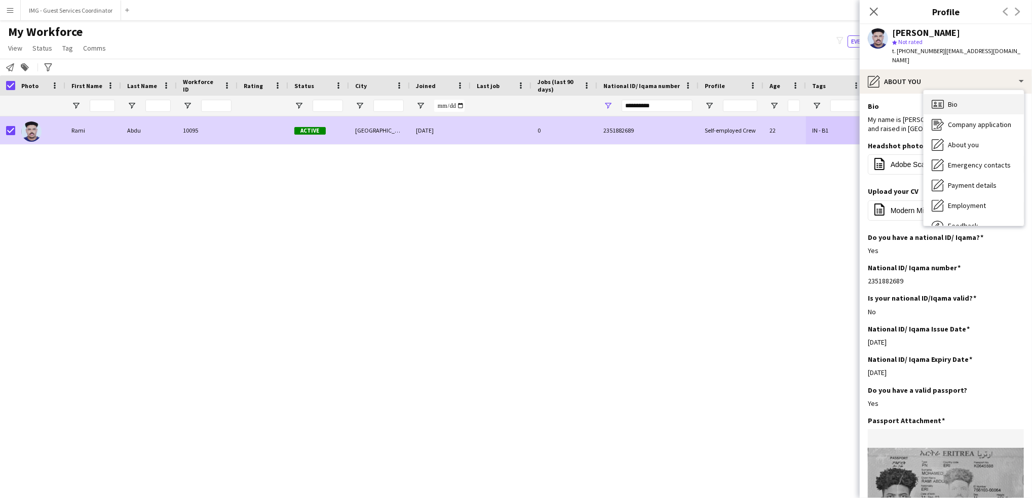
click at [945, 99] on div "Bio Bio" at bounding box center [973, 104] width 100 height 20
